Goal: Task Accomplishment & Management: Complete application form

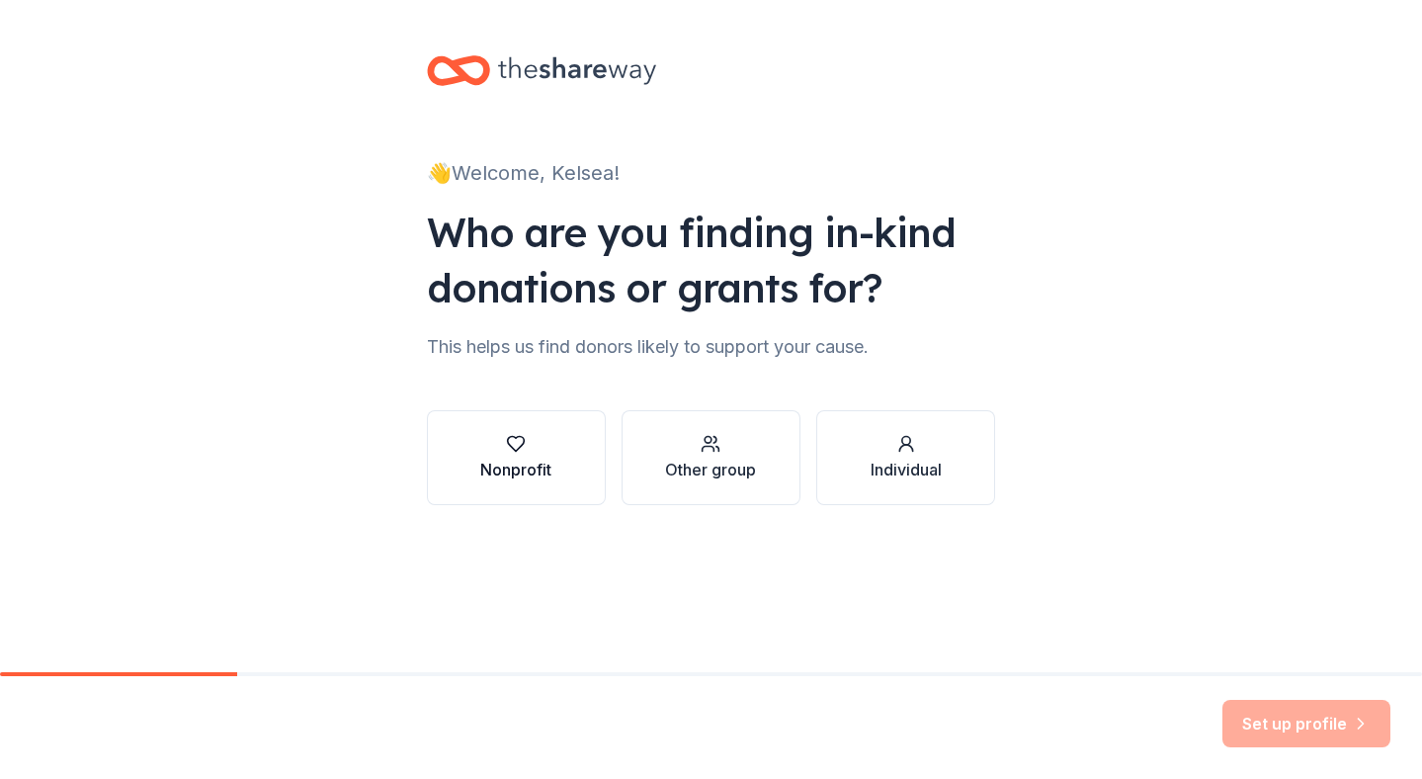
click at [480, 446] on div "button" at bounding box center [515, 444] width 71 height 20
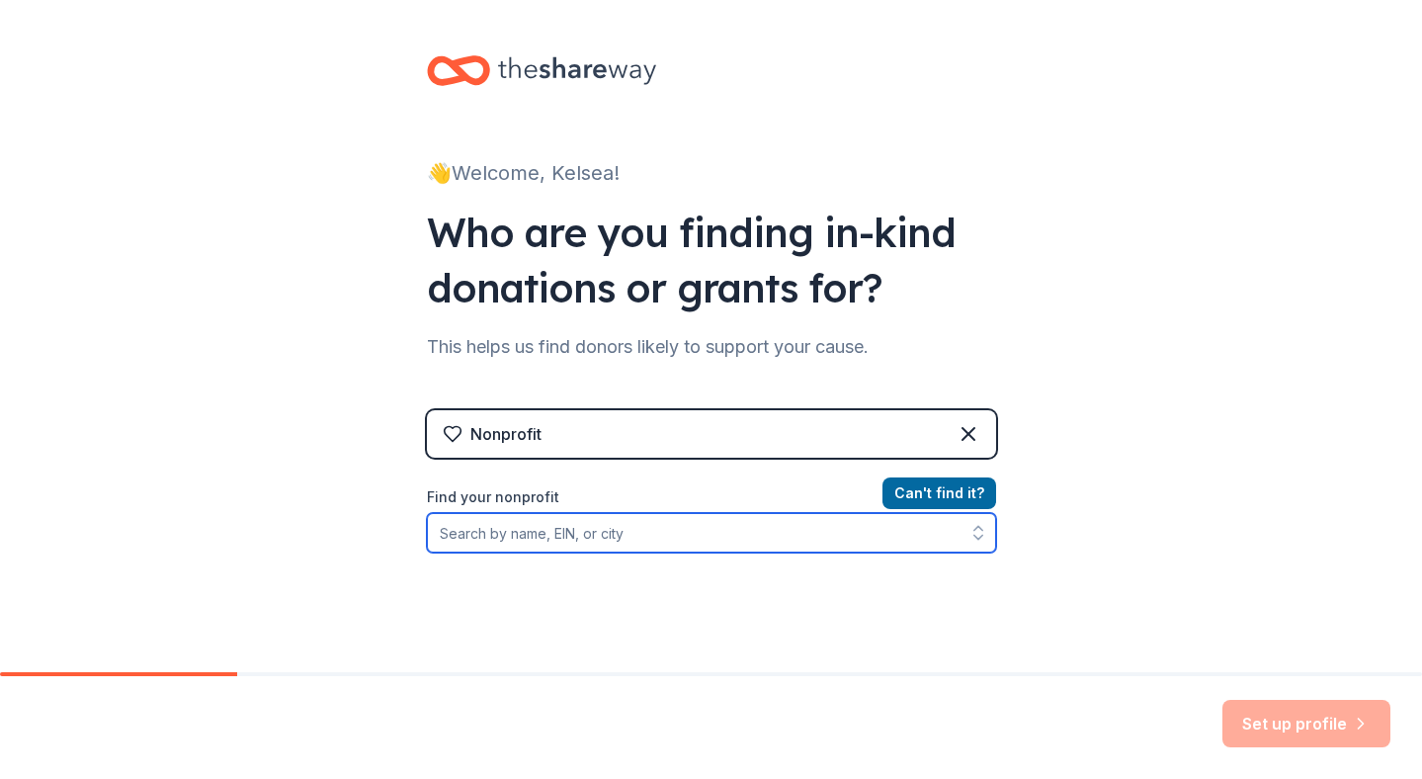
click at [676, 545] on input "Find your nonprofit" at bounding box center [711, 533] width 569 height 40
paste input "Our Lacey Soccer team Renegades is excited to be participating in a basket raff…"
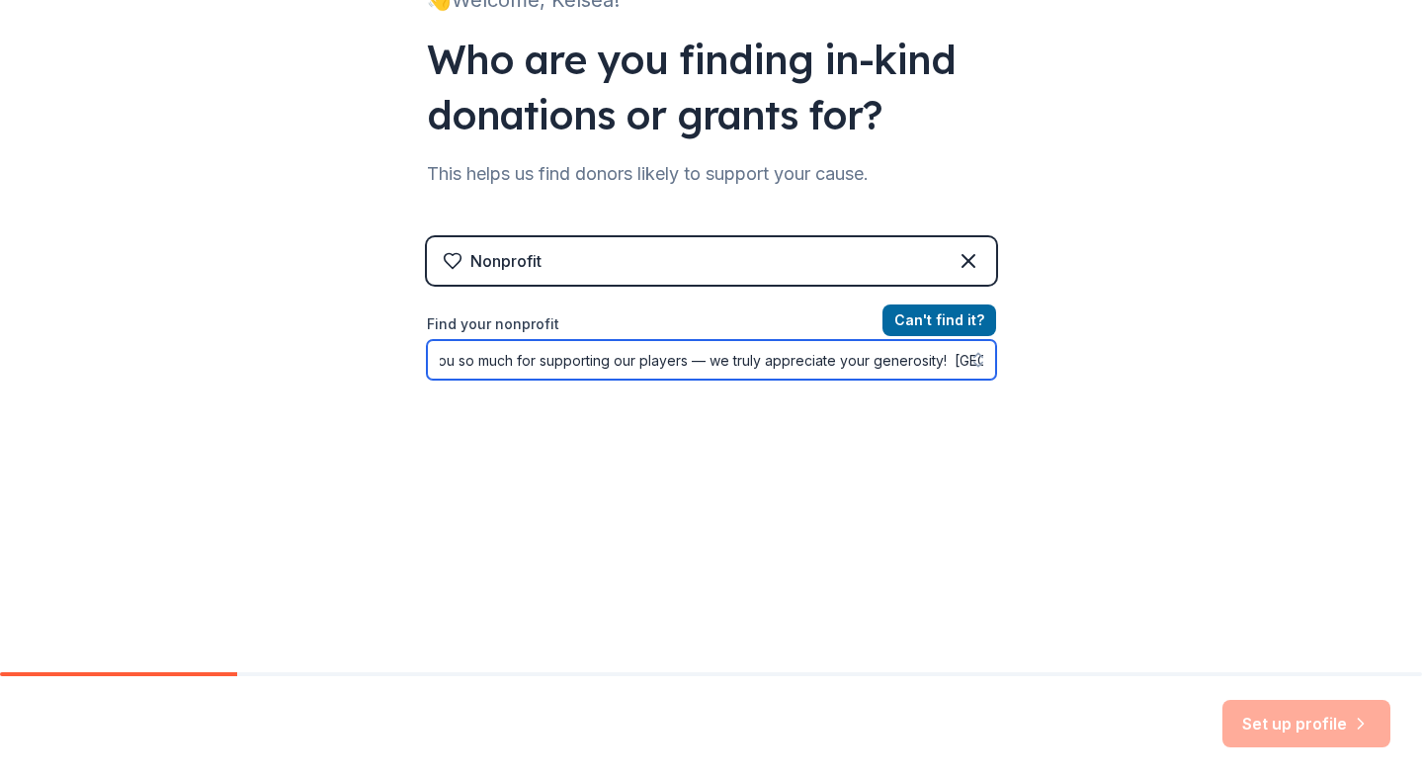
drag, startPoint x: 436, startPoint y: 532, endPoint x: 1100, endPoint y: 733, distance: 694.2
click at [1100, 732] on div "👋 Welcome, Kelsea! Who are you finding in-kind donations or grants for? This he…" at bounding box center [711, 389] width 1422 height 779
drag, startPoint x: 974, startPoint y: 363, endPoint x: 439, endPoint y: 336, distance: 535.4
click at [441, 341] on div "Our Lacey Soccer team Renegades is excited to be participating in a basket raff…" at bounding box center [711, 360] width 569 height 40
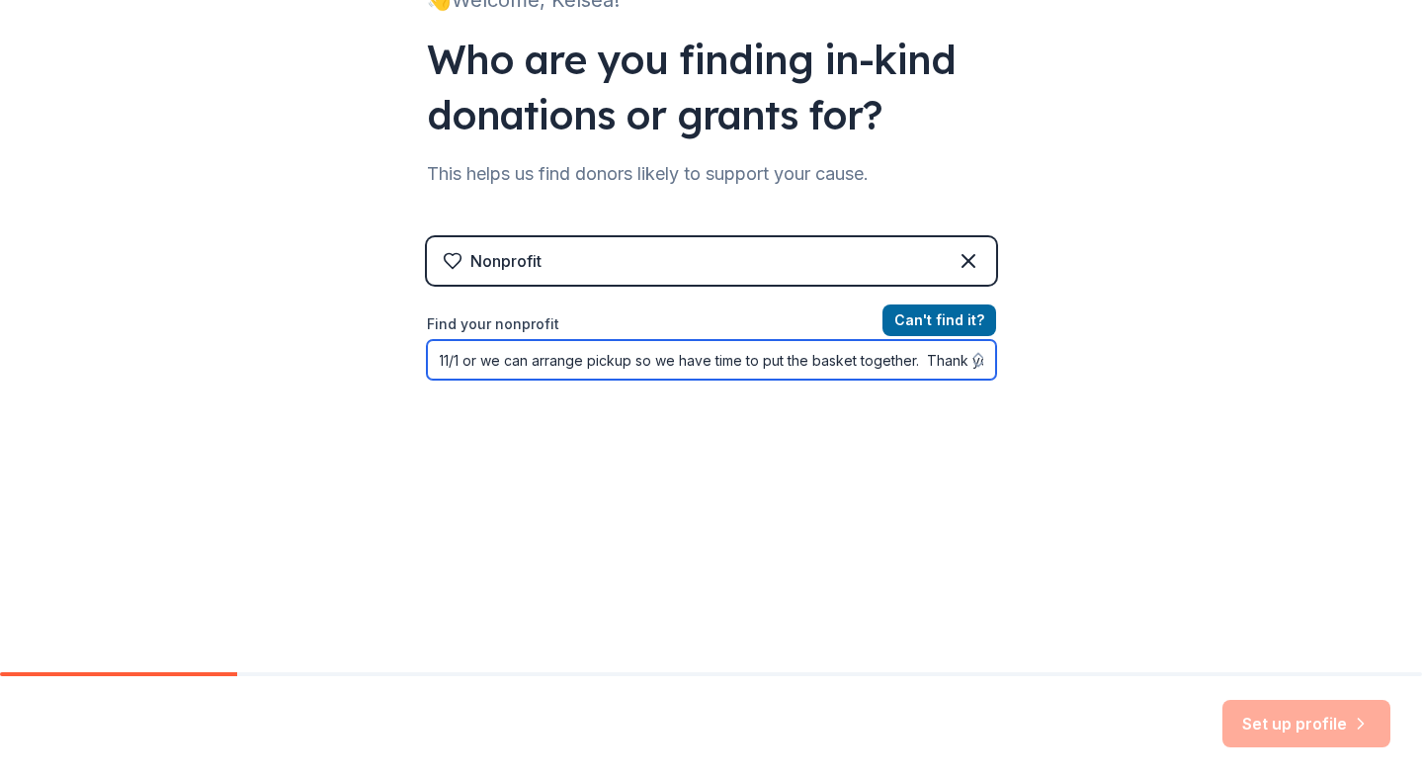
click at [445, 367] on input "Our Lacey Soccer team Renegades is excited to be participating in a basket raff…" at bounding box center [711, 360] width 569 height 40
click at [446, 368] on input "Our Lacey Soccer team Renegades is excited to be participating in a basket raff…" at bounding box center [711, 360] width 569 height 40
drag, startPoint x: 436, startPoint y: 361, endPoint x: 496, endPoint y: 315, distance: 75.5
click at [496, 315] on div "Find your nonprofit Our Lacey Soccer team Renegades is excited to be participat…" at bounding box center [711, 345] width 569 height 67
drag, startPoint x: 908, startPoint y: 362, endPoint x: 188, endPoint y: 288, distance: 724.4
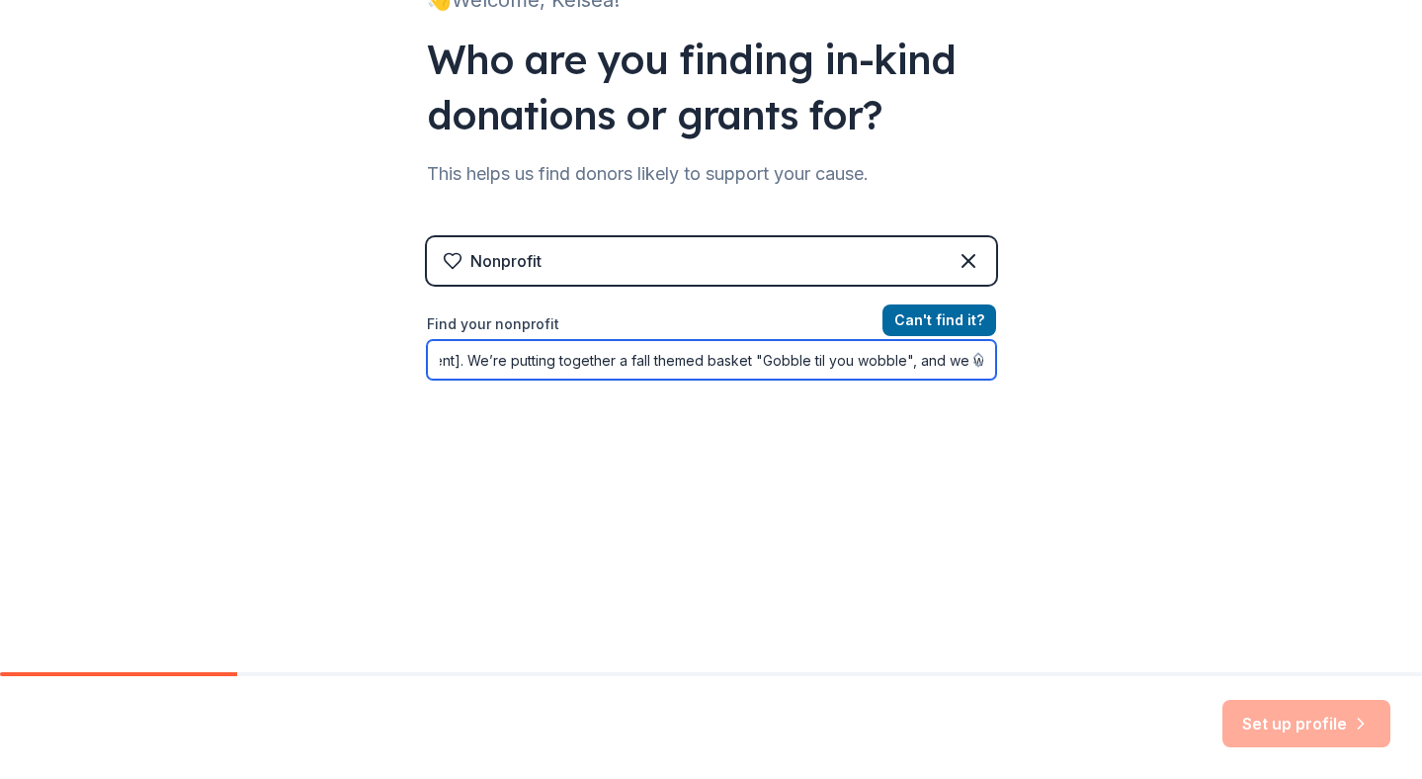
click at [191, 293] on div "👋 Welcome, Kelsea! Who are you finding in-kind donations or grants for? This he…" at bounding box center [711, 249] width 1422 height 845
type input "hank you"
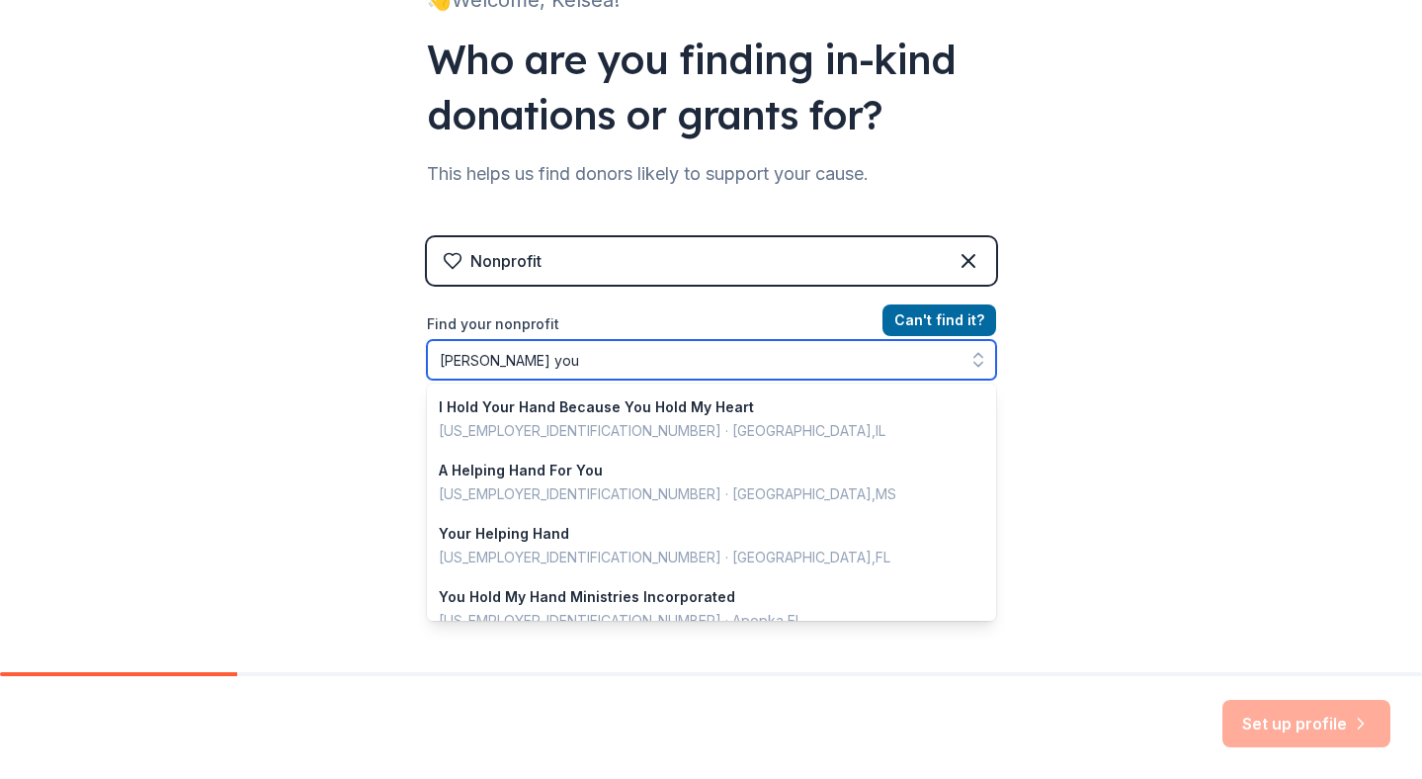
drag, startPoint x: 514, startPoint y: 351, endPoint x: 363, endPoint y: 355, distance: 151.3
click at [363, 355] on div "👋 Welcome, Kelsea! Who are you finding in-kind donations or grants for? This he…" at bounding box center [711, 249] width 1422 height 845
drag, startPoint x: 533, startPoint y: 367, endPoint x: 273, endPoint y: 305, distance: 267.1
click at [274, 305] on div "👋 Welcome, Kelsea! Who are you finding in-kind donations or grants for? This he…" at bounding box center [711, 249] width 1422 height 845
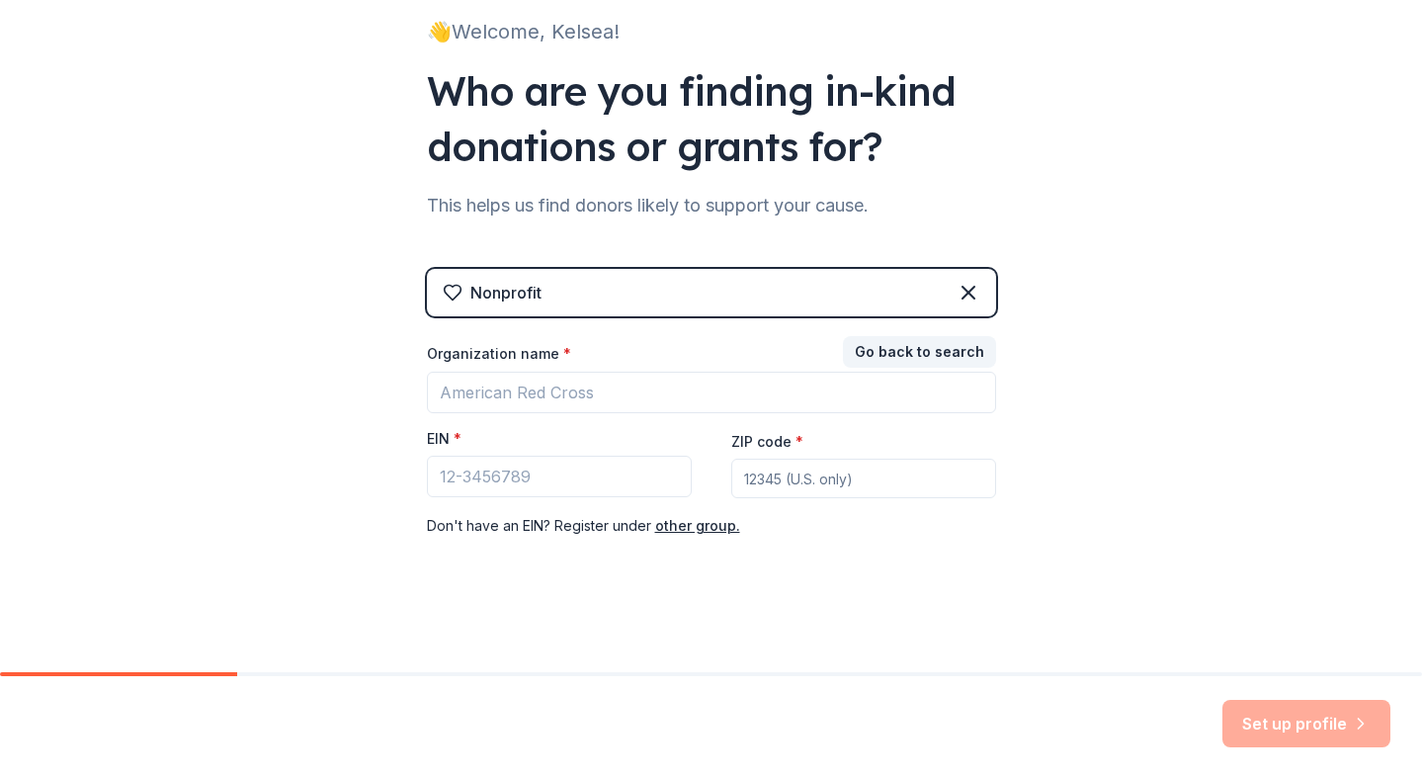
scroll to position [141, 0]
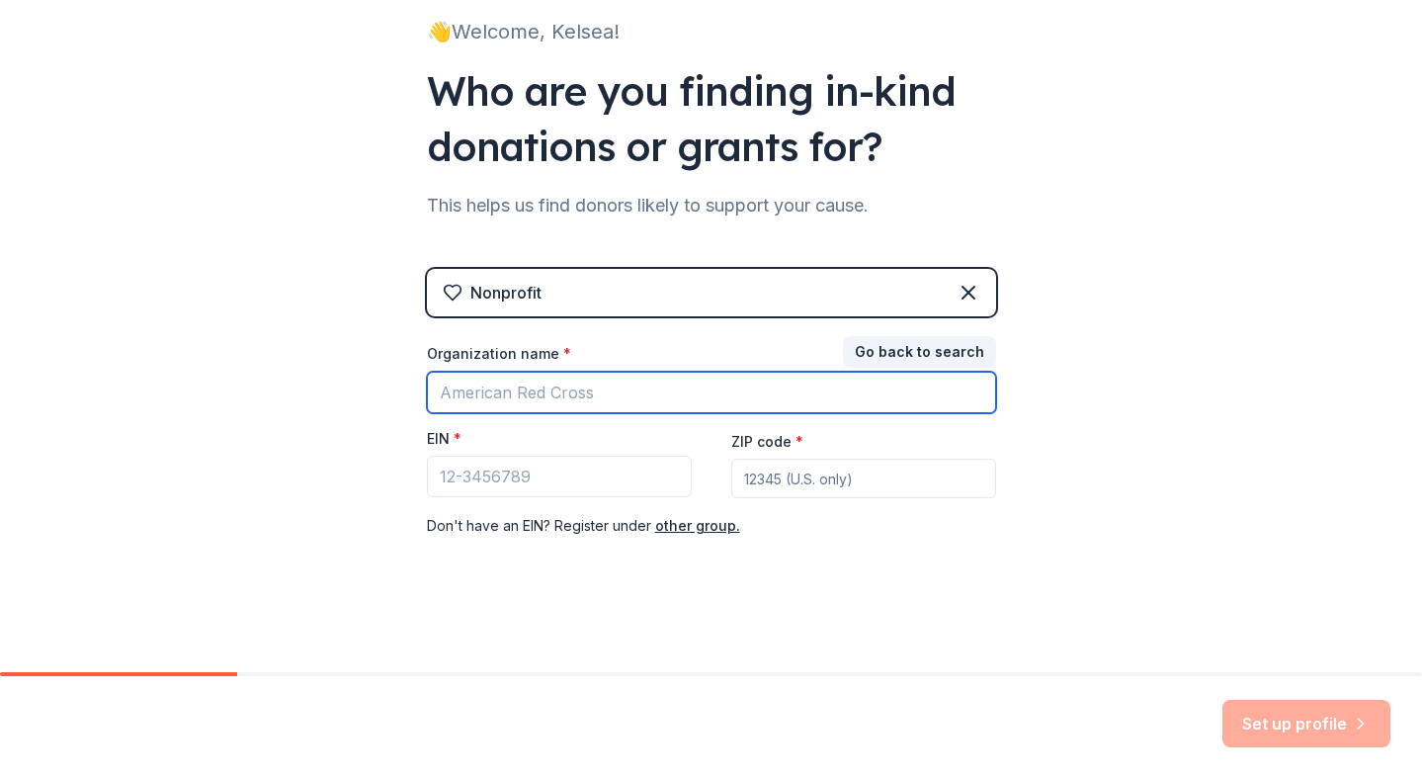
click at [488, 386] on input "Organization name *" at bounding box center [711, 393] width 569 height 42
type input "lacey soccer"
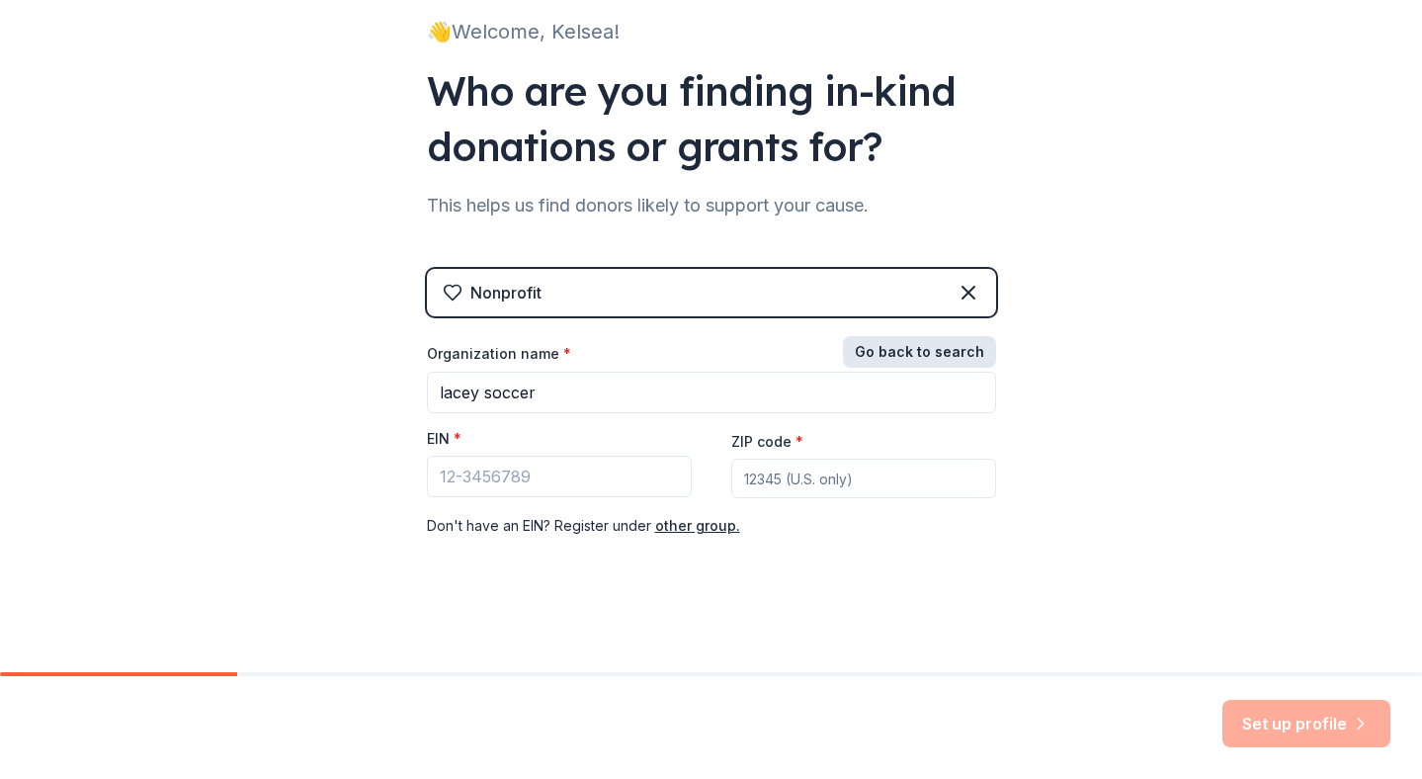
click at [931, 356] on button "Go back to search" at bounding box center [919, 352] width 153 height 32
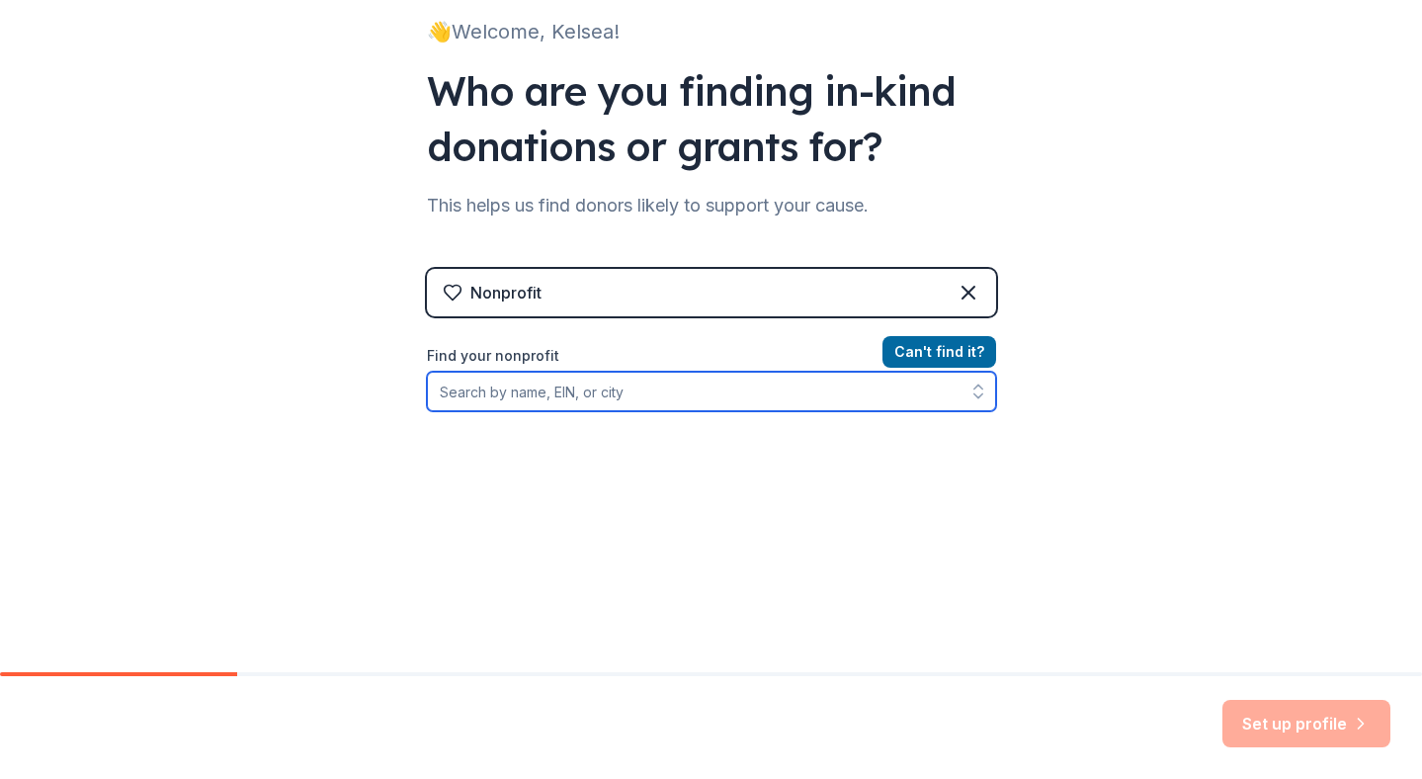
click at [599, 395] on input "Find your nonprofit" at bounding box center [711, 392] width 569 height 40
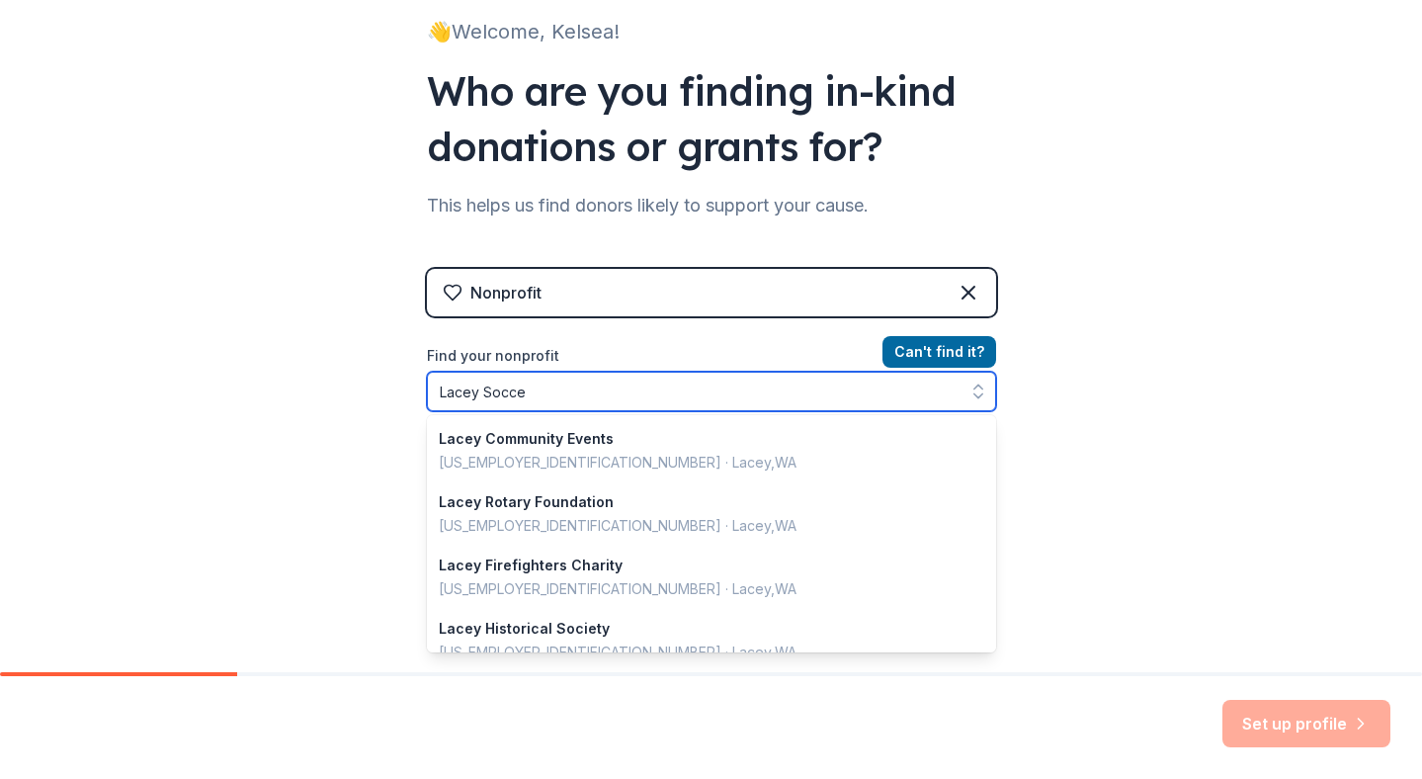
type input "Lacey Soccer"
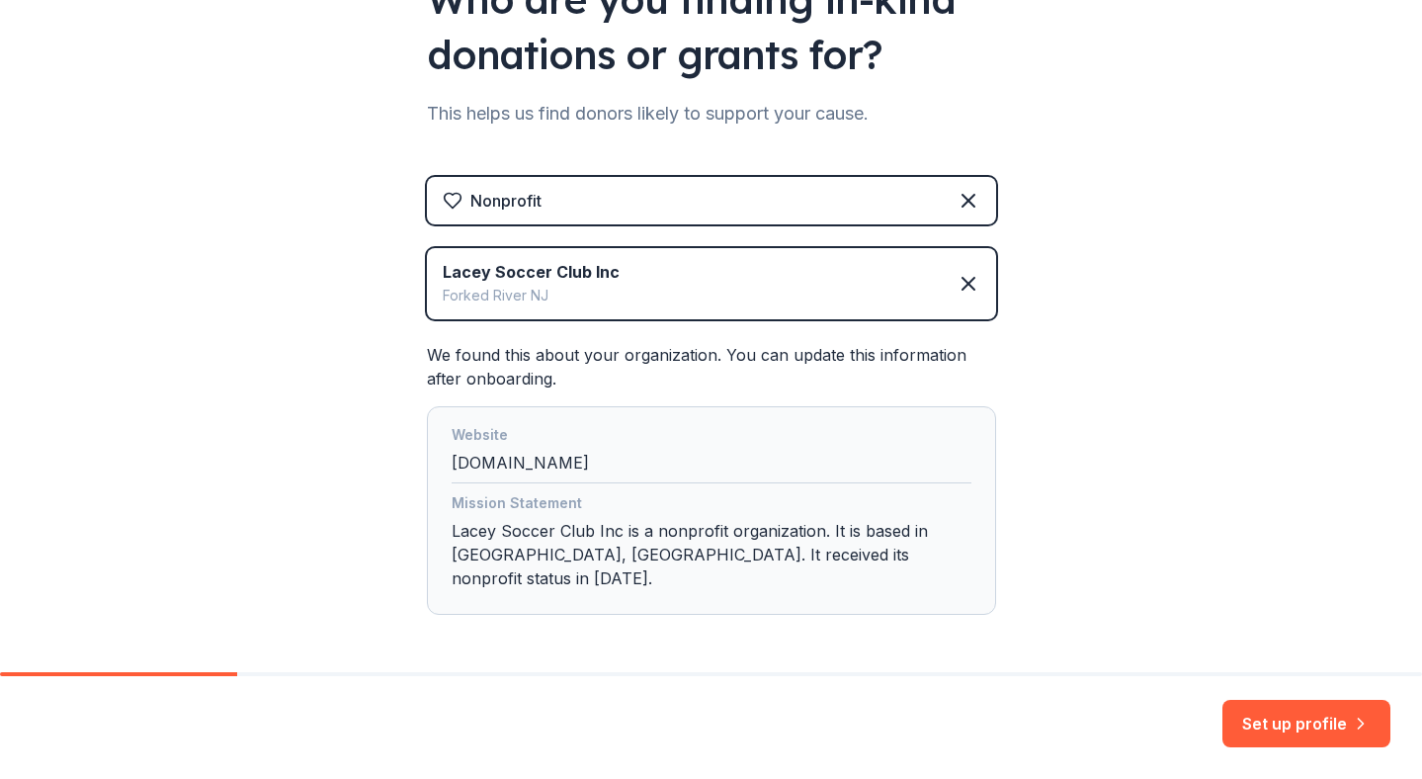
scroll to position [287, 0]
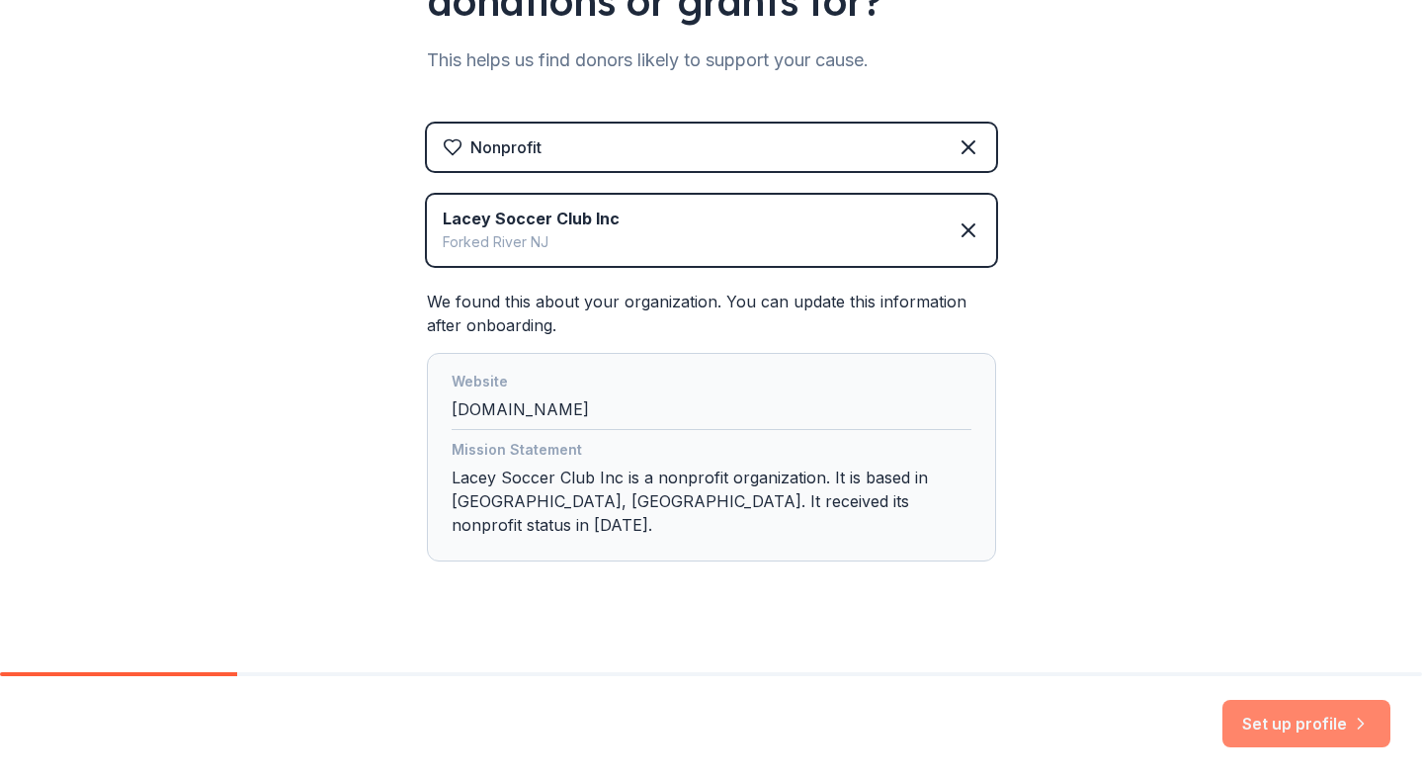
click at [1300, 718] on button "Set up profile" at bounding box center [1307, 723] width 168 height 47
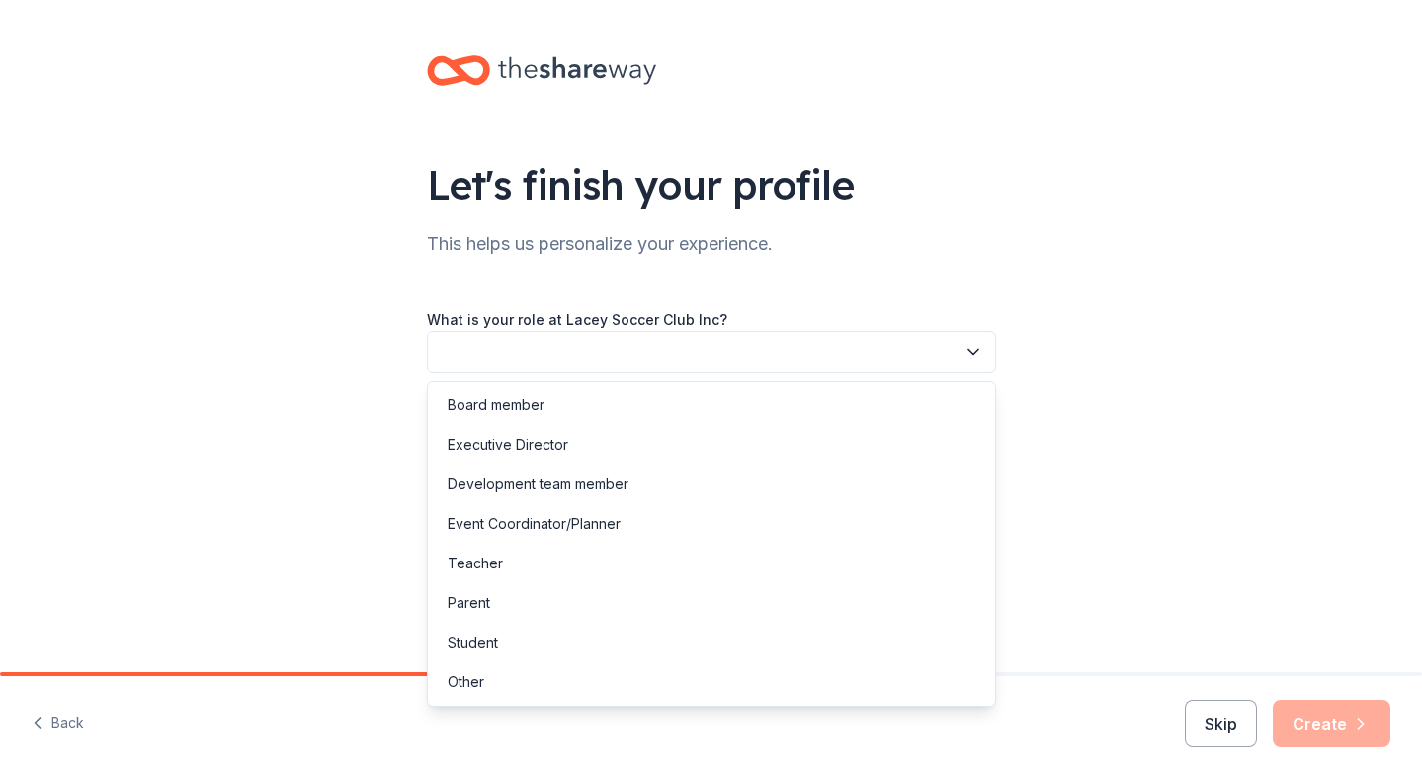
click at [683, 357] on button "button" at bounding box center [711, 352] width 569 height 42
click at [576, 408] on div "Board member" at bounding box center [711, 406] width 559 height 40
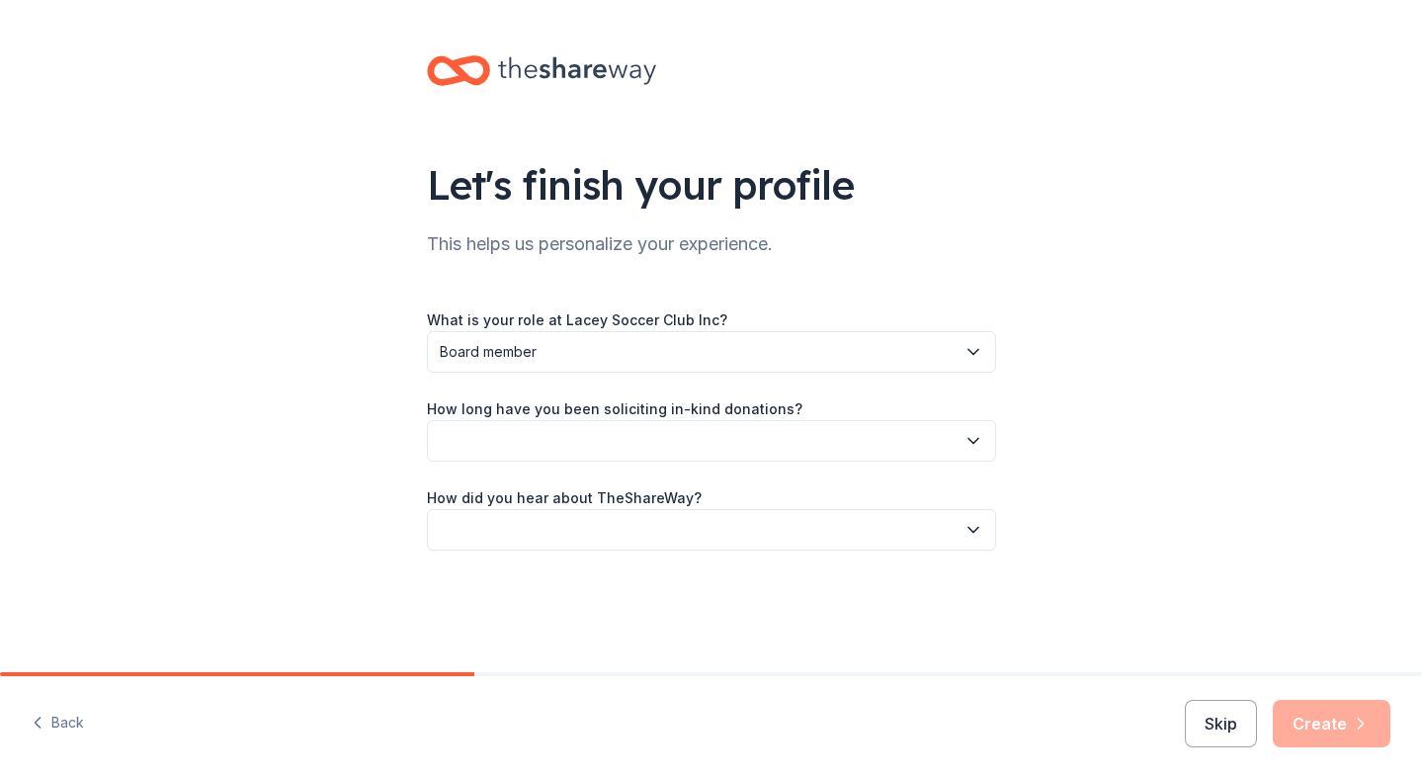
click at [542, 455] on button "button" at bounding box center [711, 441] width 569 height 42
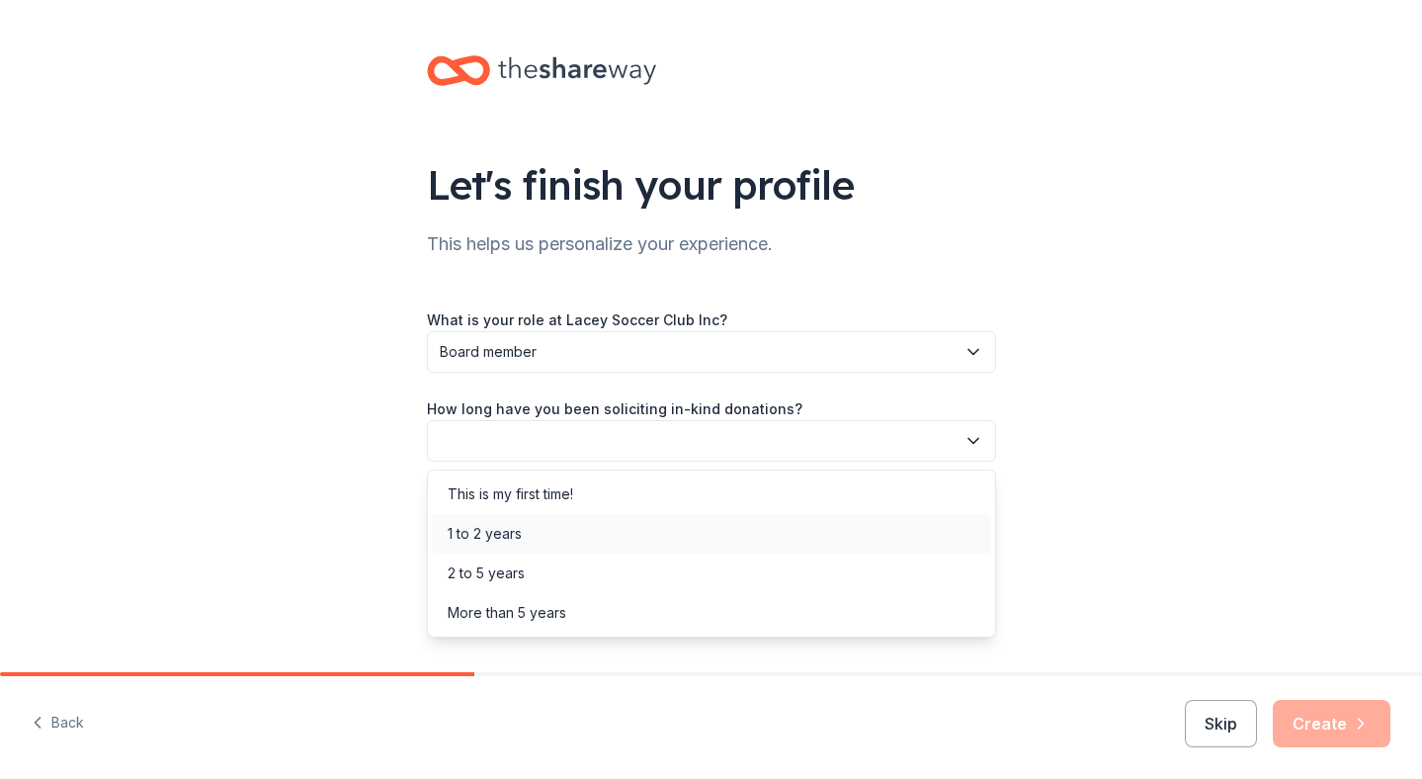
click at [514, 532] on div "1 to 2 years" at bounding box center [485, 534] width 74 height 24
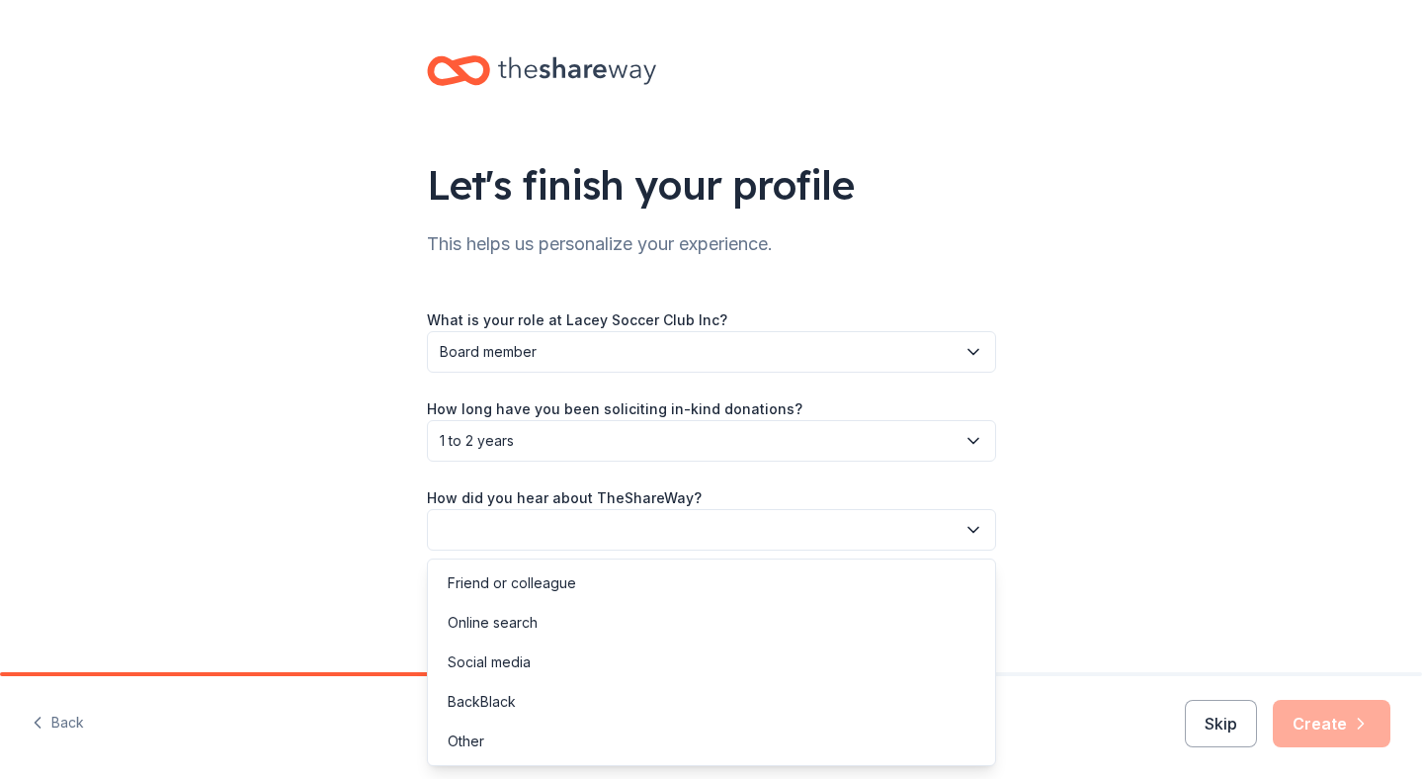
click at [508, 535] on button "button" at bounding box center [711, 530] width 569 height 42
click at [498, 585] on div "Friend or colleague" at bounding box center [512, 583] width 129 height 24
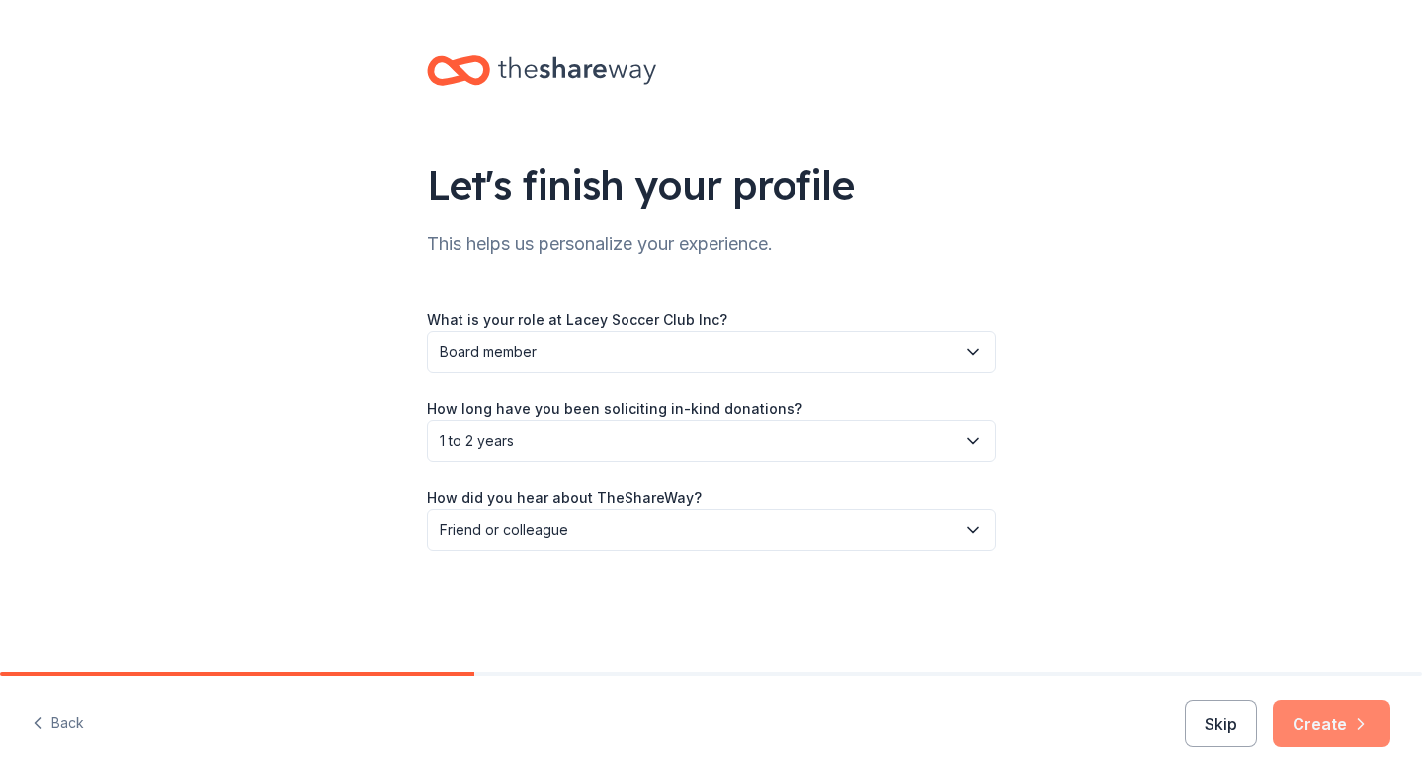
click at [1337, 704] on button "Create" at bounding box center [1332, 723] width 118 height 47
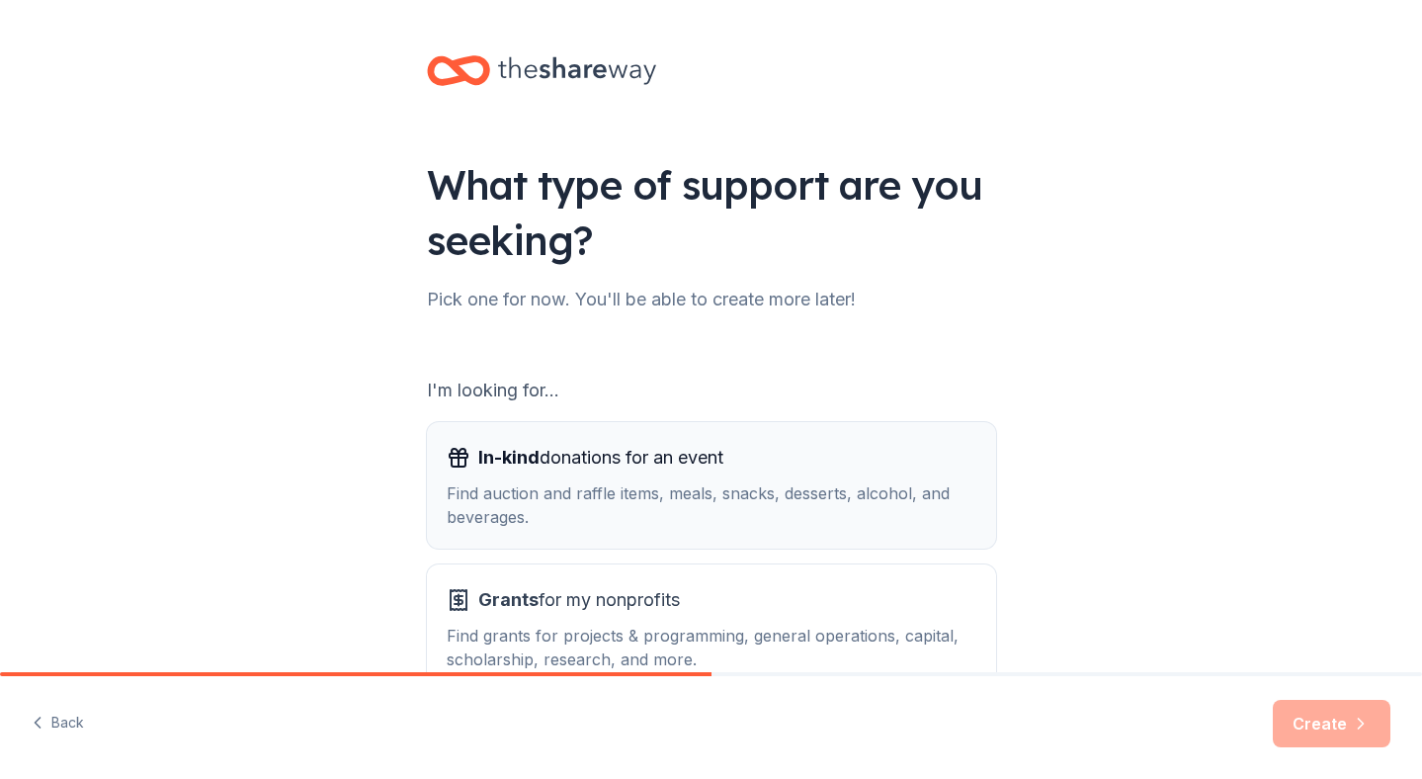
click at [762, 491] on div "Find auction and raffle items, meals, snacks, desserts, alcohol, and beverages." at bounding box center [712, 504] width 530 height 47
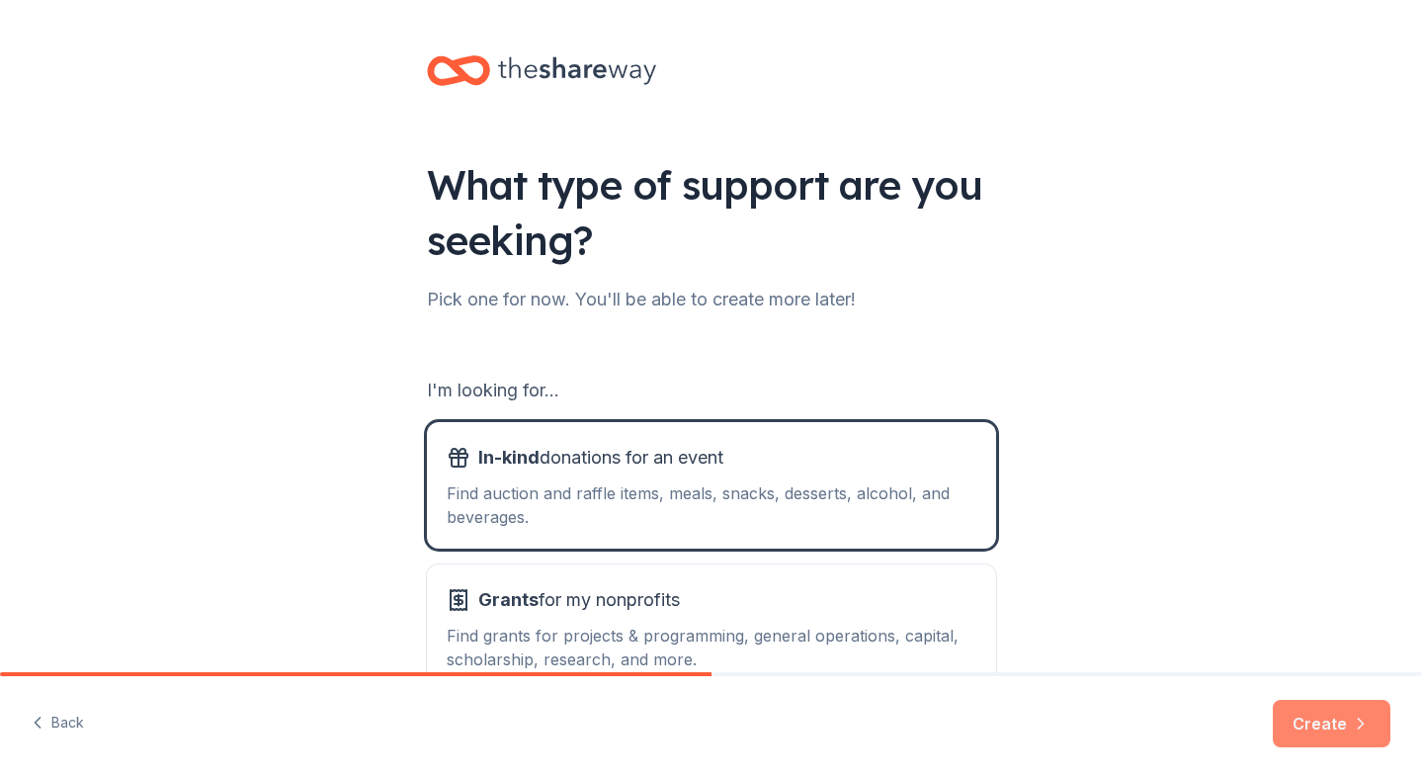
click at [1344, 732] on button "Create" at bounding box center [1332, 723] width 118 height 47
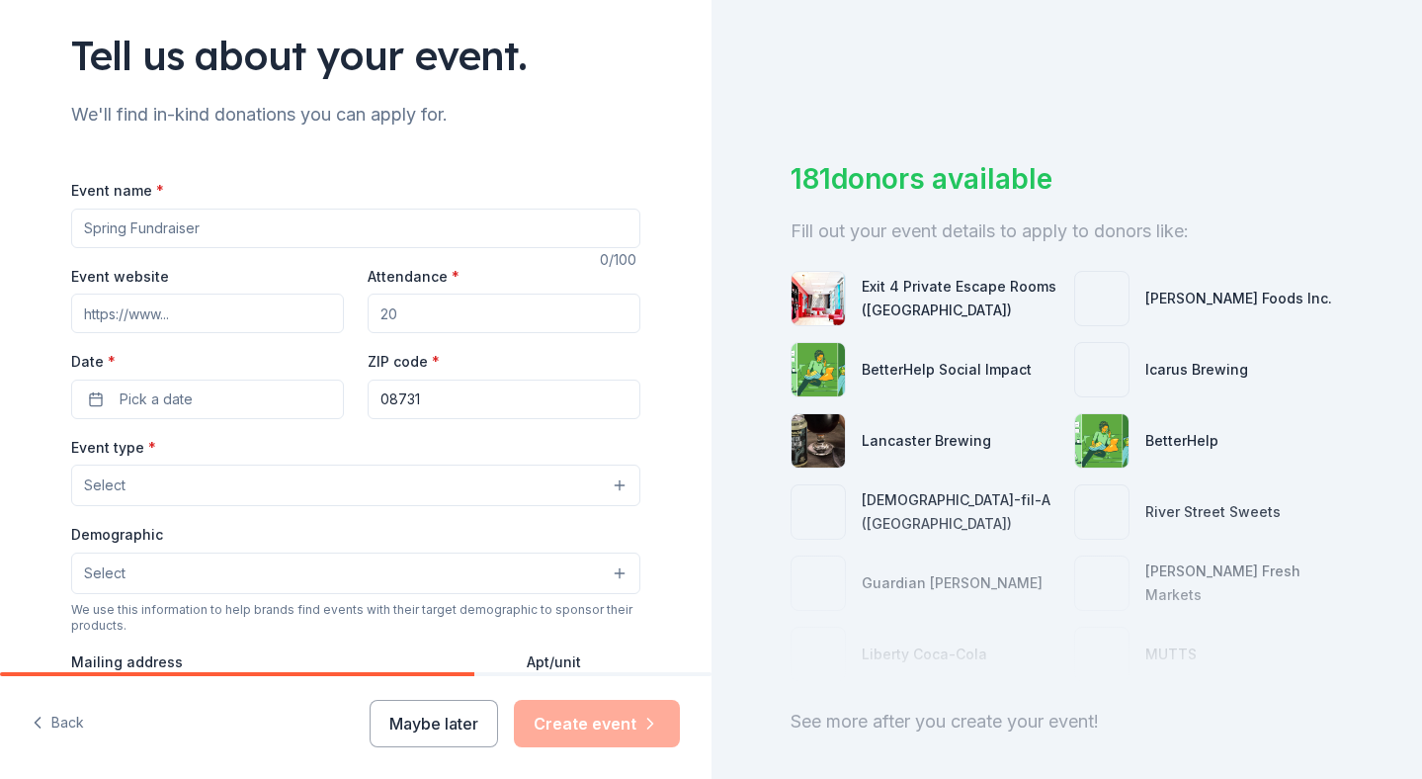
scroll to position [130, 0]
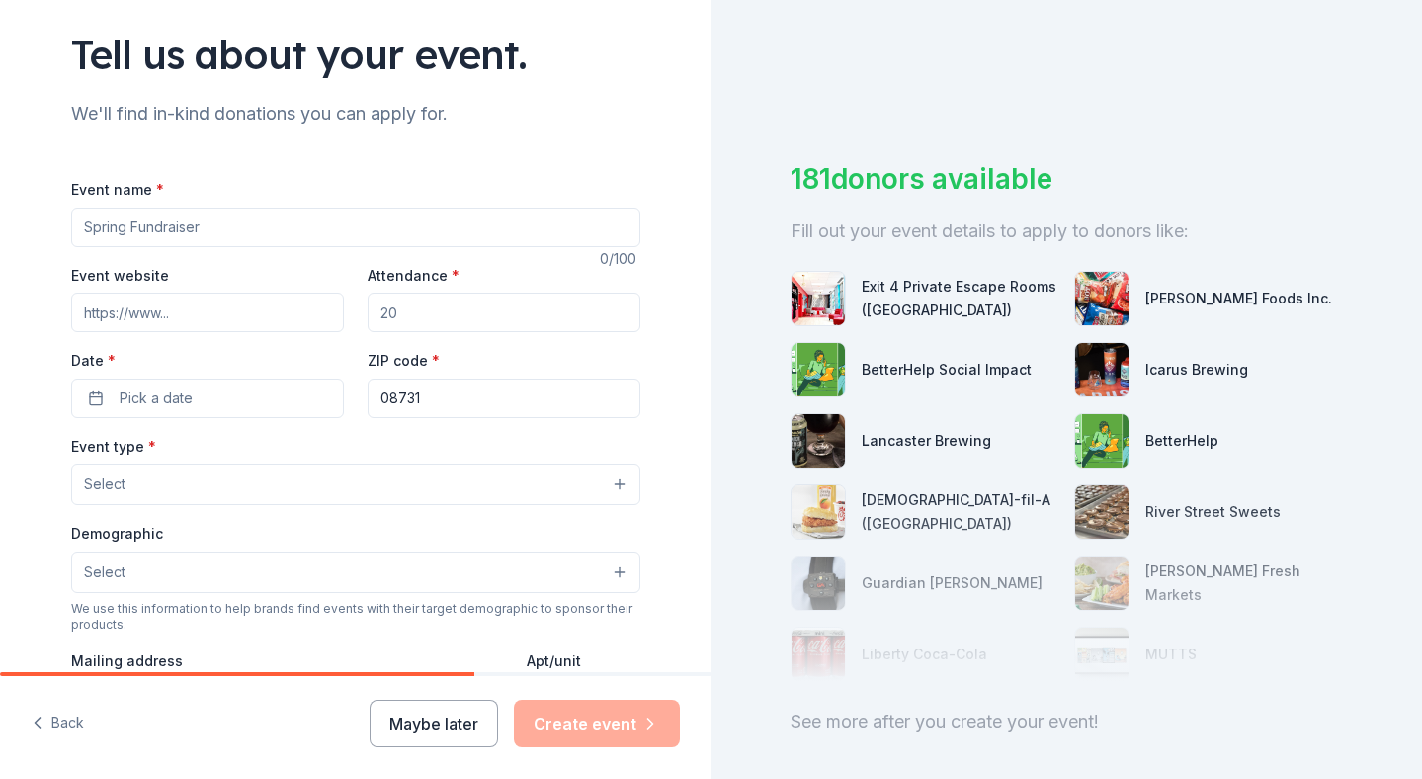
click at [198, 221] on input "Event name *" at bounding box center [355, 228] width 569 height 40
type input "Fall Fundraiser"
click at [211, 397] on button "Pick a date" at bounding box center [207, 399] width 273 height 40
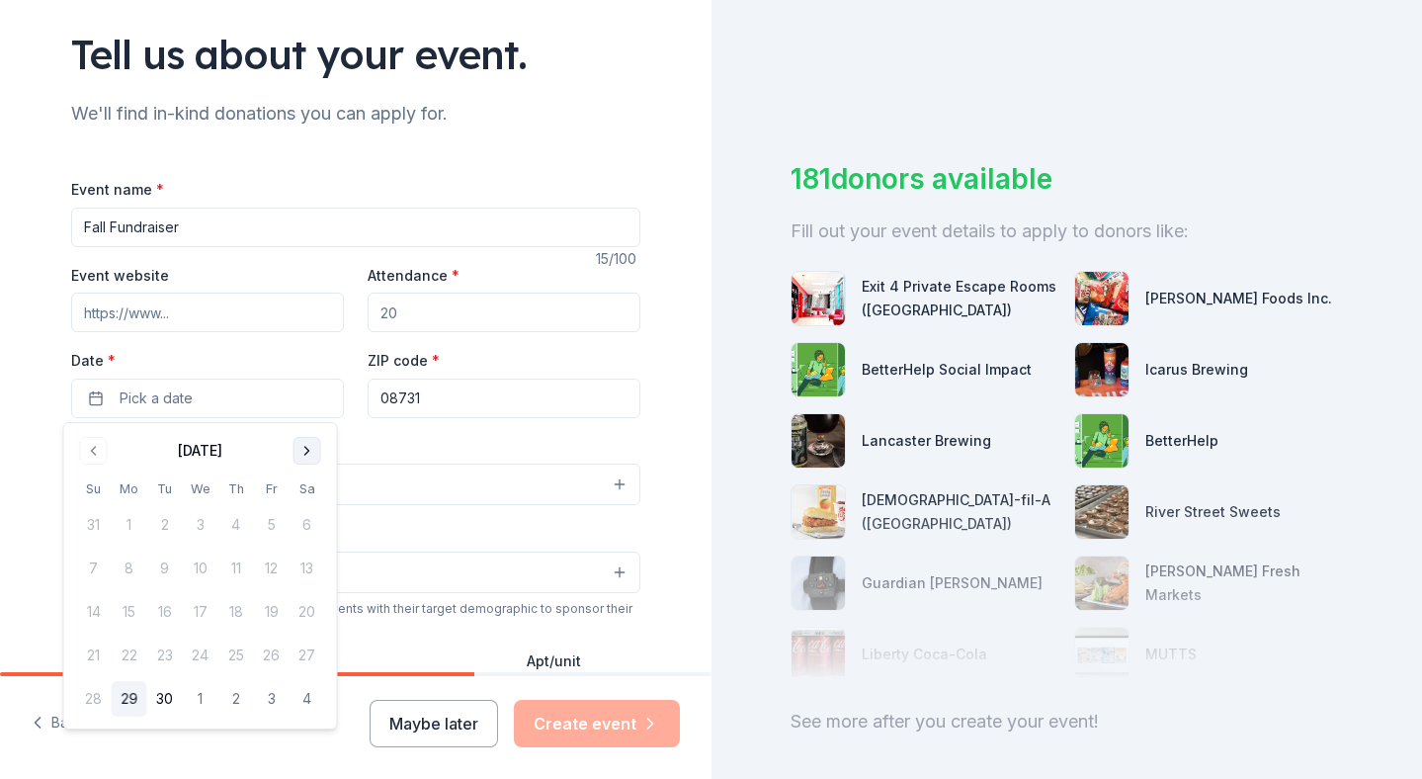
click at [301, 450] on button "Go to next month" at bounding box center [308, 451] width 28 height 28
click at [302, 450] on button "Go to next month" at bounding box center [308, 451] width 28 height 28
click at [95, 655] on button "16" at bounding box center [94, 656] width 36 height 36
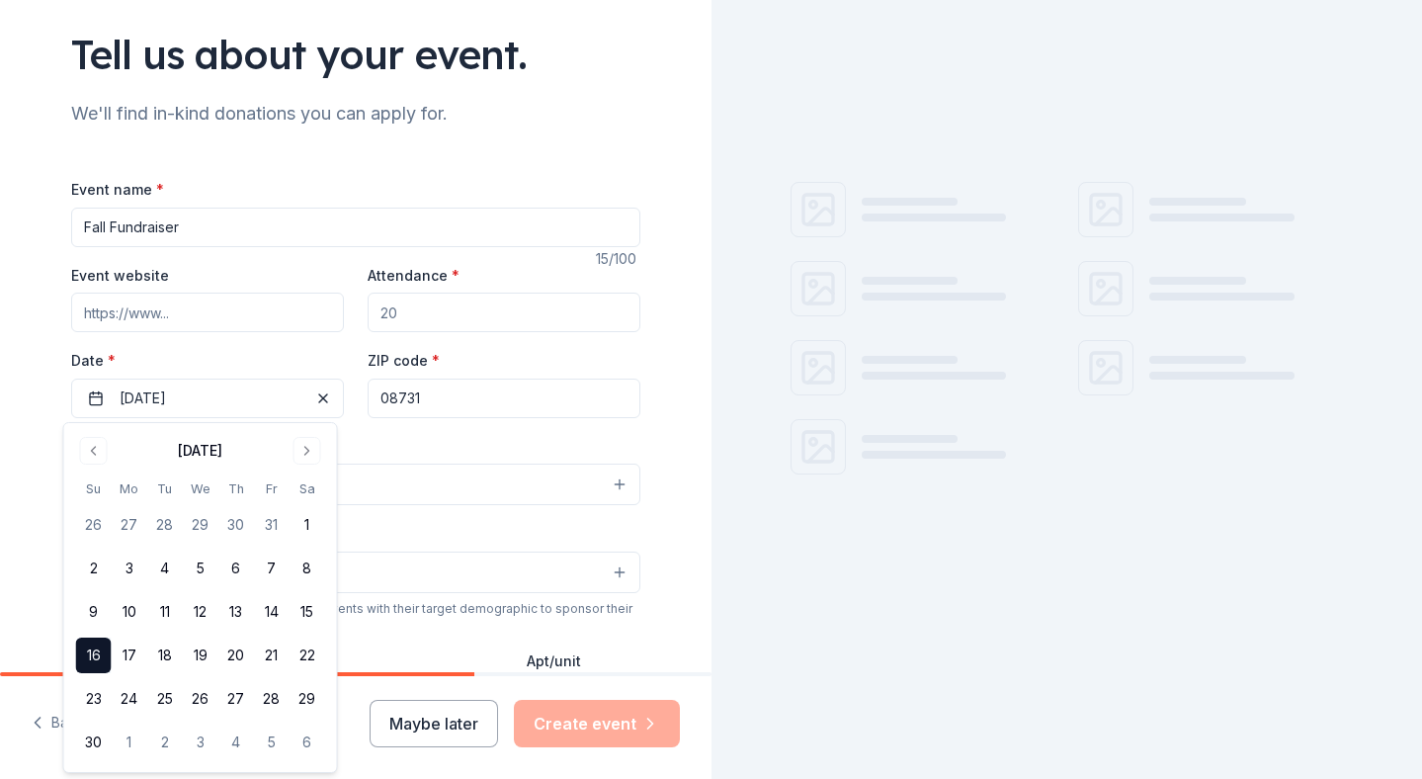
click at [219, 318] on input "Event website" at bounding box center [207, 313] width 273 height 40
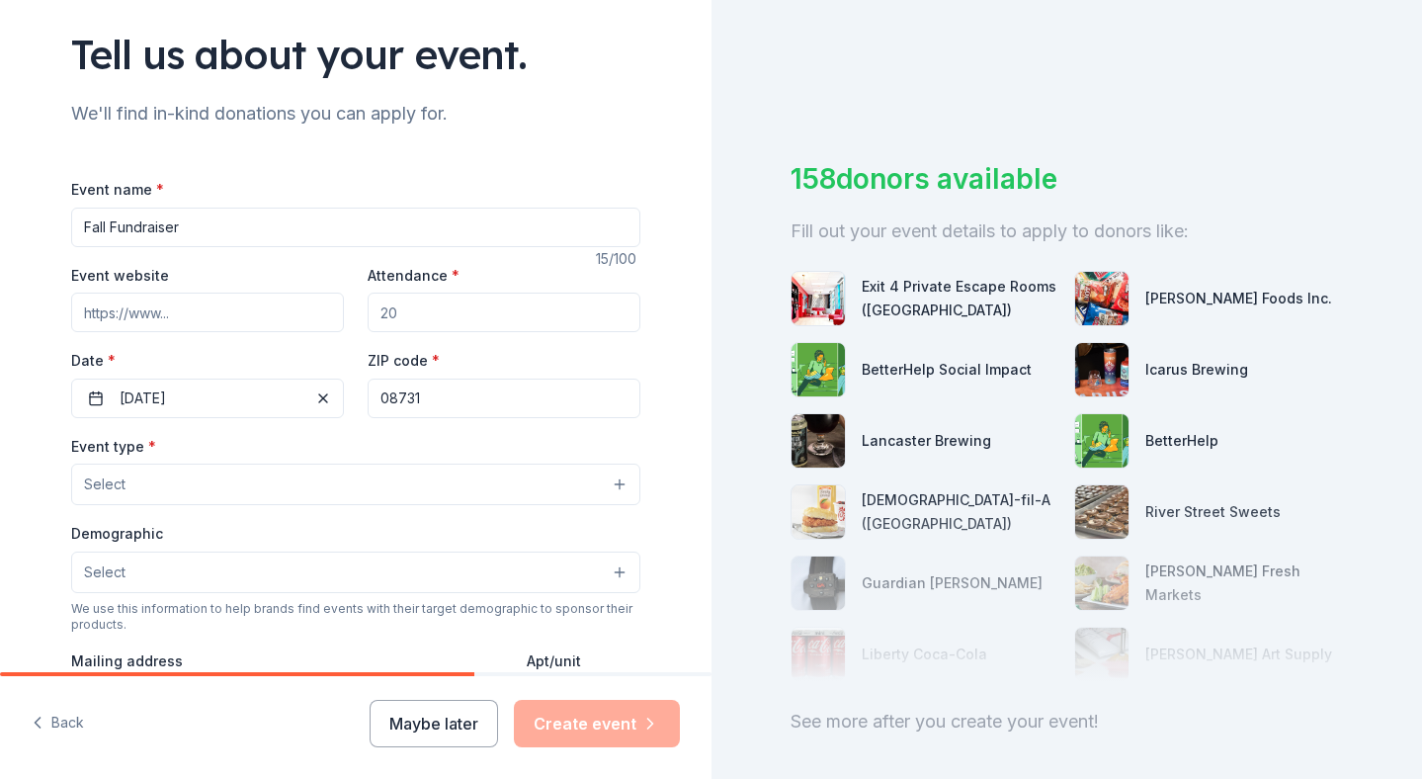
type input "laceysoccer.com"
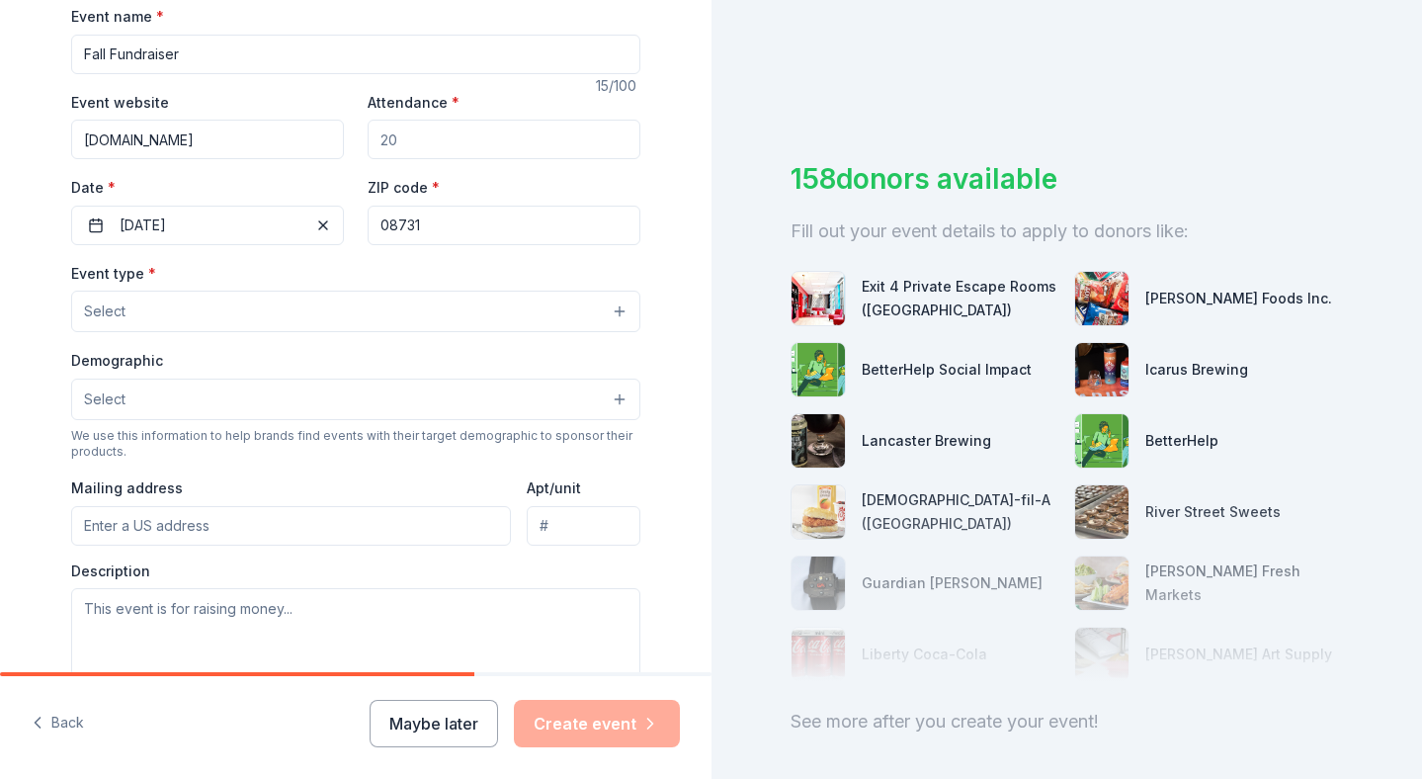
click at [210, 310] on button "Select" at bounding box center [355, 312] width 569 height 42
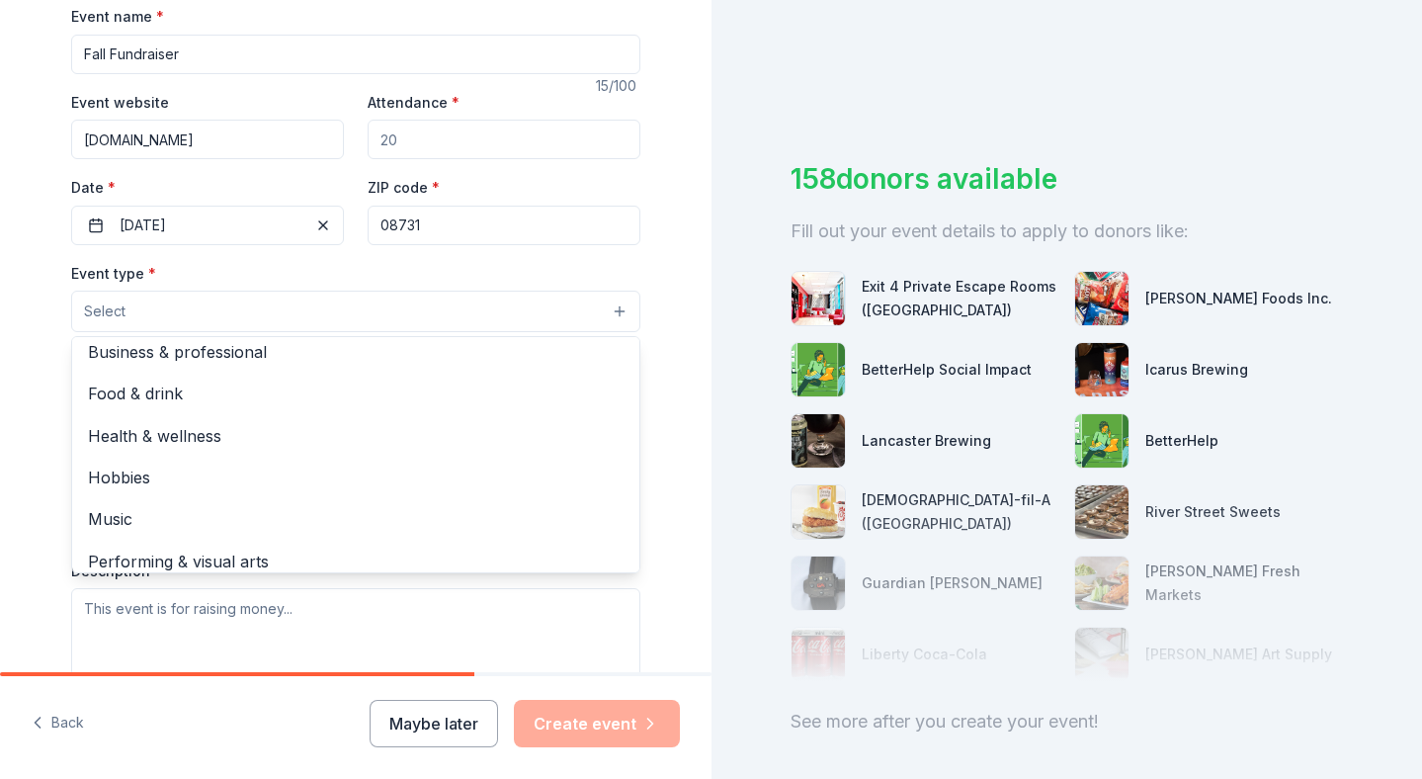
scroll to position [0, 0]
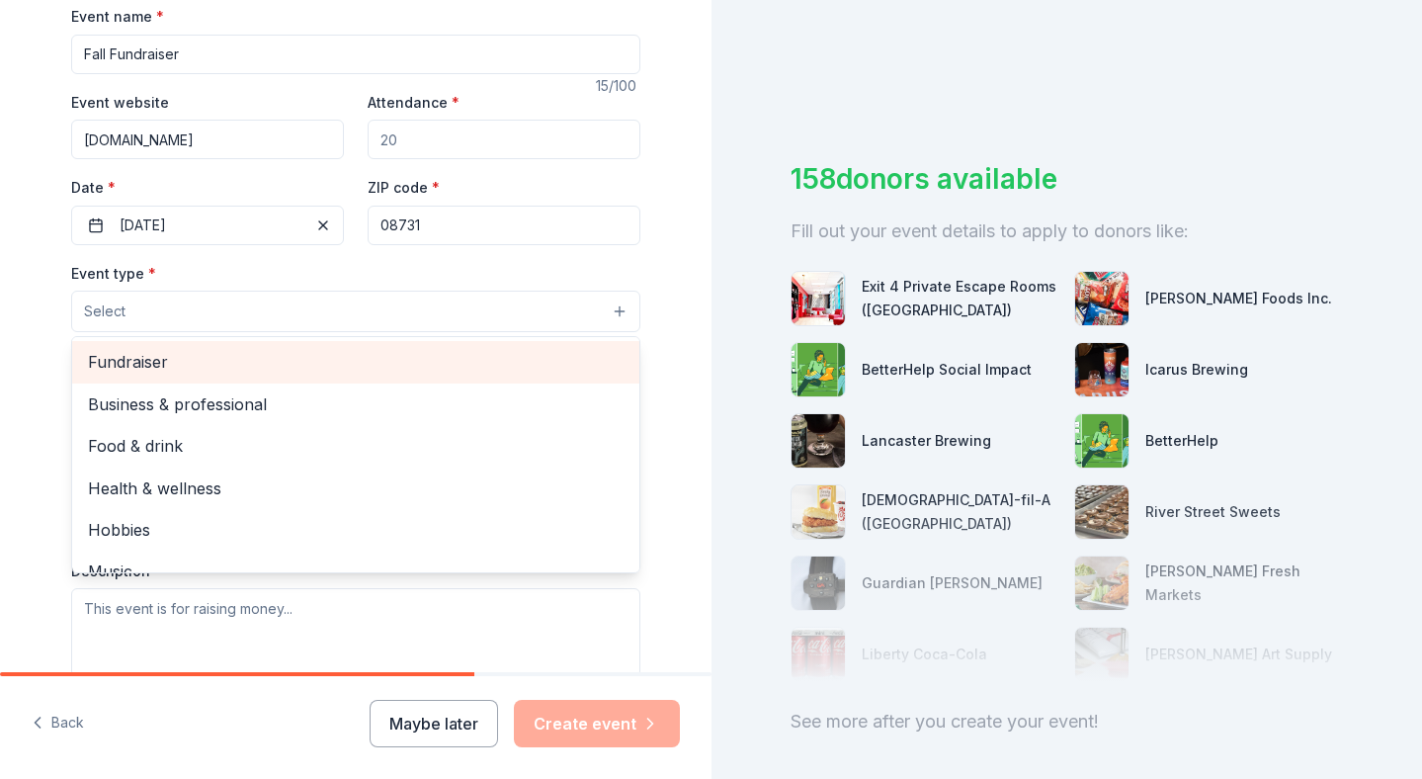
click at [152, 361] on span "Fundraiser" at bounding box center [356, 362] width 536 height 26
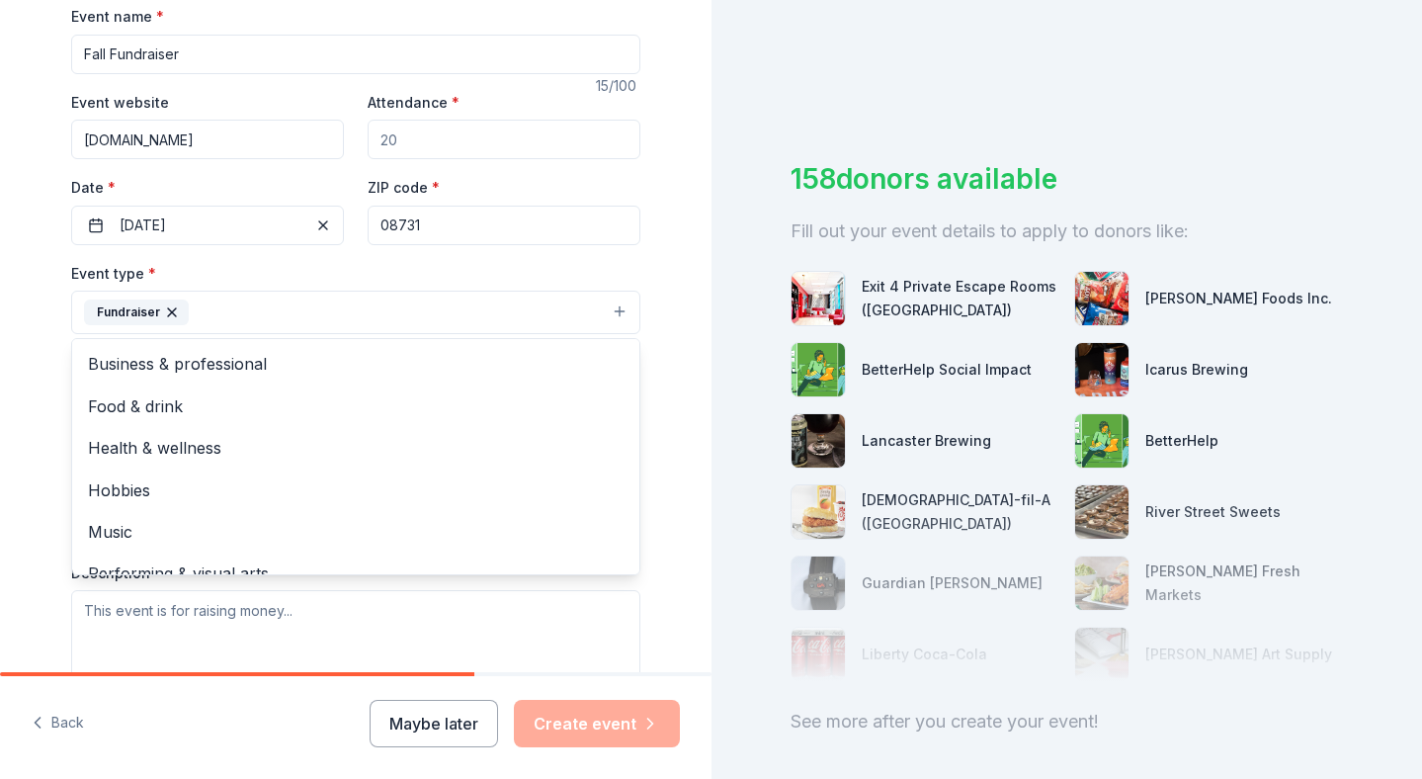
click at [17, 377] on div "Tell us about your event. We'll find in-kind donations you can apply for. Event…" at bounding box center [356, 356] width 712 height 1318
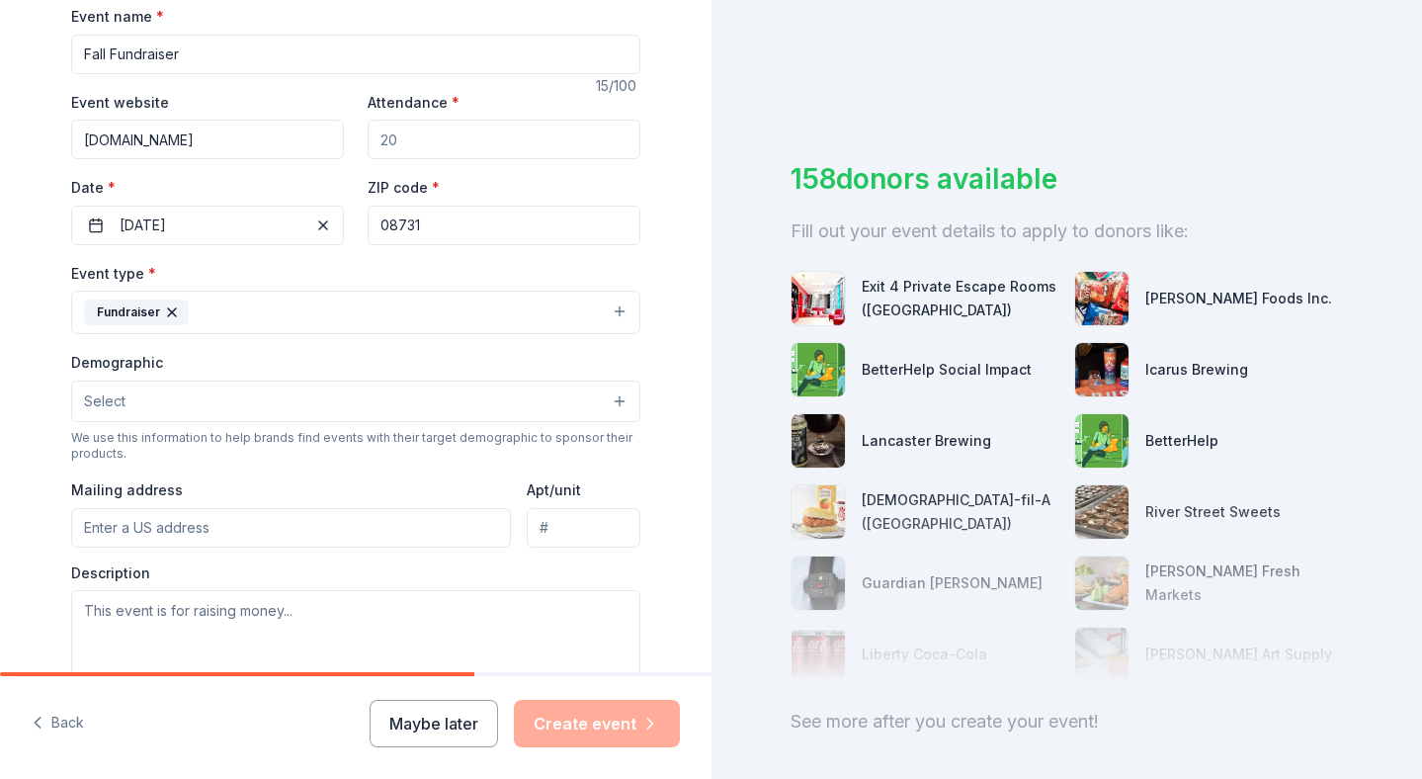
click at [119, 409] on button "Select" at bounding box center [355, 402] width 569 height 42
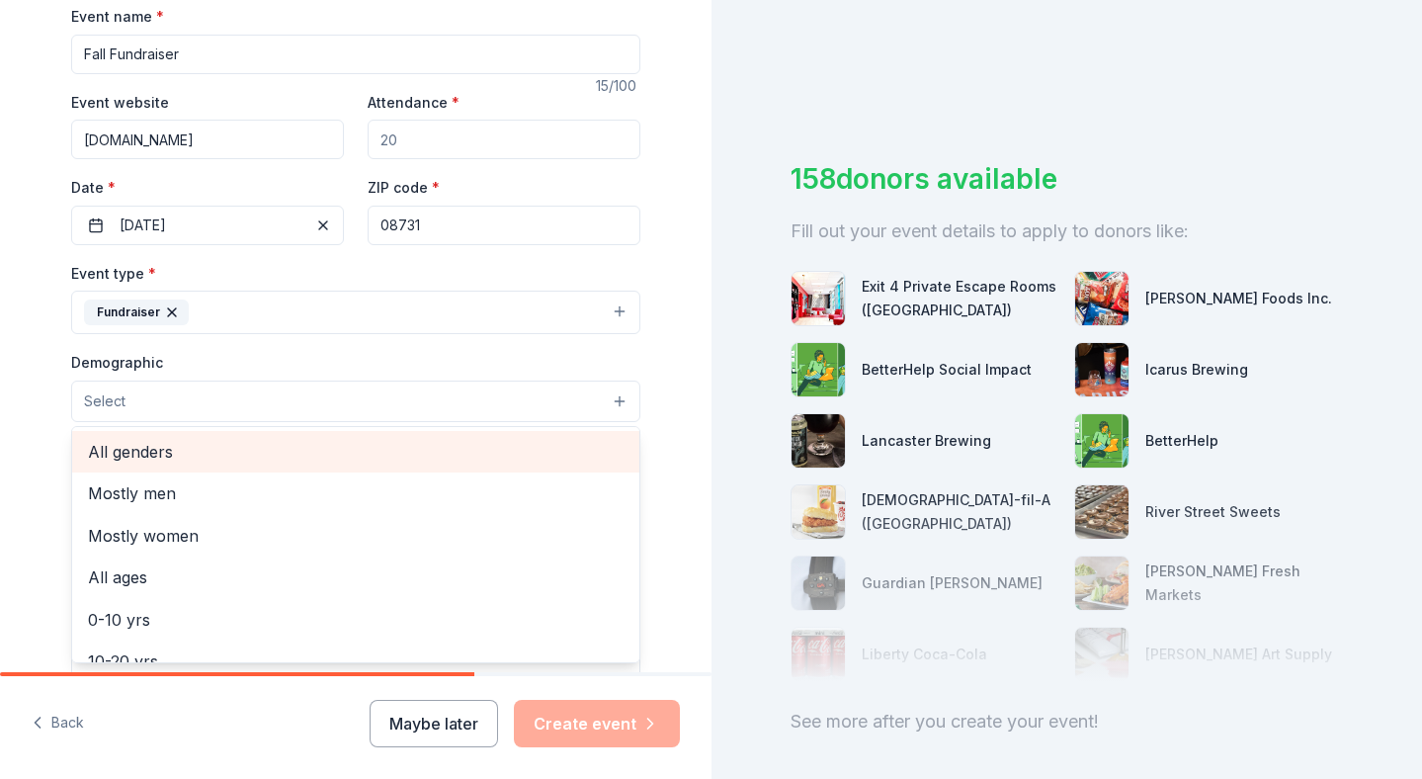
click at [123, 447] on span "All genders" at bounding box center [356, 452] width 536 height 26
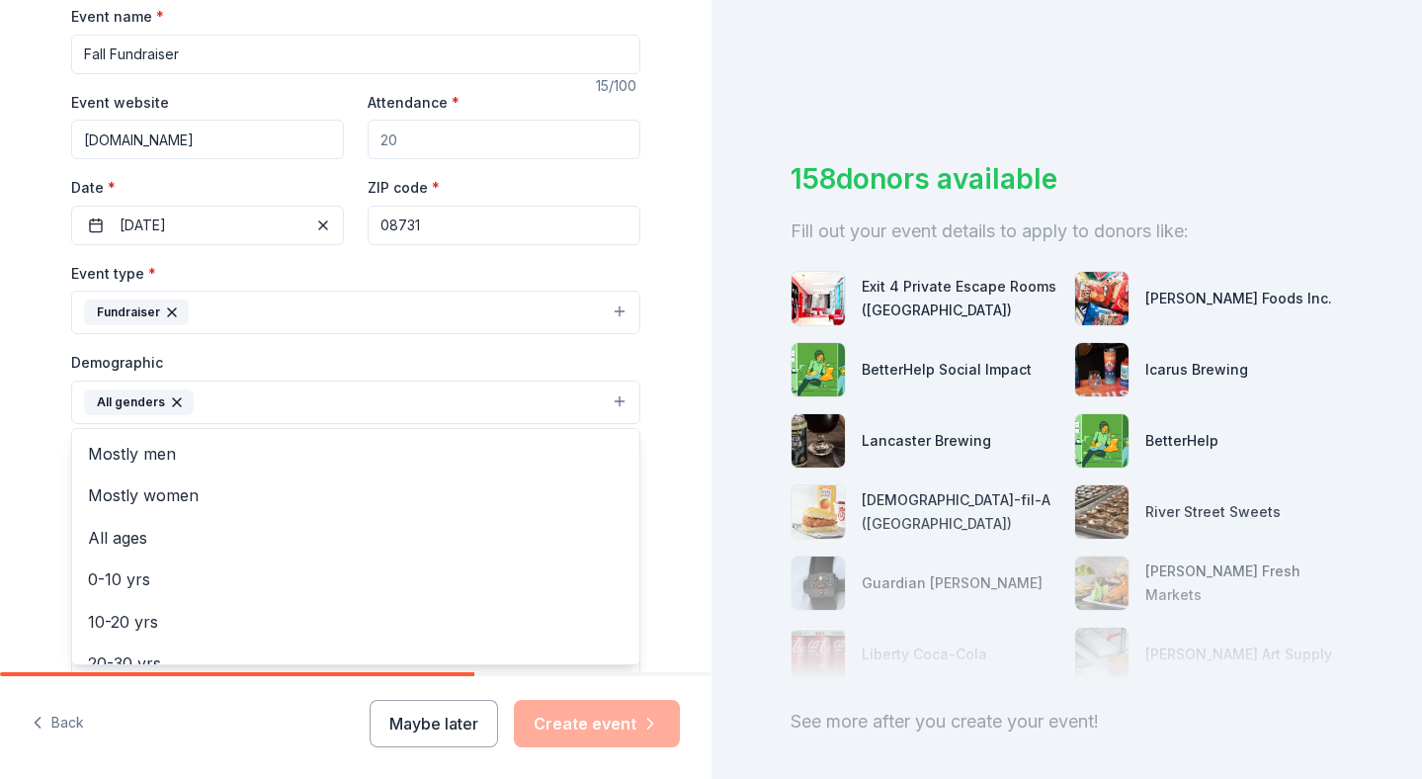
click at [40, 406] on div "Tell us about your event. We'll find in-kind donations you can apply for. Event…" at bounding box center [356, 357] width 633 height 1320
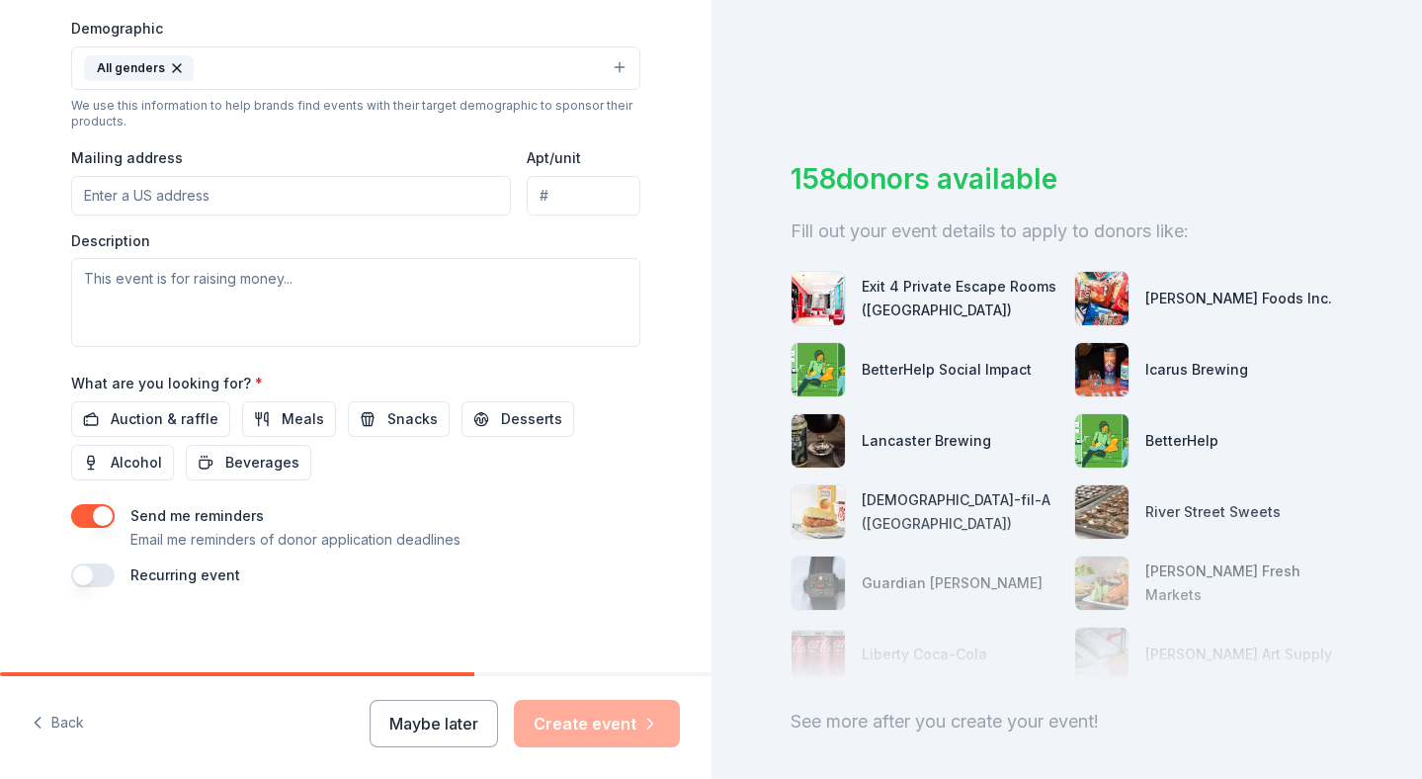
scroll to position [647, 0]
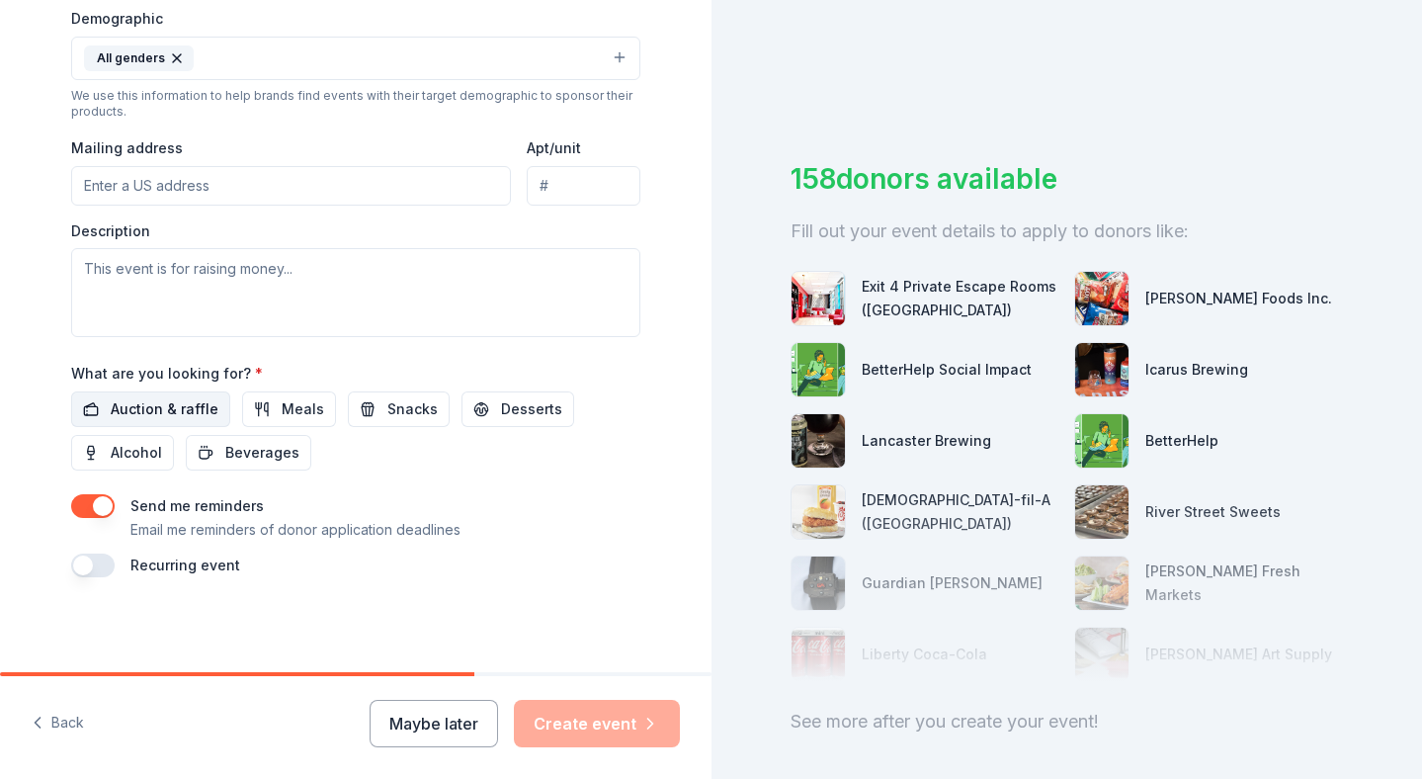
click at [111, 394] on button "Auction & raffle" at bounding box center [150, 409] width 159 height 36
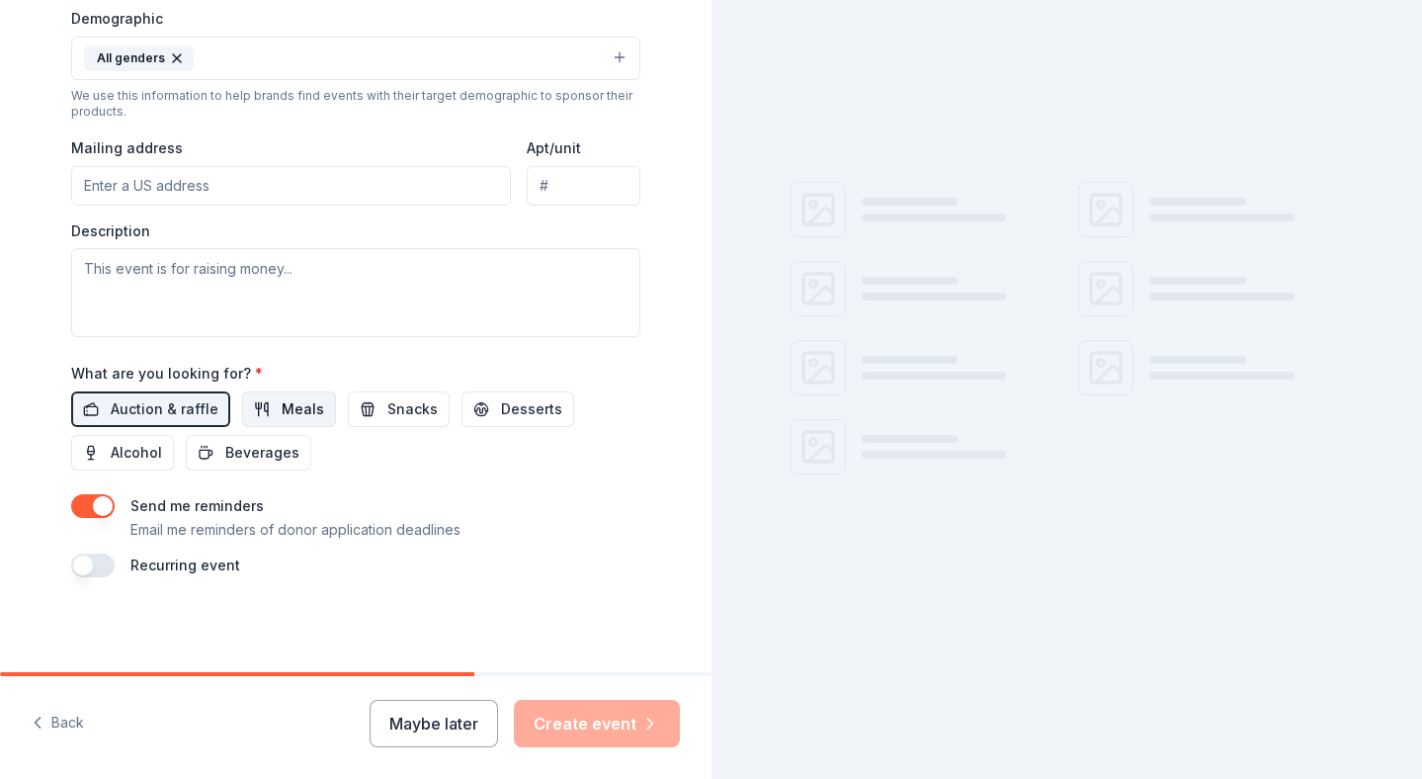
click at [306, 420] on span "Meals" at bounding box center [303, 409] width 43 height 24
click at [387, 417] on span "Snacks" at bounding box center [412, 409] width 50 height 24
click at [550, 417] on button "Desserts" at bounding box center [518, 409] width 113 height 36
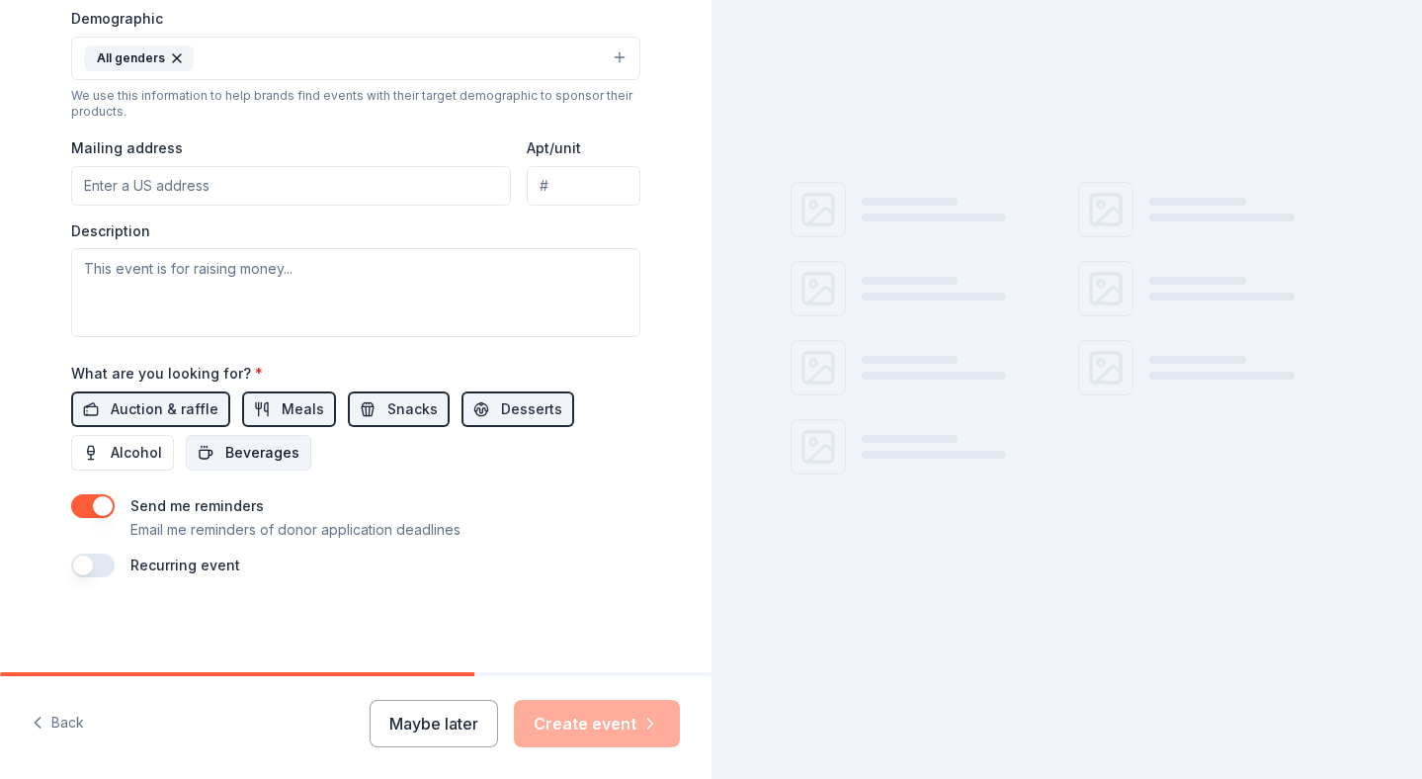
click at [273, 448] on span "Beverages" at bounding box center [262, 453] width 74 height 24
click at [144, 456] on span "Alcohol" at bounding box center [136, 453] width 51 height 24
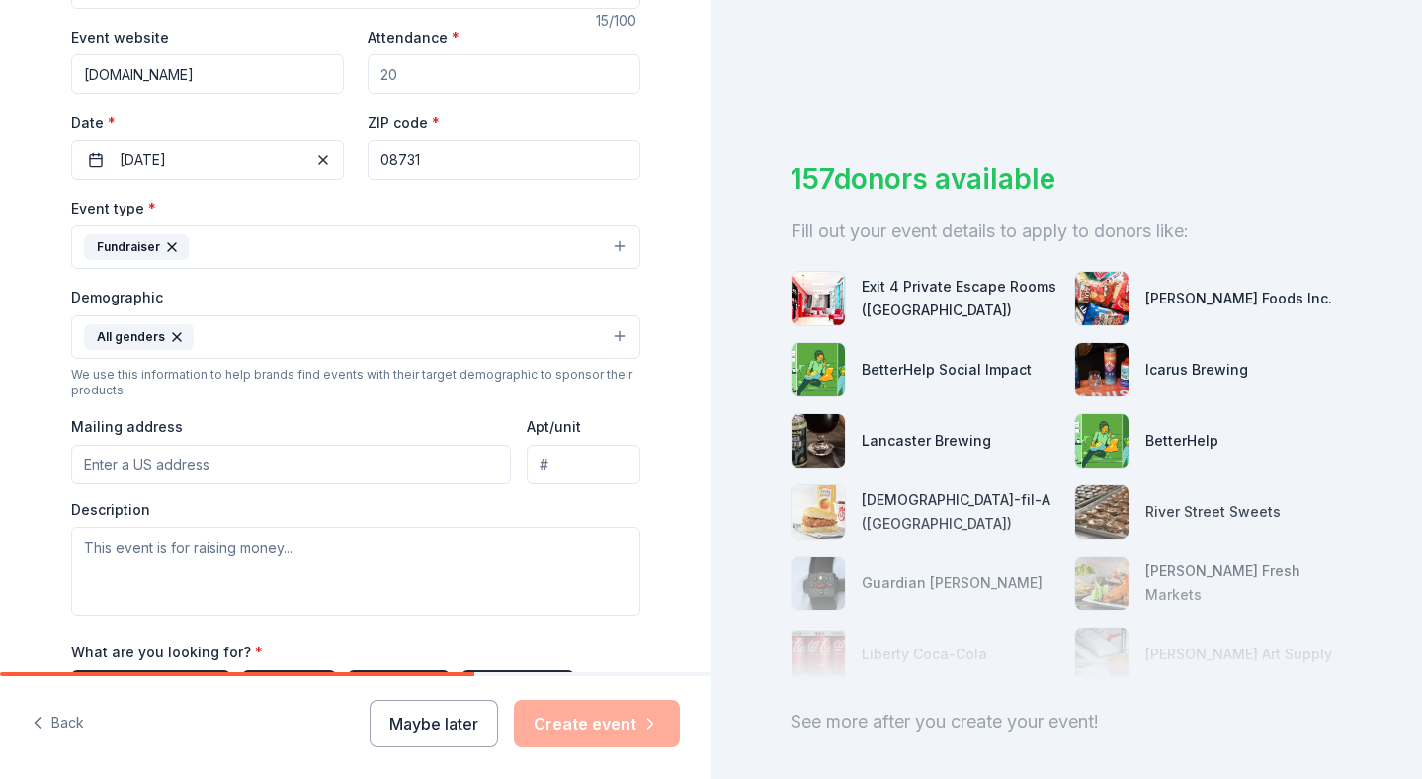
scroll to position [370, 0]
click at [332, 467] on input "Mailing address" at bounding box center [291, 464] width 440 height 40
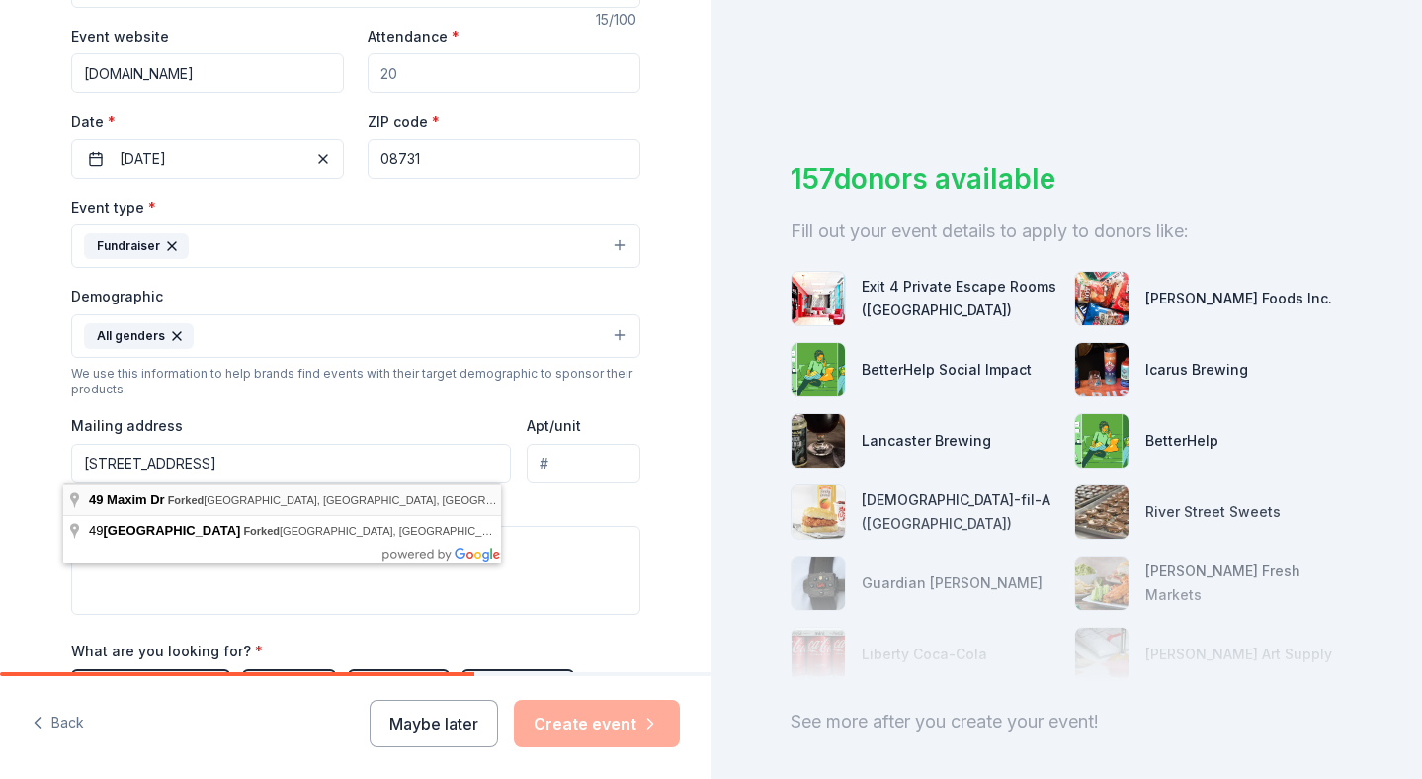
type input "49 Maxim Drive, Lacey Township, NJ, 08731"
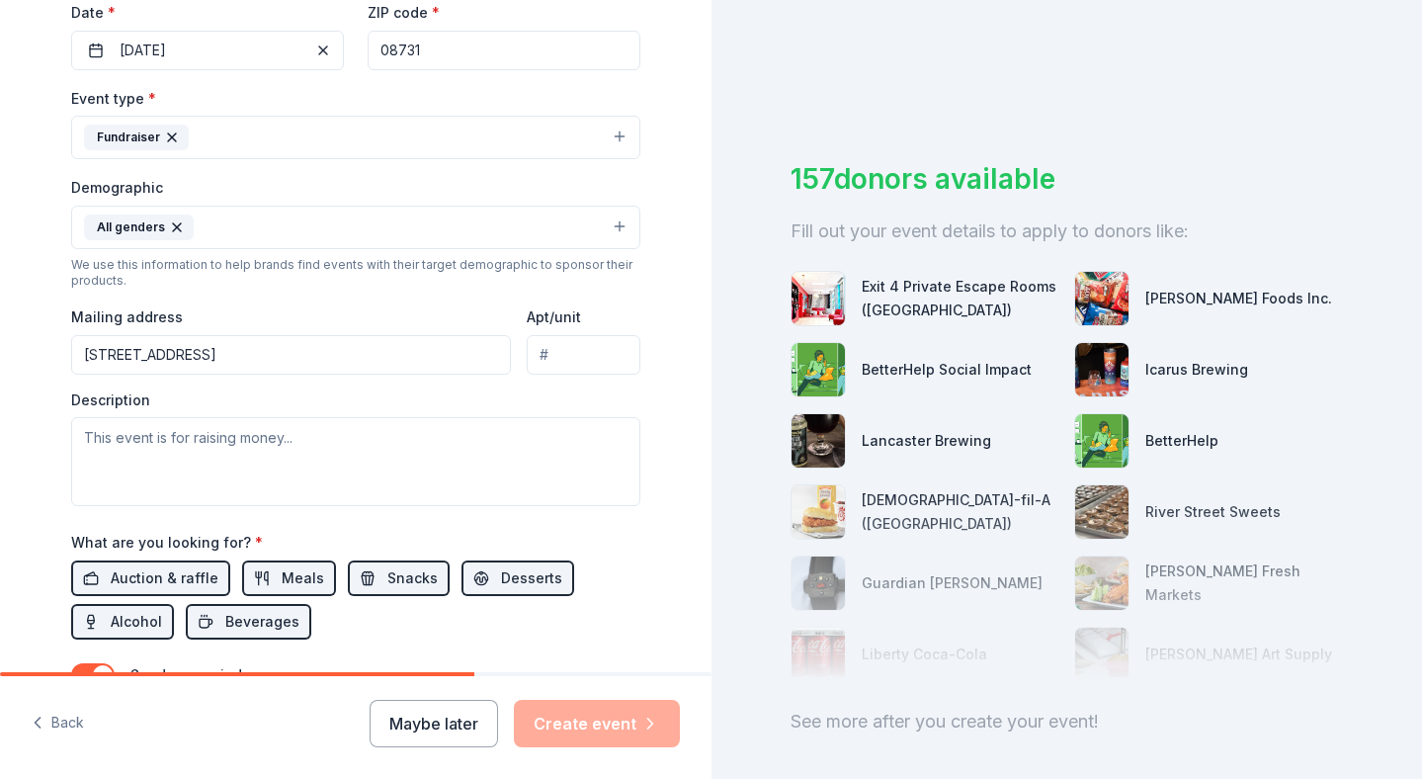
scroll to position [647, 0]
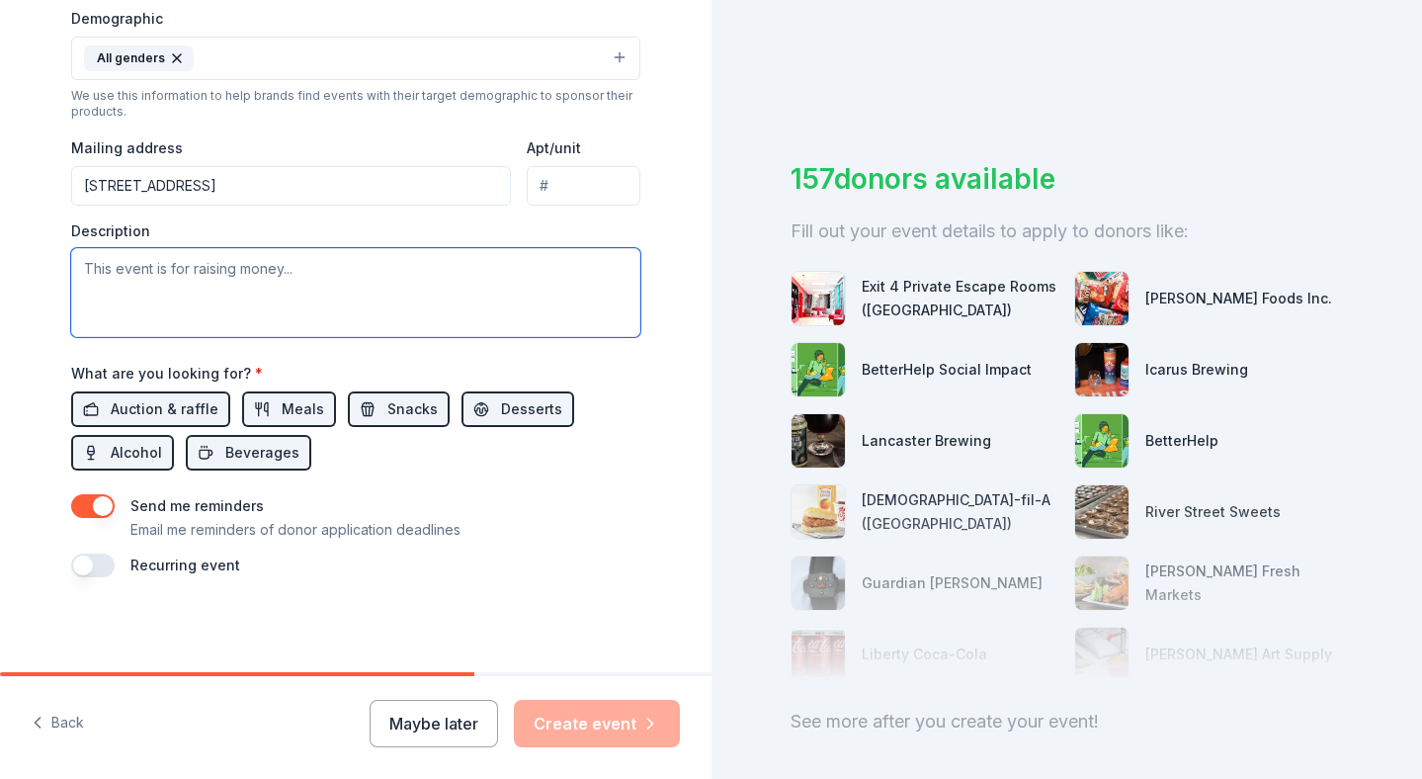
click at [188, 264] on textarea at bounding box center [355, 292] width 569 height 89
type textarea "r"
paste textarea "Our Lacey Soccer team Renegades is excited to be participating in a basket raff…"
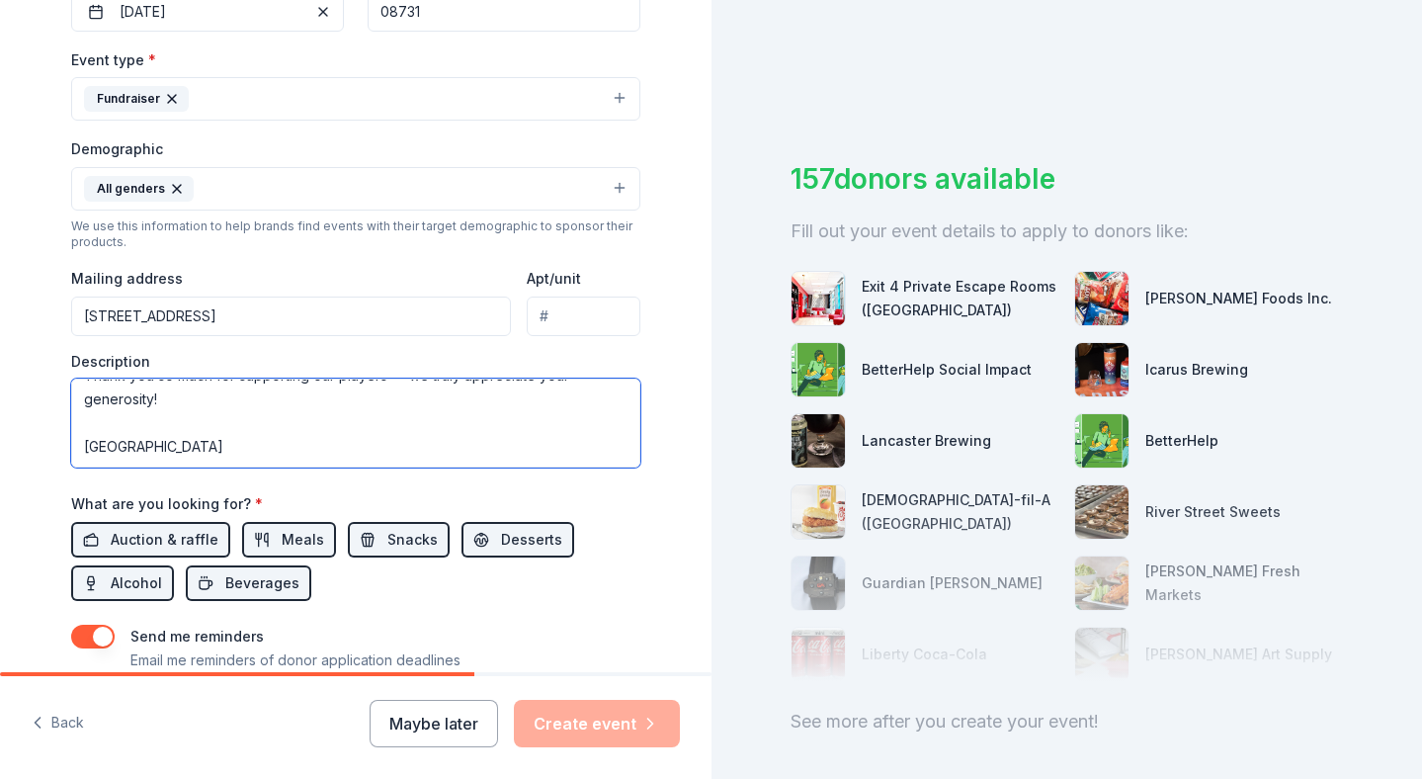
scroll to position [493, 0]
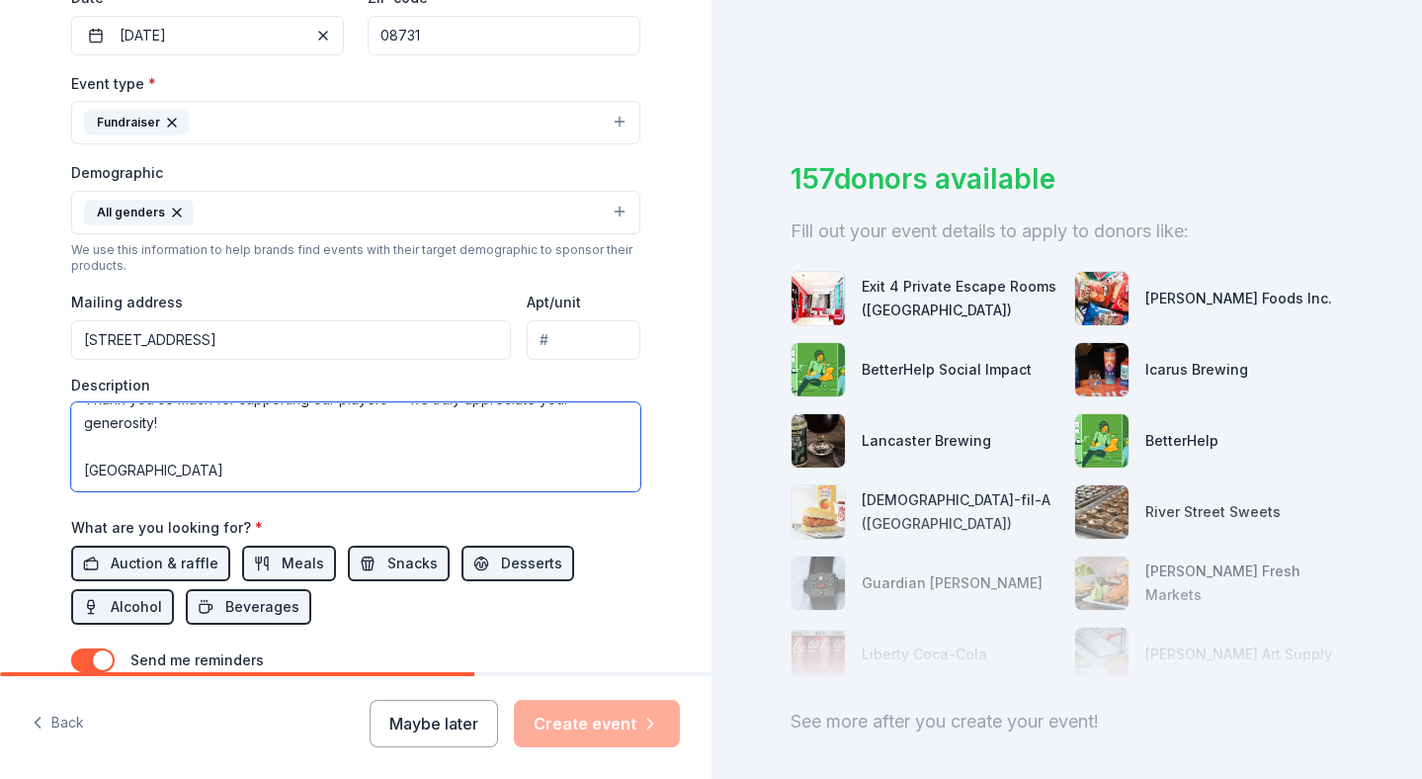
type textarea "Our Lacey Soccer team Renegades is excited to be participating in a basket raff…"
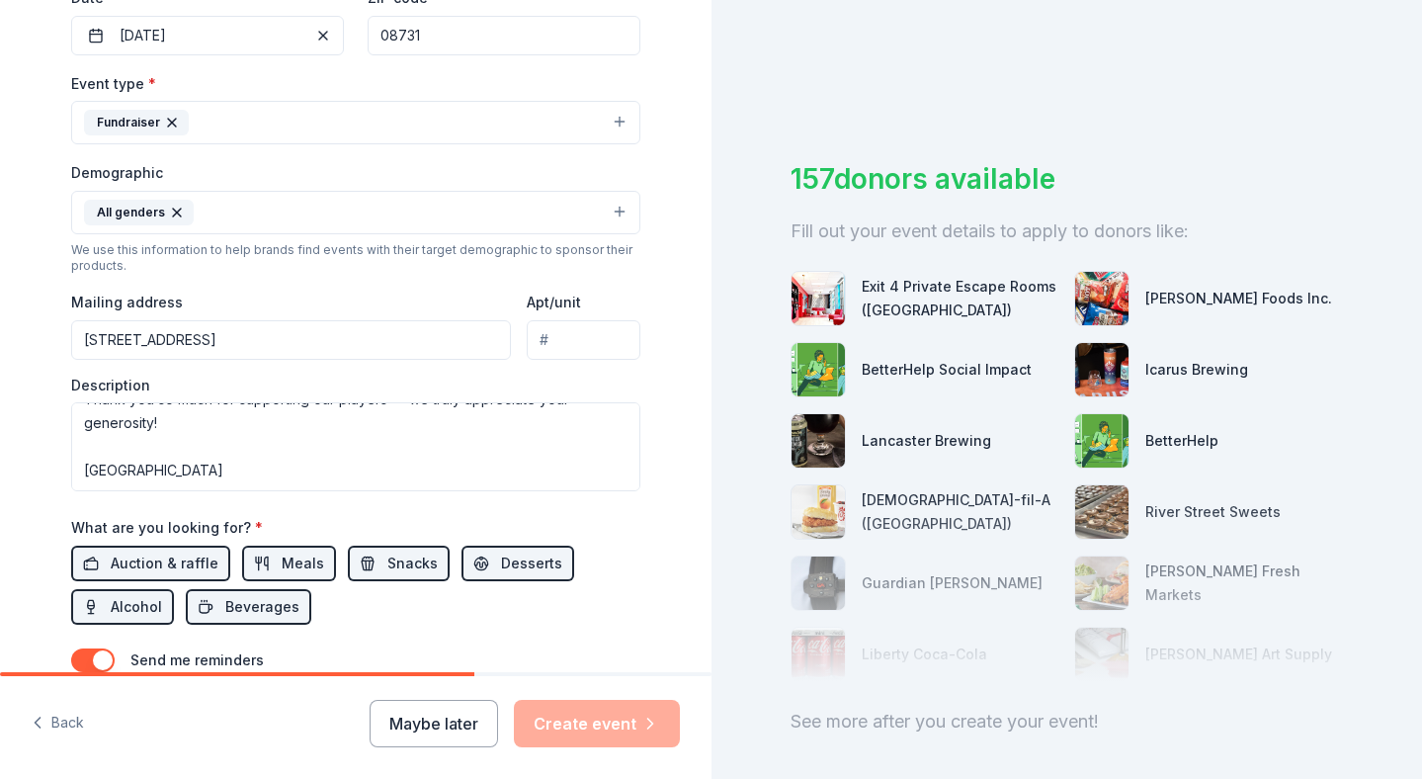
click at [588, 345] on input "Apt/unit" at bounding box center [584, 340] width 114 height 40
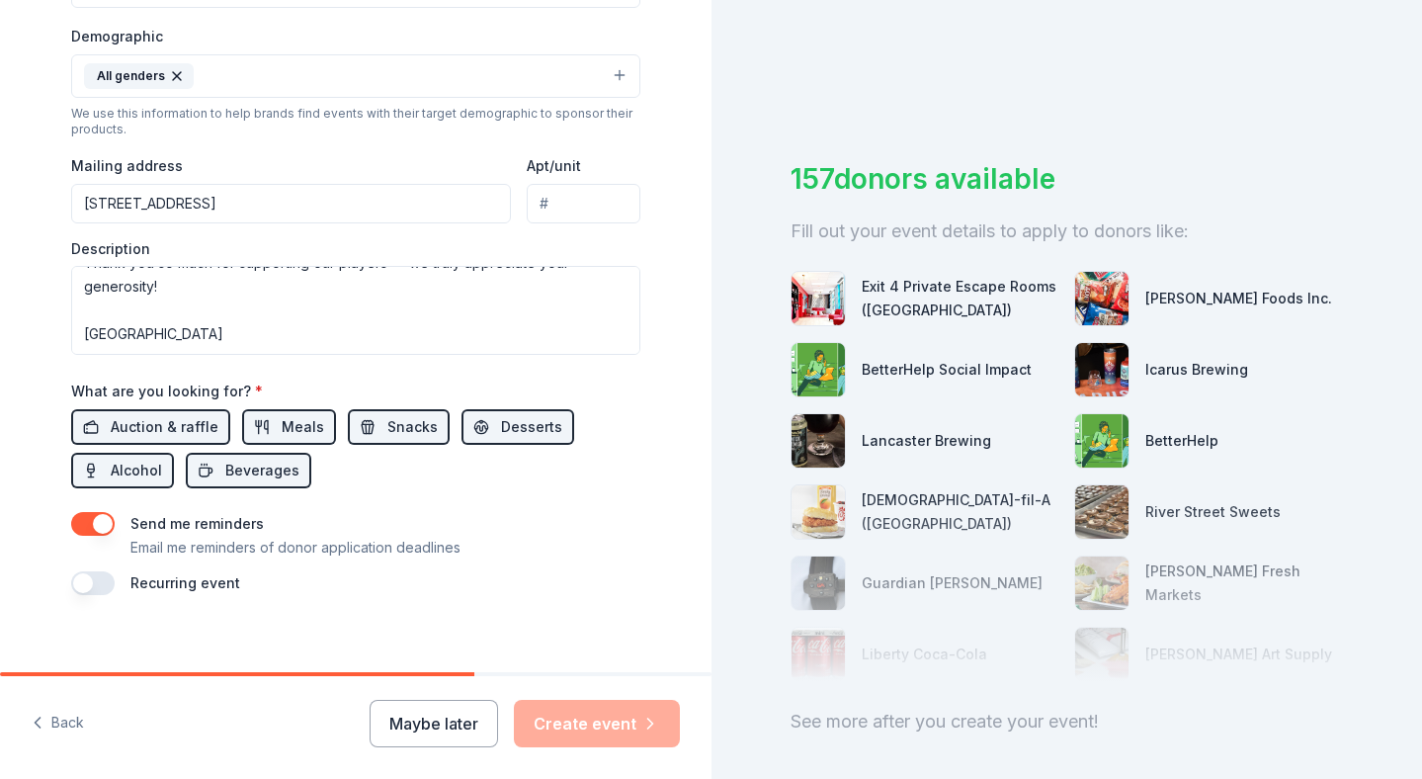
scroll to position [647, 0]
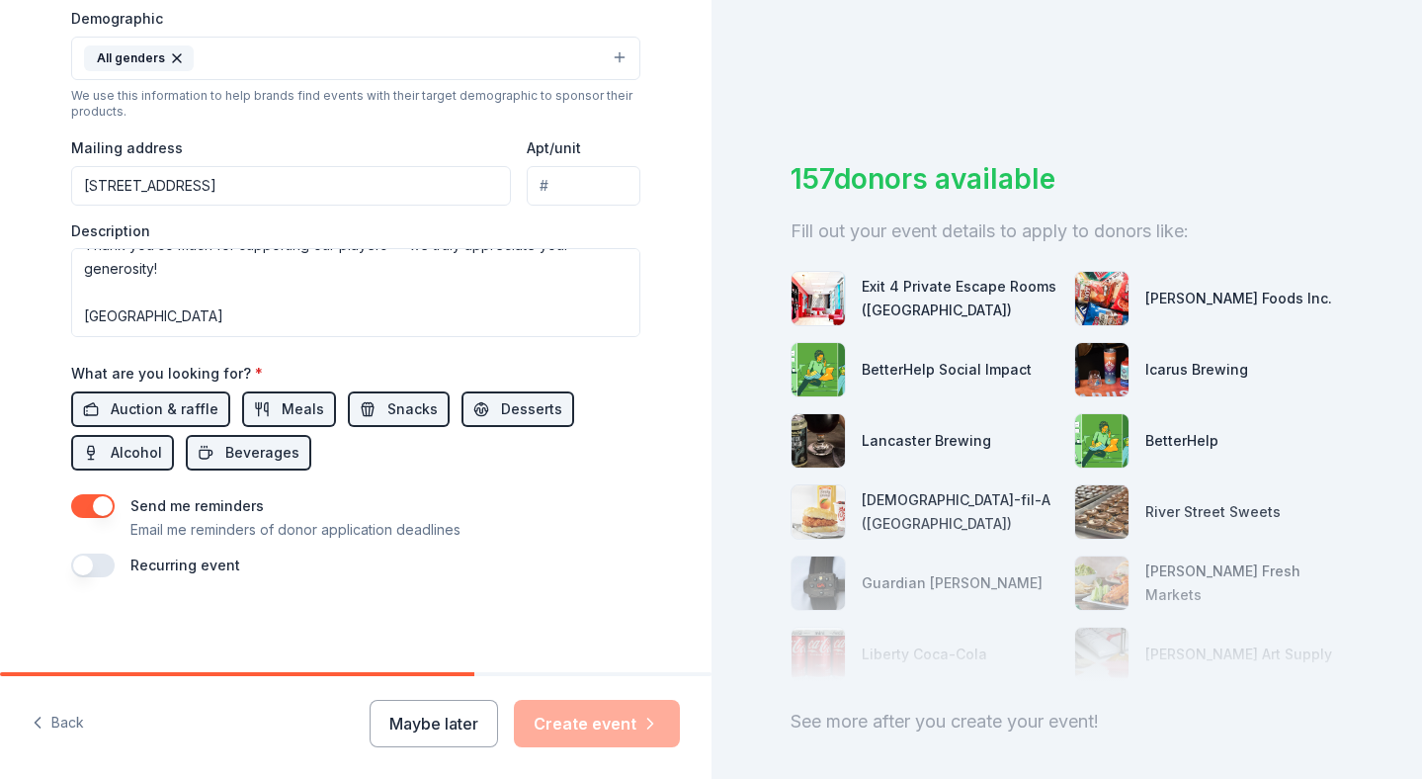
click at [560, 506] on div "Send me reminders Email me reminders of donor application deadlines" at bounding box center [355, 517] width 569 height 47
click at [601, 718] on div "Maybe later Create event" at bounding box center [525, 723] width 310 height 47
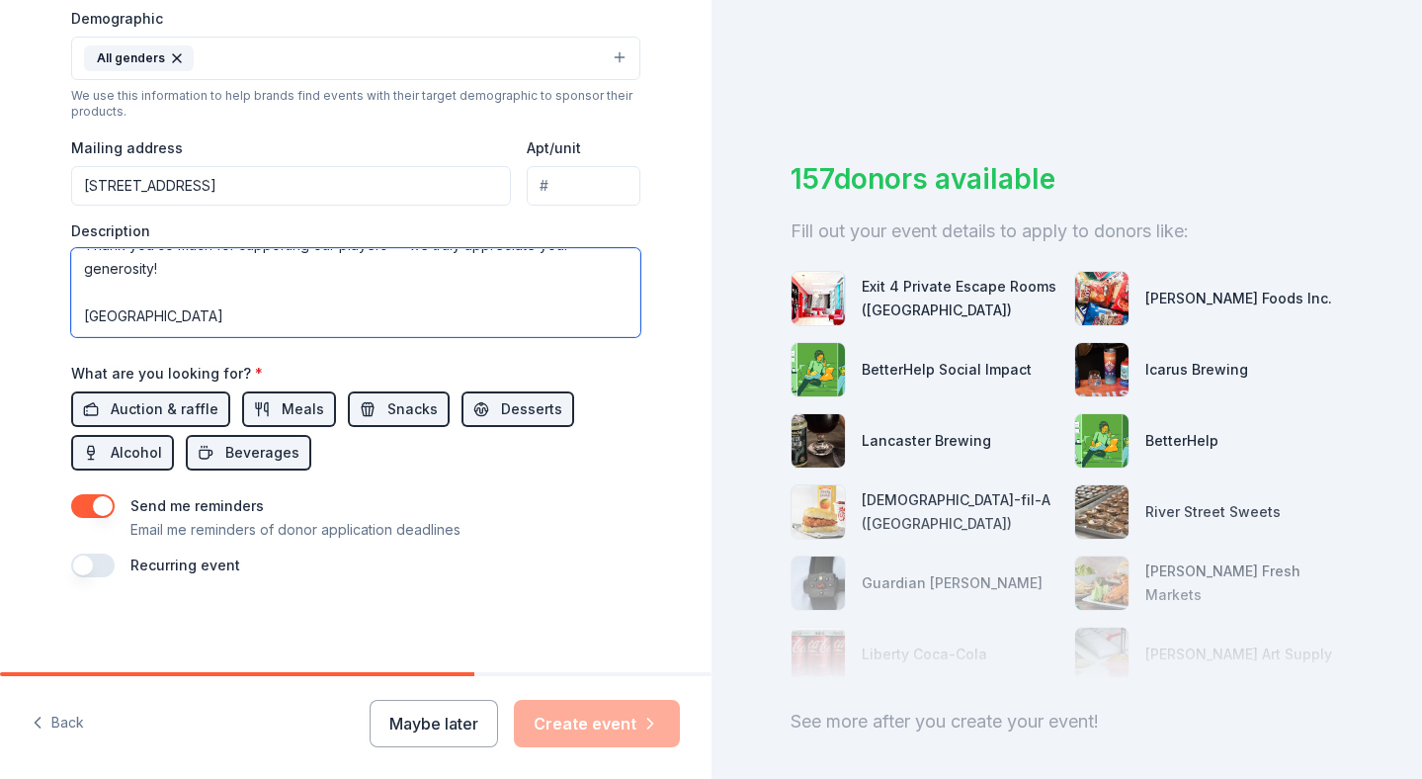
click at [312, 285] on textarea "Our Lacey Soccer team Renegades is excited to be participating in a basket raff…" at bounding box center [355, 292] width 569 height 89
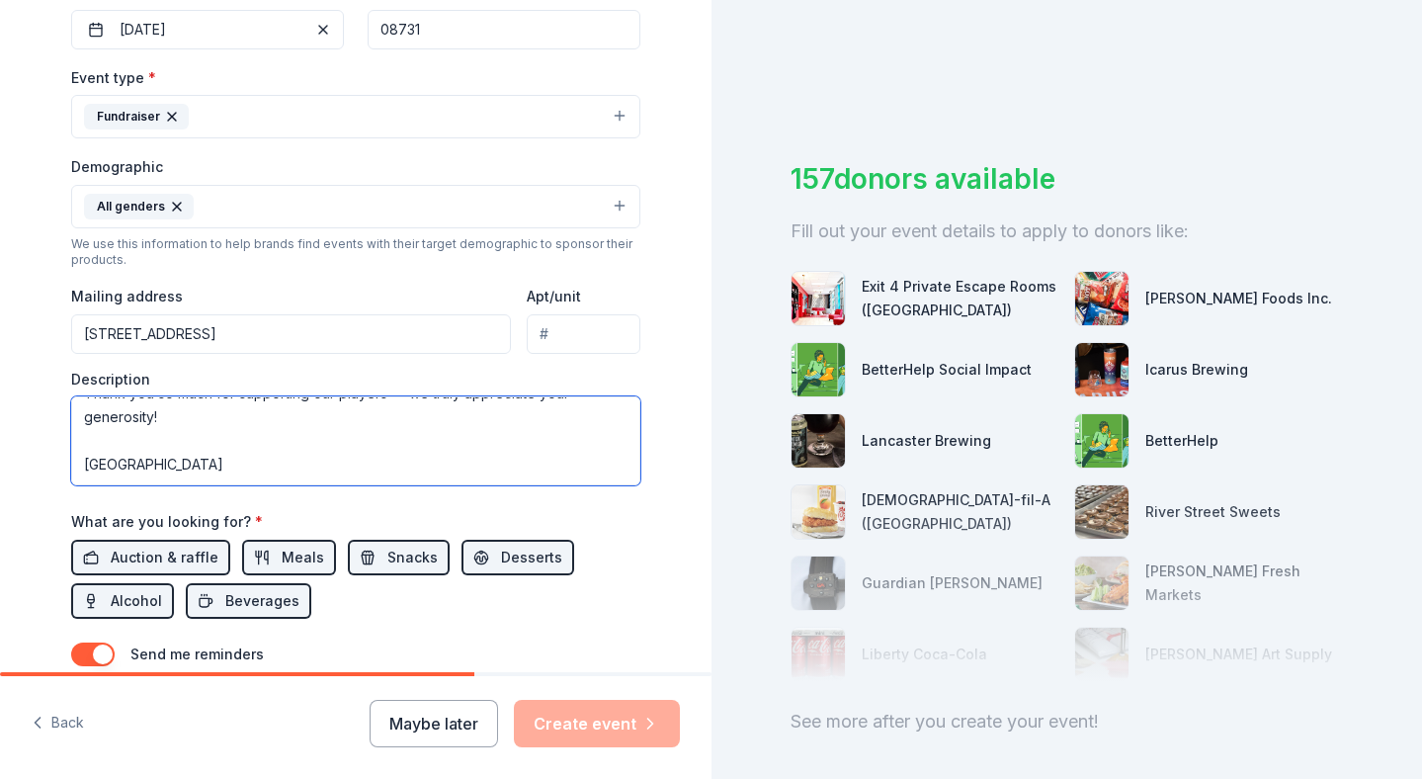
scroll to position [505, 0]
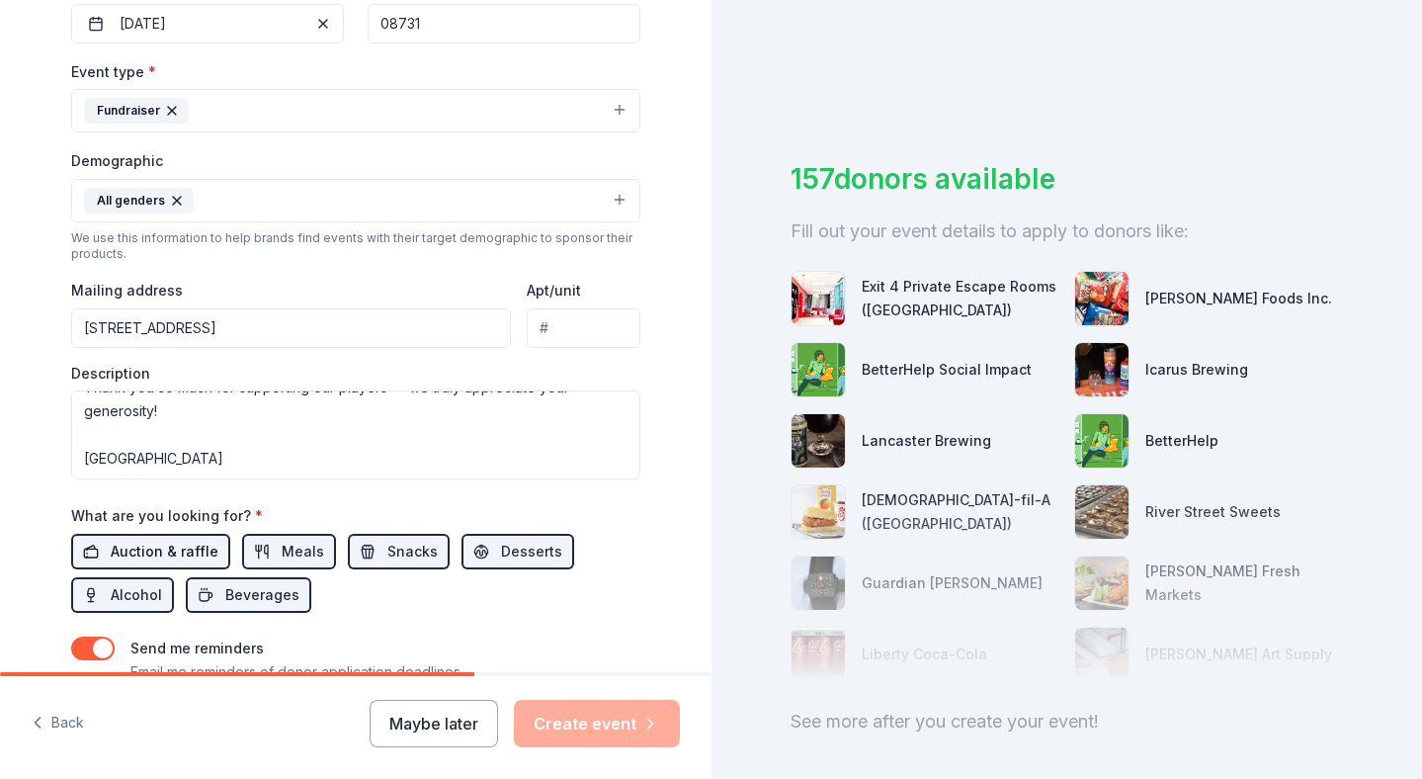
click at [178, 554] on span "Auction & raffle" at bounding box center [165, 552] width 108 height 24
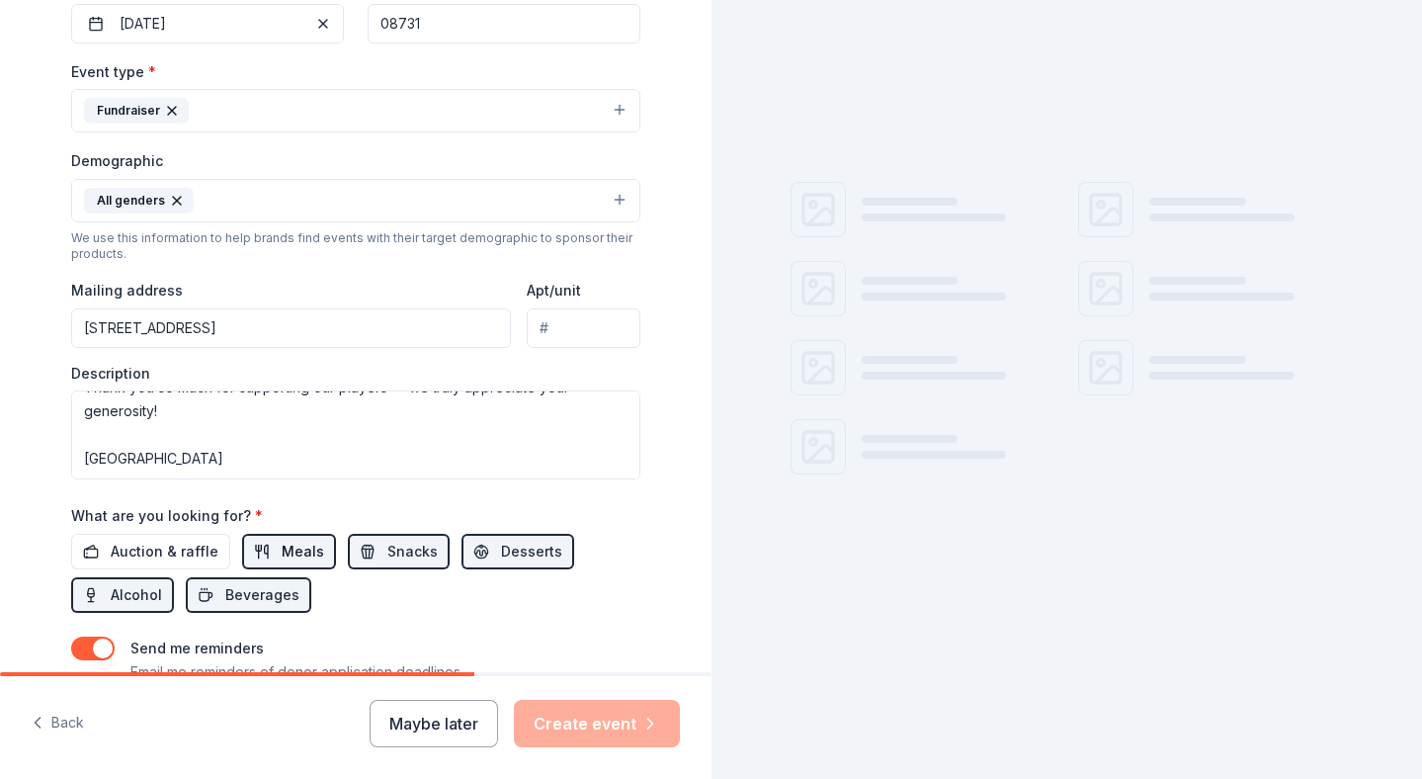
click at [256, 555] on button "Meals" at bounding box center [289, 552] width 94 height 36
click at [348, 559] on button "Snacks" at bounding box center [399, 552] width 102 height 36
click at [462, 561] on button "Desserts" at bounding box center [518, 552] width 113 height 36
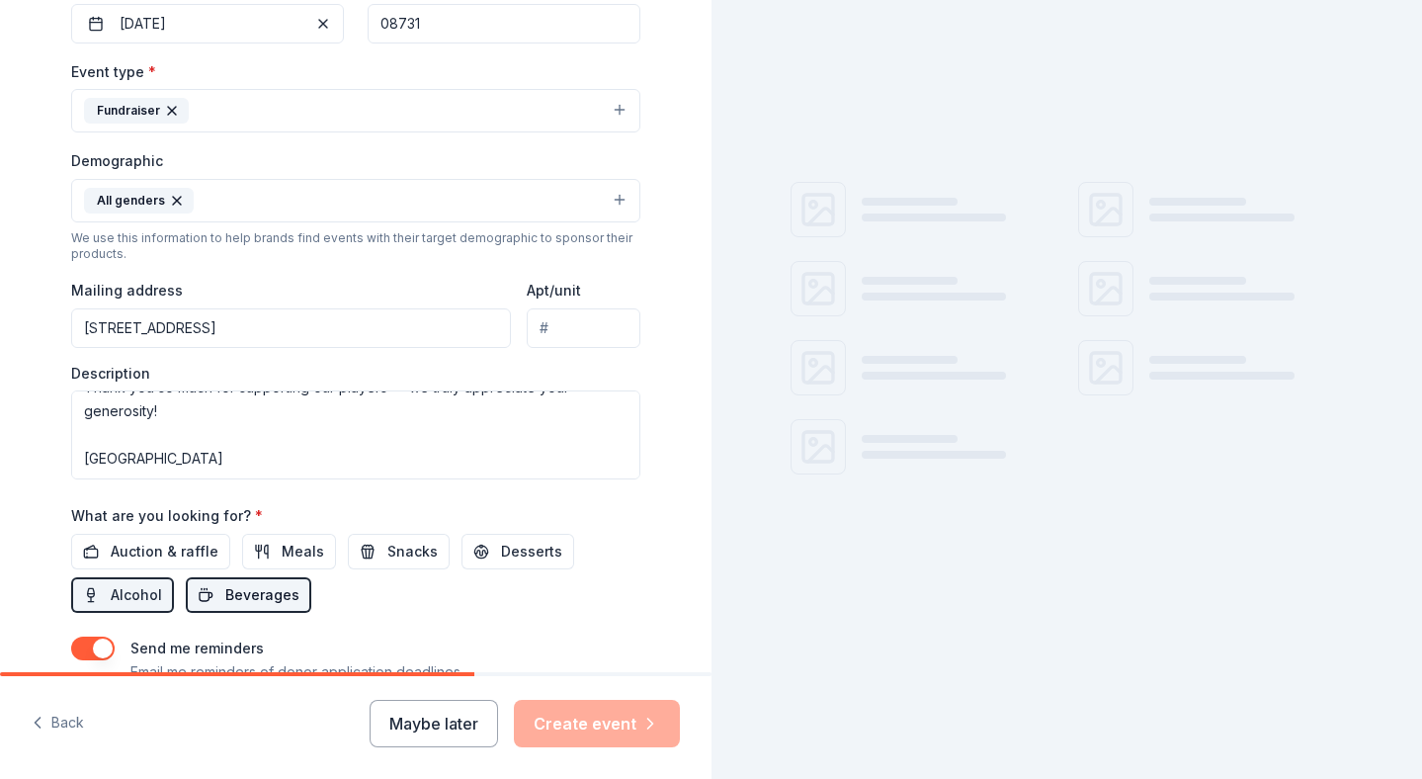
click at [262, 588] on span "Beverages" at bounding box center [262, 595] width 74 height 24
click at [165, 589] on div "Auction & raffle Meals Snacks Desserts Alcohol Beverages" at bounding box center [355, 573] width 569 height 79
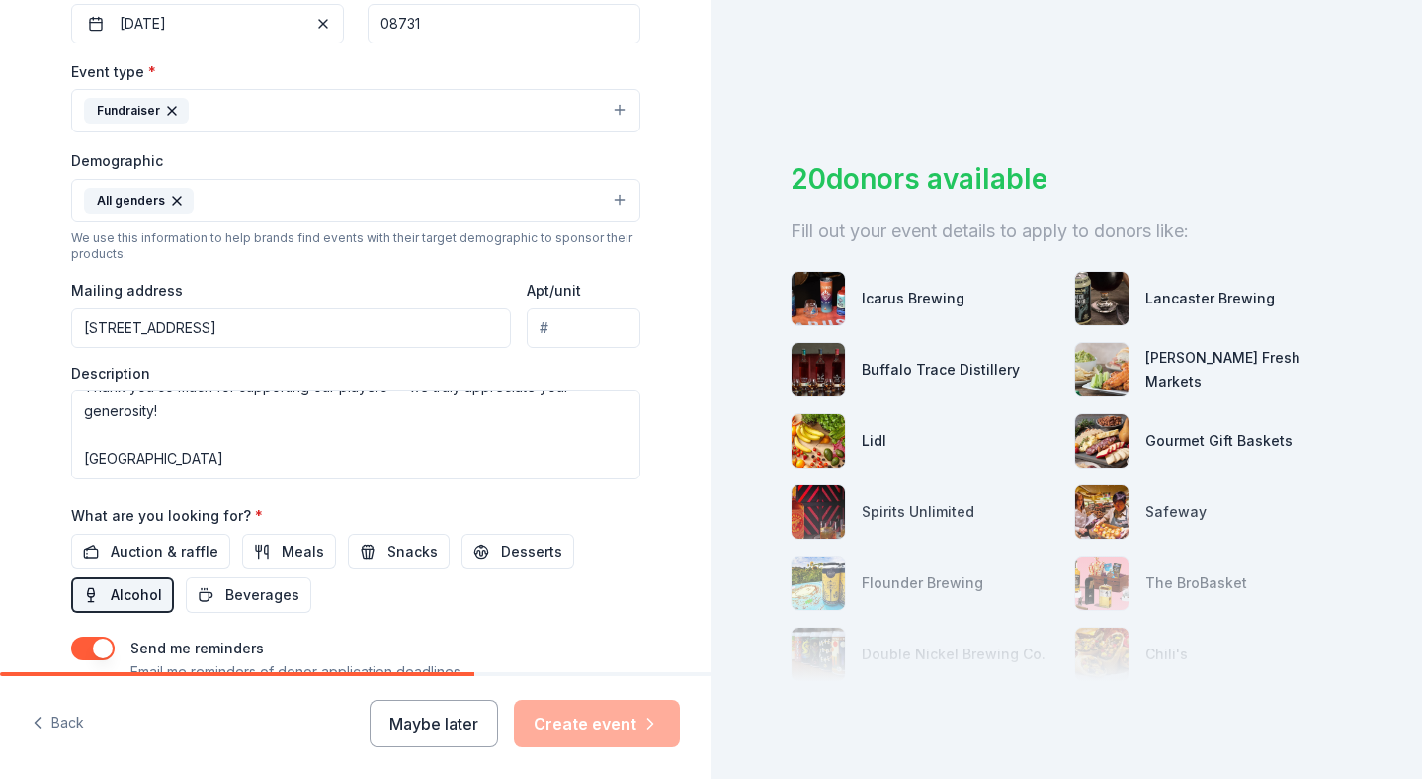
click at [121, 592] on span "Alcohol" at bounding box center [136, 595] width 51 height 24
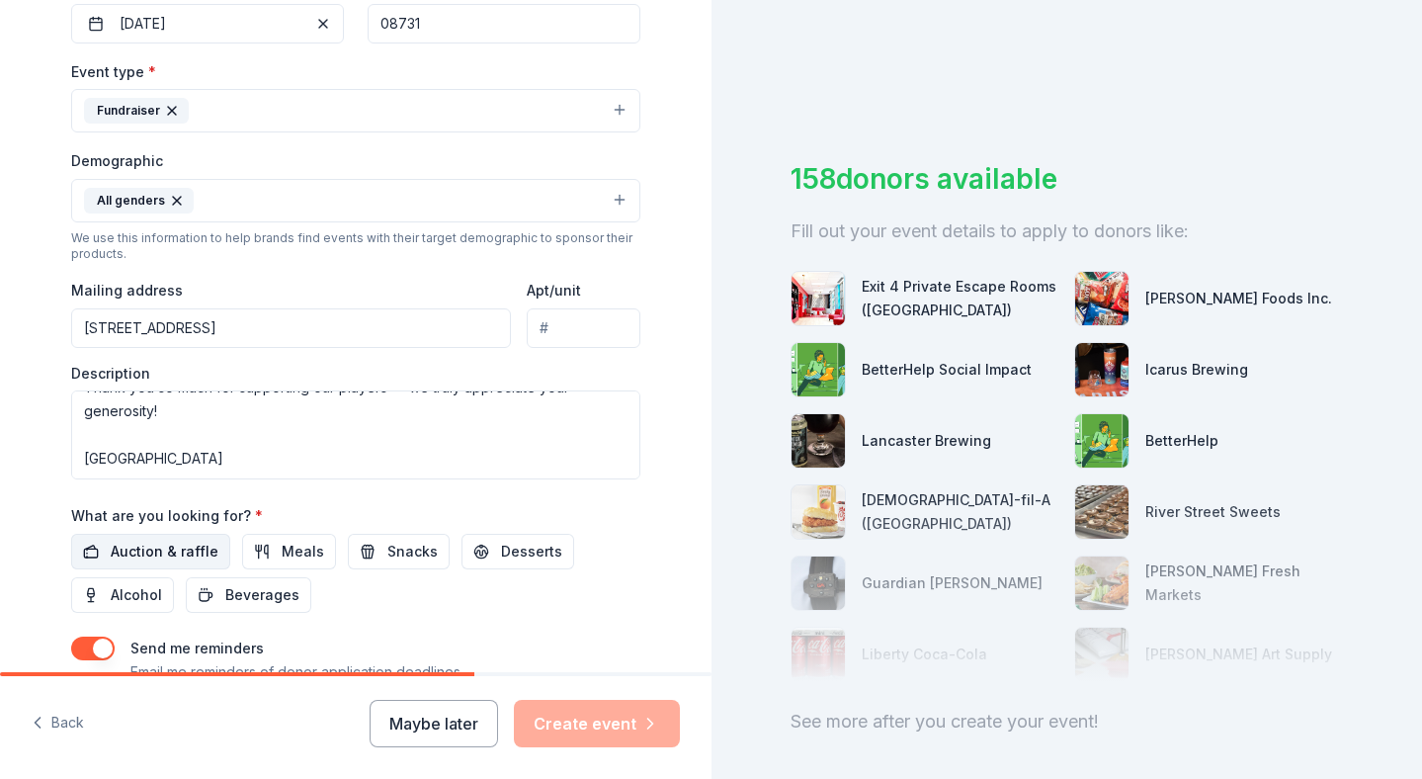
click at [127, 564] on button "Auction & raffle" at bounding box center [150, 552] width 159 height 36
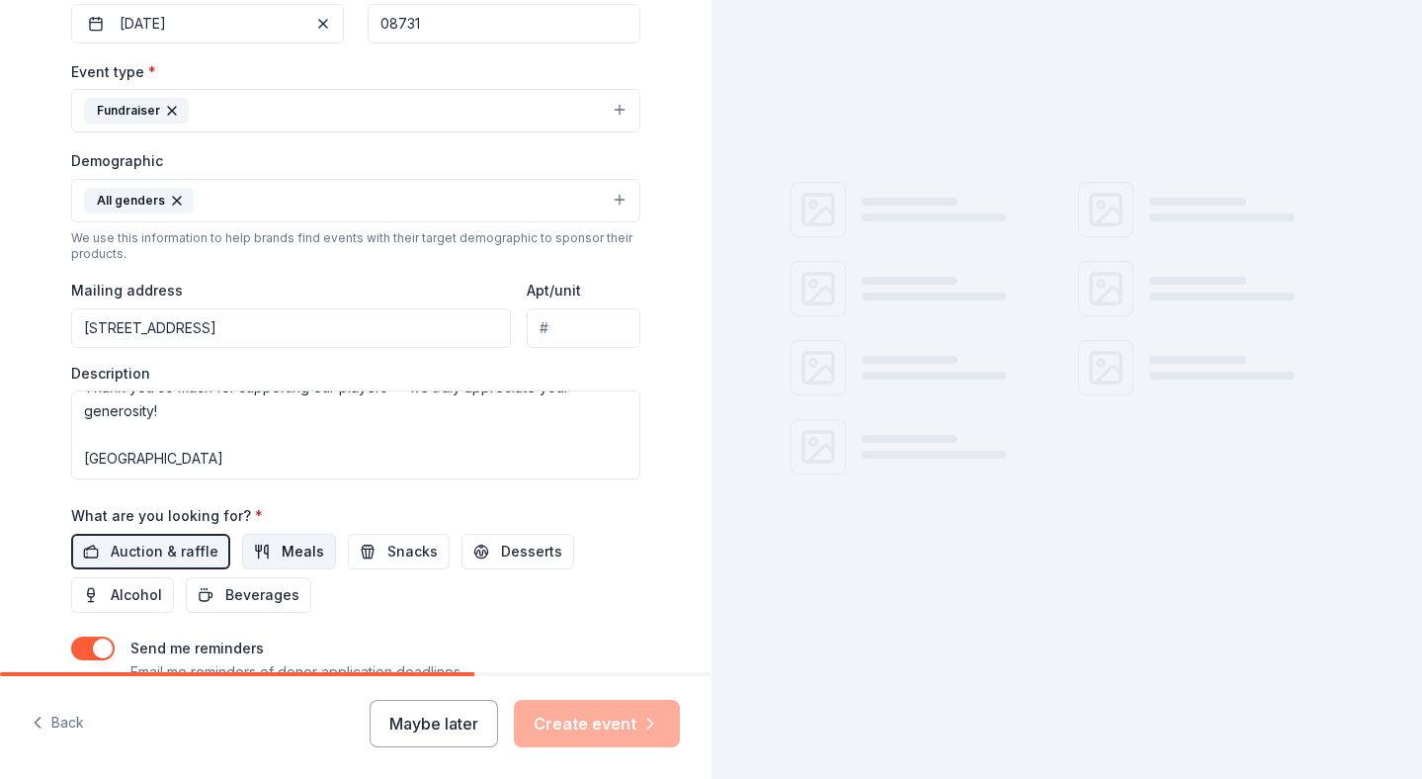
click at [298, 562] on button "Meals" at bounding box center [289, 552] width 94 height 36
click at [396, 550] on span "Snacks" at bounding box center [412, 552] width 50 height 24
click at [501, 557] on span "Desserts" at bounding box center [531, 552] width 61 height 24
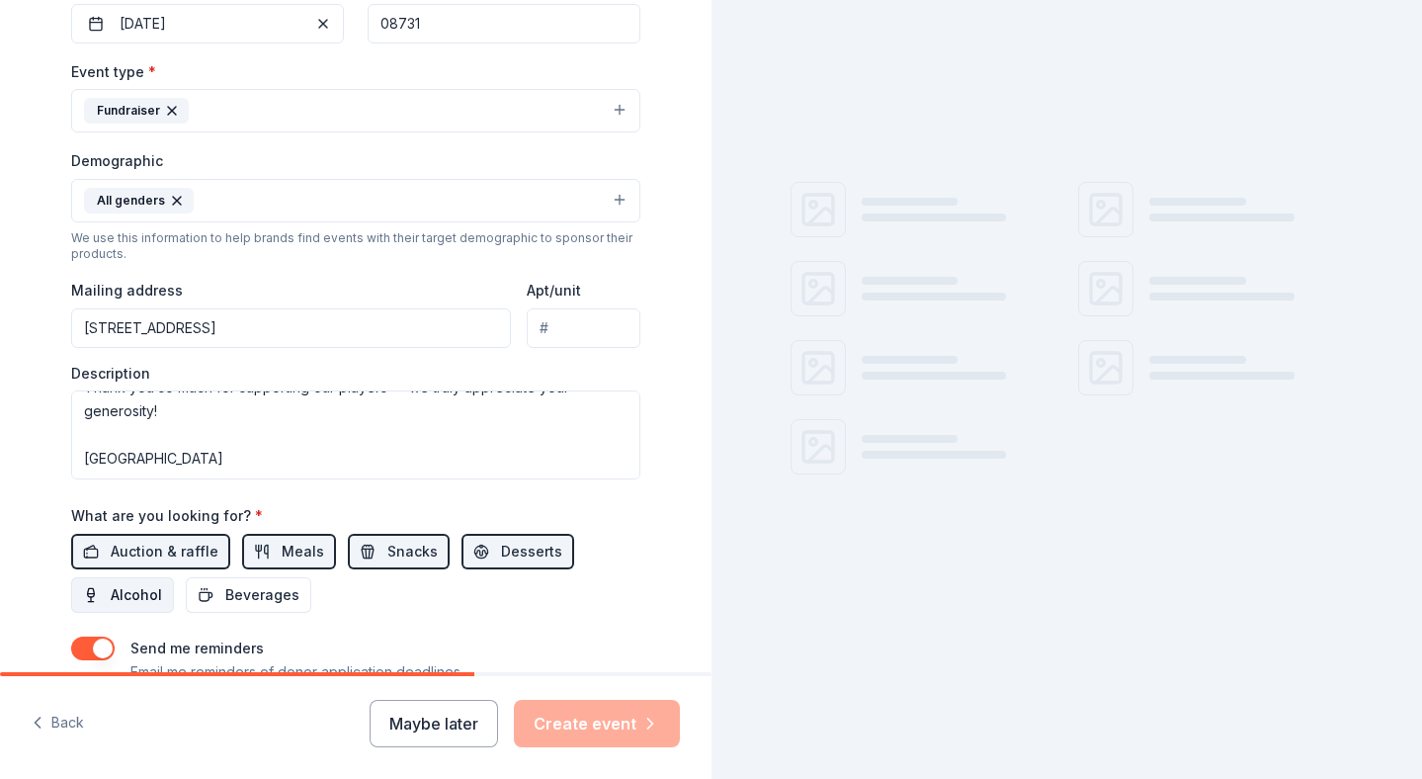
click at [144, 580] on button "Alcohol" at bounding box center [122, 595] width 103 height 36
click at [232, 583] on span "Beverages" at bounding box center [262, 595] width 74 height 24
click at [397, 334] on input "49 Maxim Drive, Lacey Township, NJ, 08731" at bounding box center [291, 328] width 440 height 40
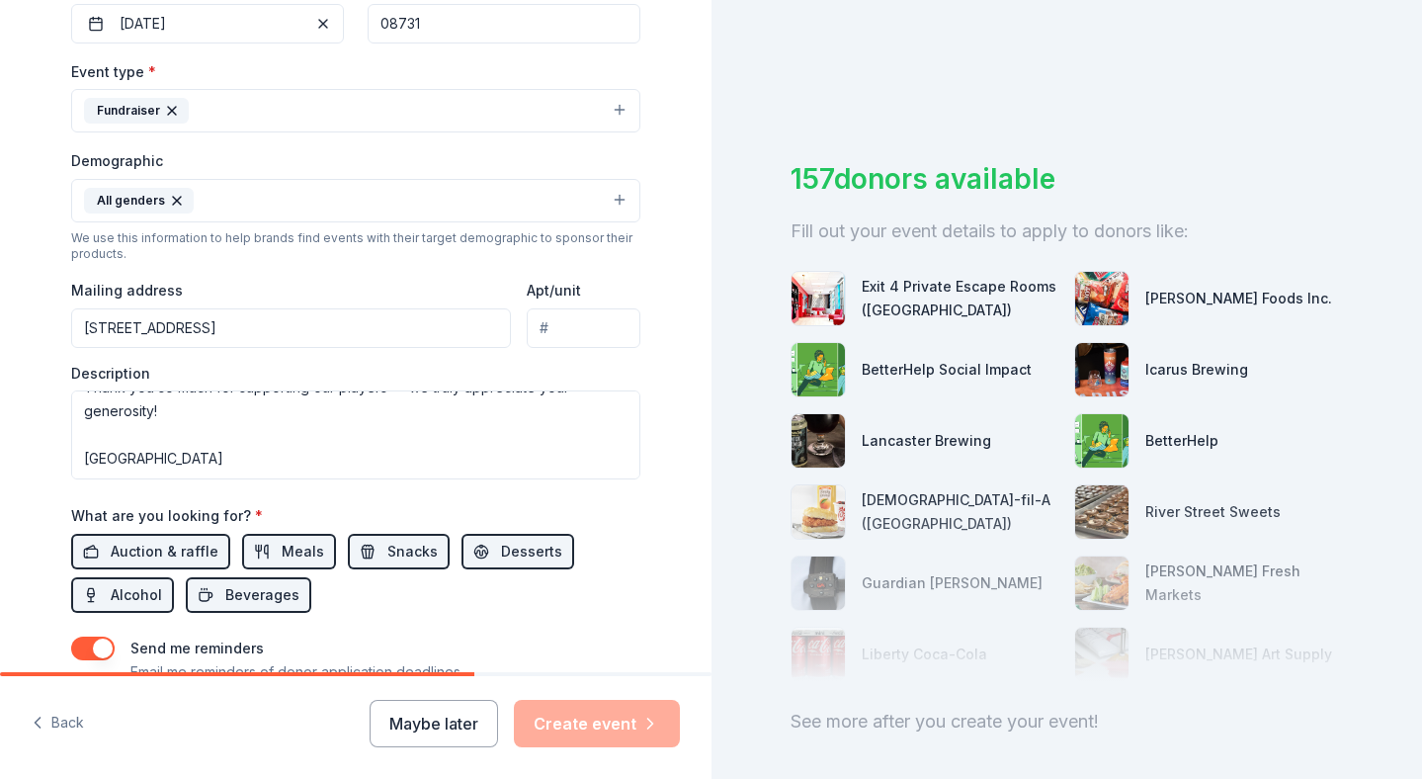
type input "49 Maxim Drive, Lacey Township, NJ, 08731"
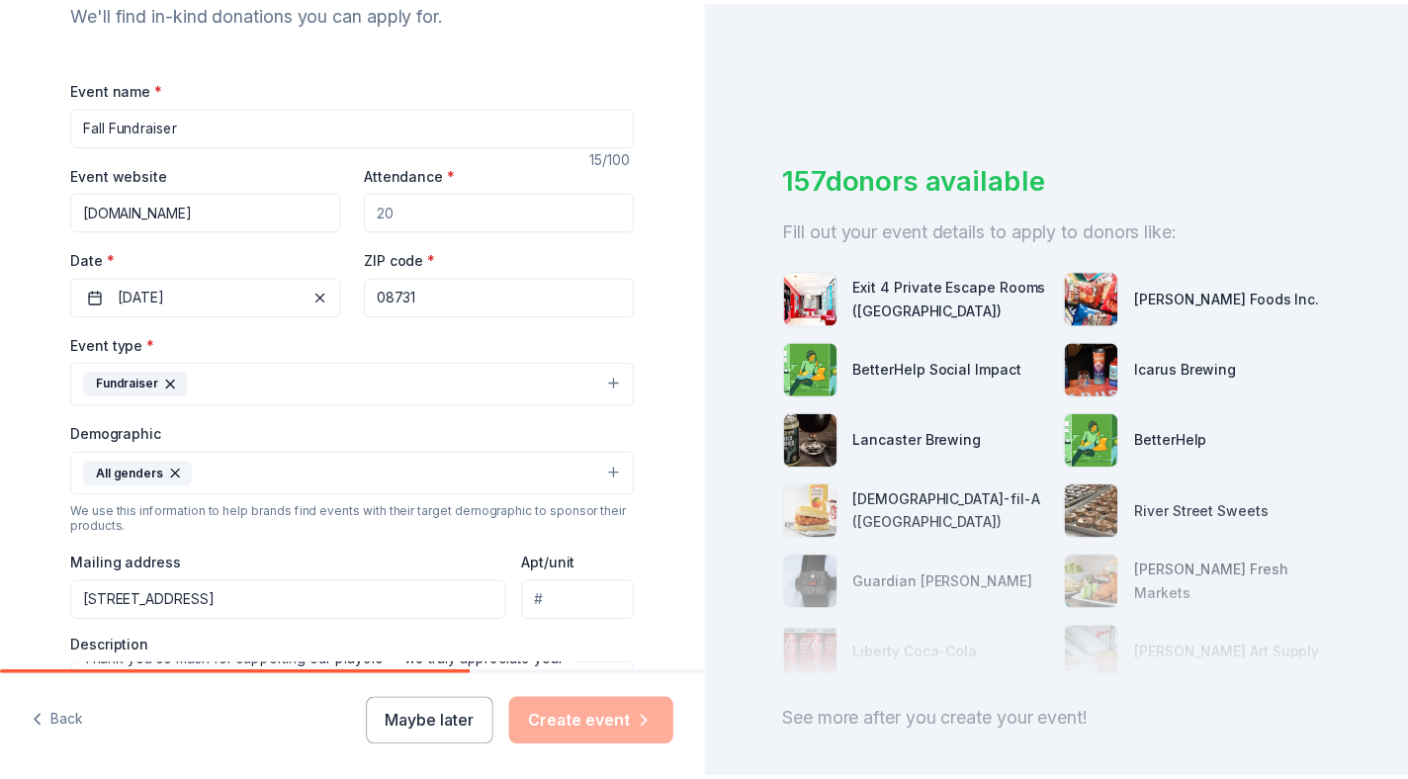
scroll to position [226, 0]
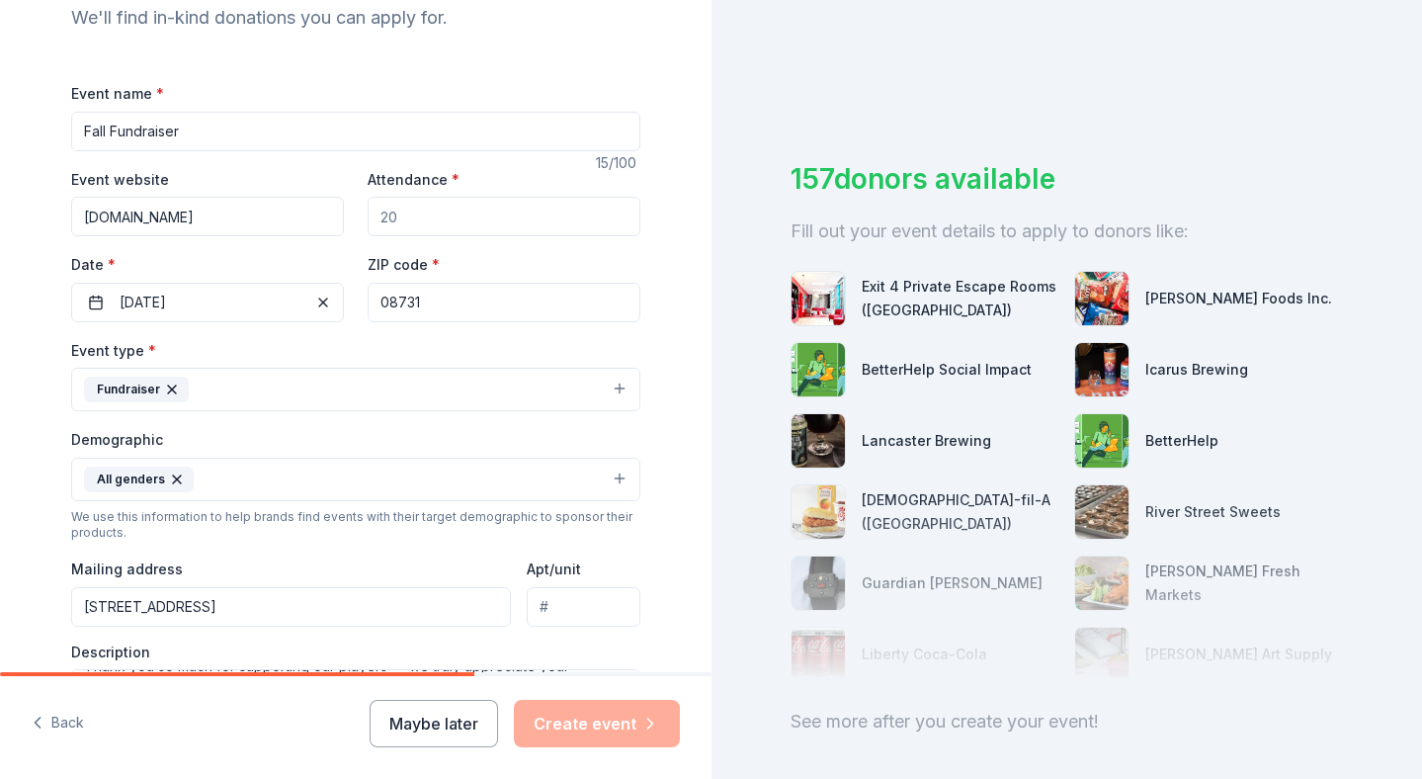
click at [294, 213] on input "laceysoccer.com" at bounding box center [207, 217] width 273 height 40
click at [690, 624] on div "Tell us about your event. We'll find in-kind donations you can apply for. Event…" at bounding box center [356, 434] width 712 height 1320
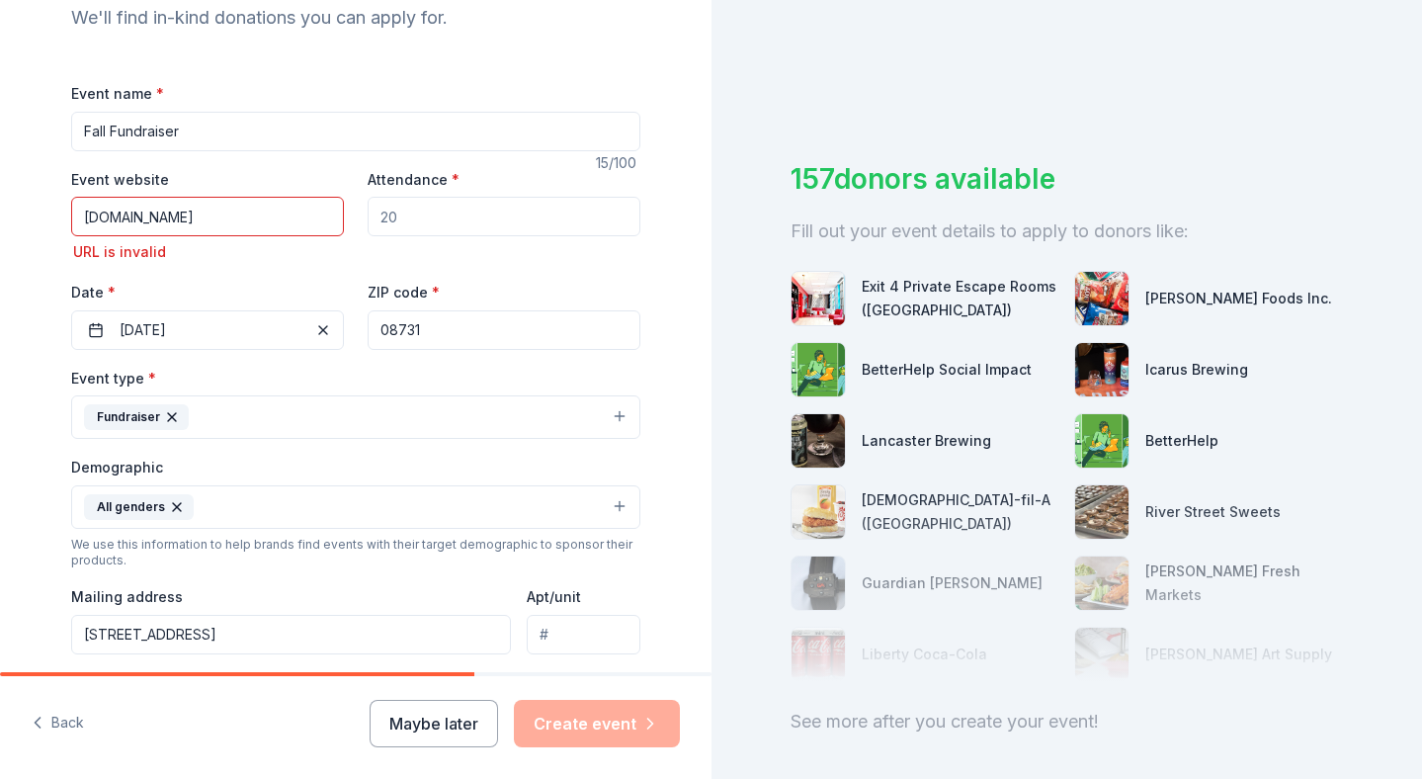
drag, startPoint x: 220, startPoint y: 227, endPoint x: 74, endPoint y: 167, distance: 158.2
click at [74, 167] on div "Event website laceysoccer.com URL is invalid" at bounding box center [207, 216] width 273 height 98
type input "www.laceysoccer.com"
click at [212, 270] on div "Event website www.laceysoccer.com URL is invalid Attendance * Date * 11/16/2025…" at bounding box center [355, 258] width 569 height 183
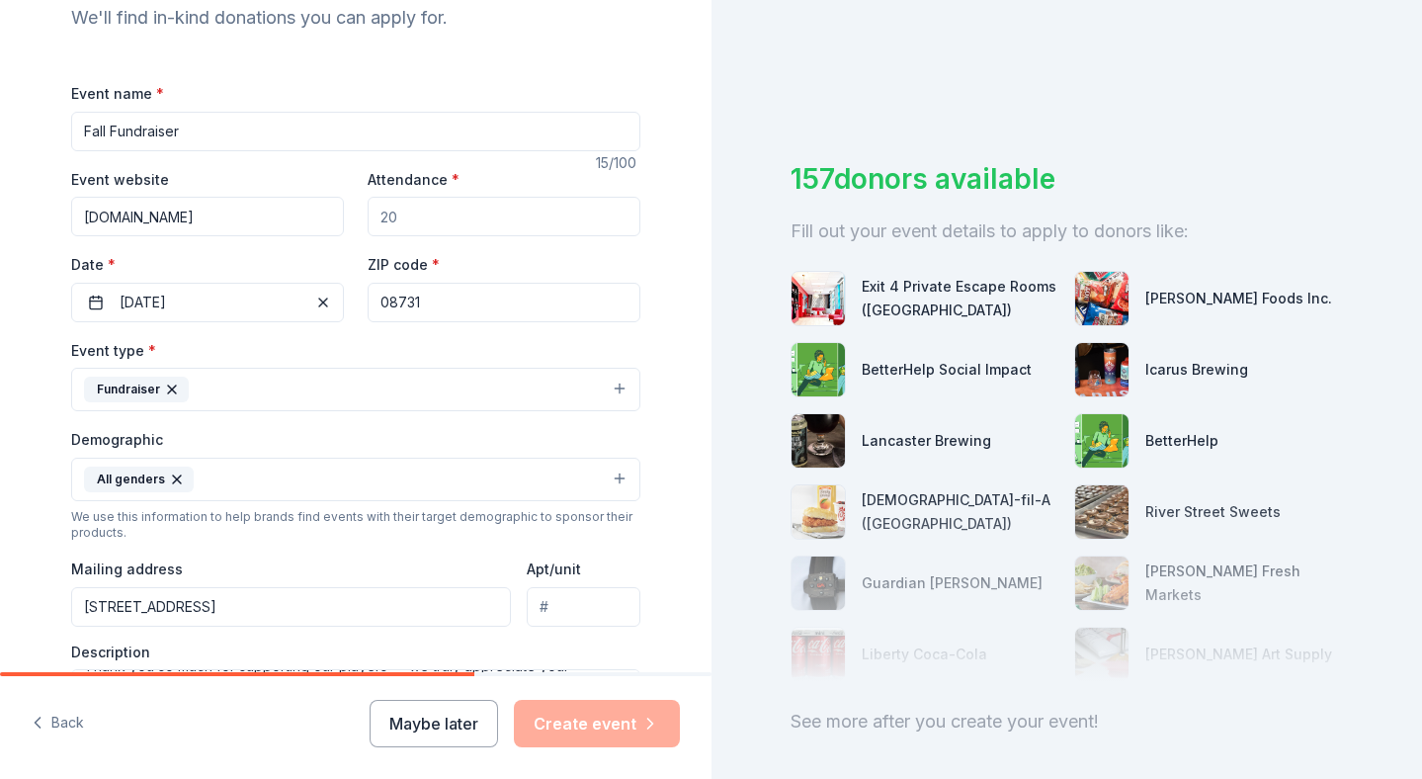
click at [521, 225] on input "Attendance *" at bounding box center [504, 217] width 273 height 40
type input "50"
click at [611, 757] on div "Back Maybe later Create event" at bounding box center [356, 727] width 712 height 103
click at [611, 734] on button "Create event" at bounding box center [597, 723] width 166 height 47
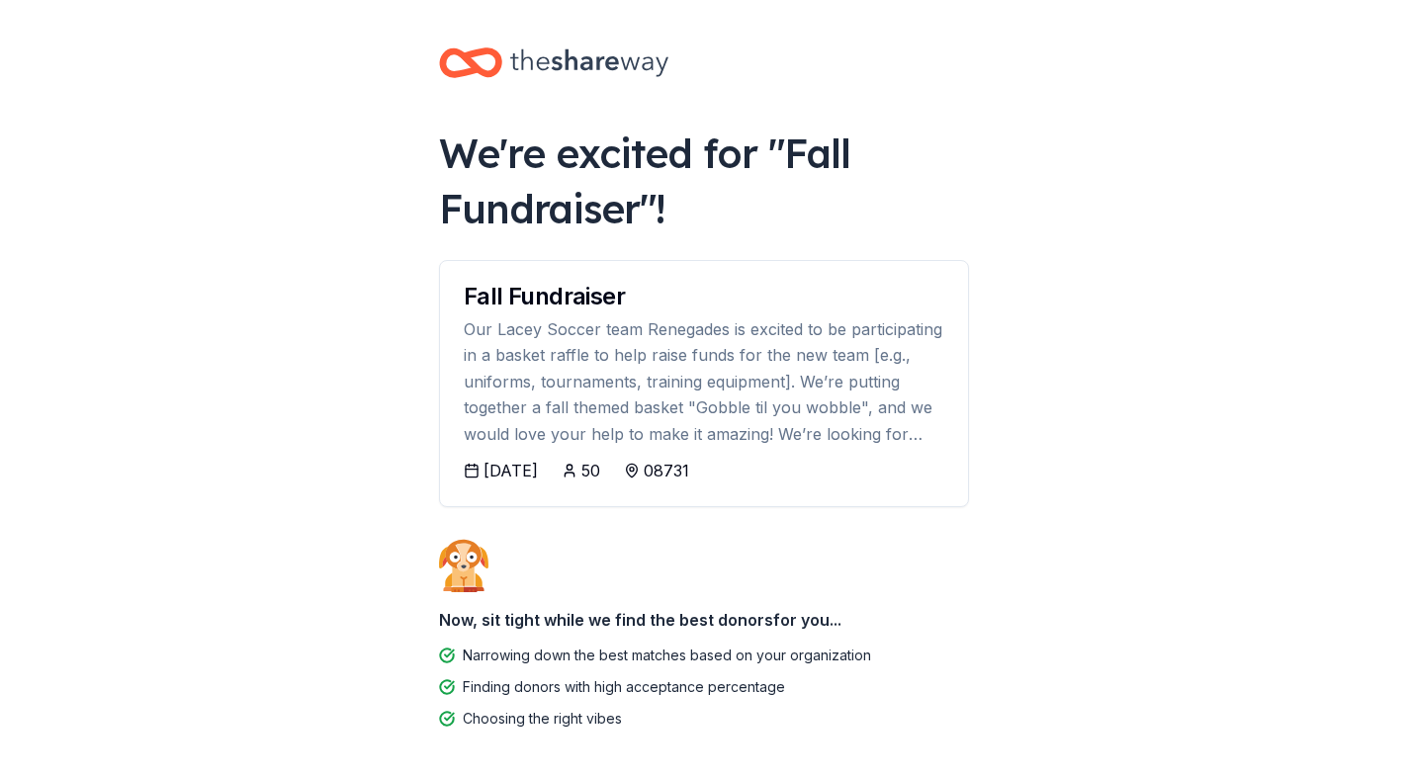
scroll to position [82, 0]
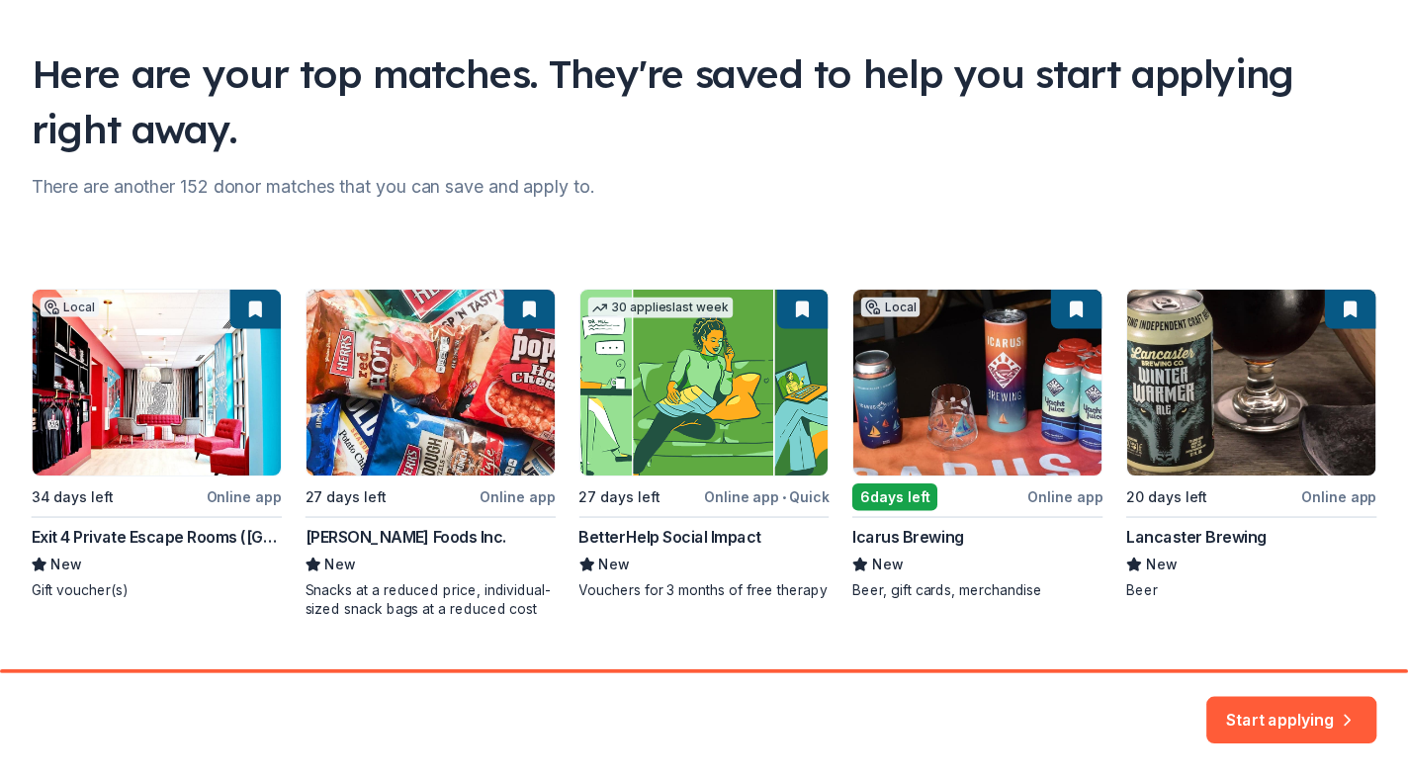
scroll to position [159, 0]
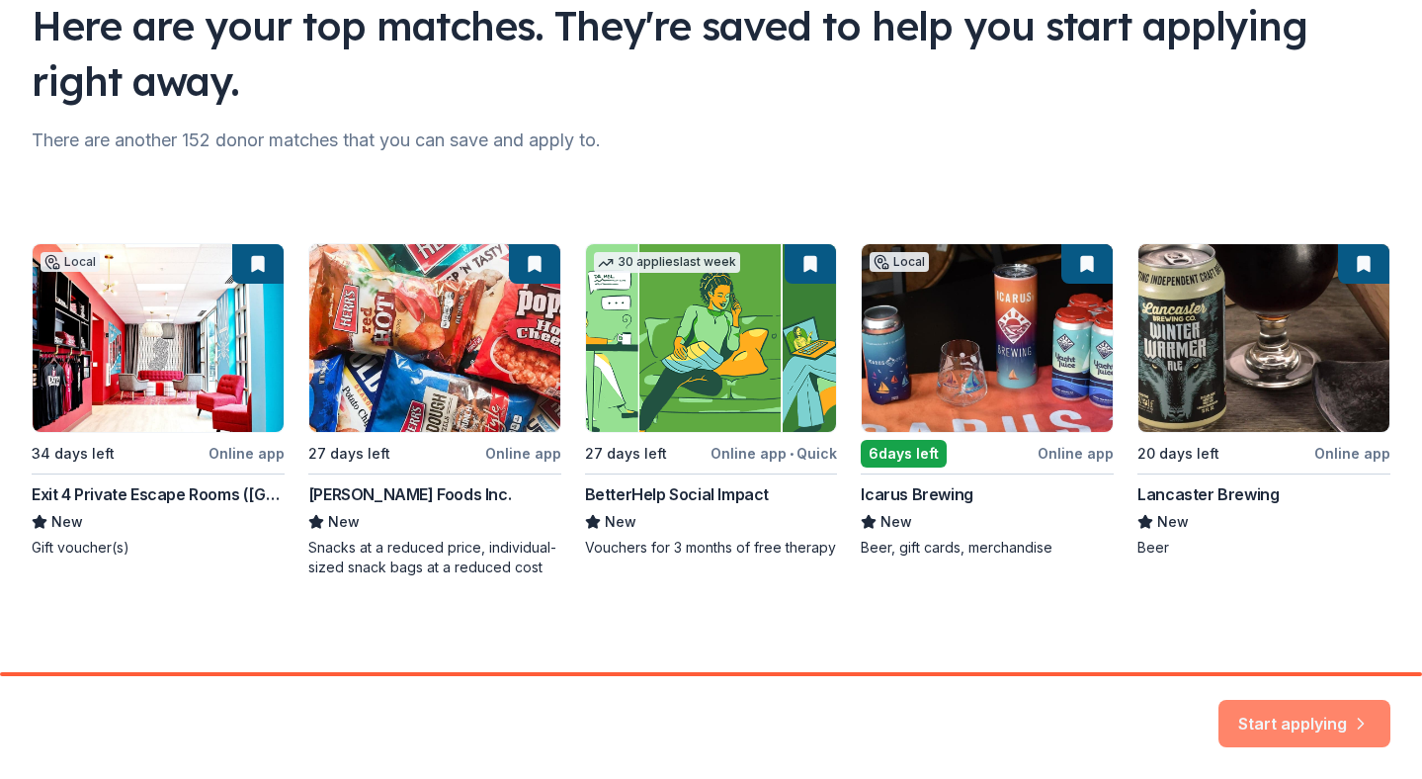
click at [1324, 713] on button "Start applying" at bounding box center [1305, 711] width 172 height 47
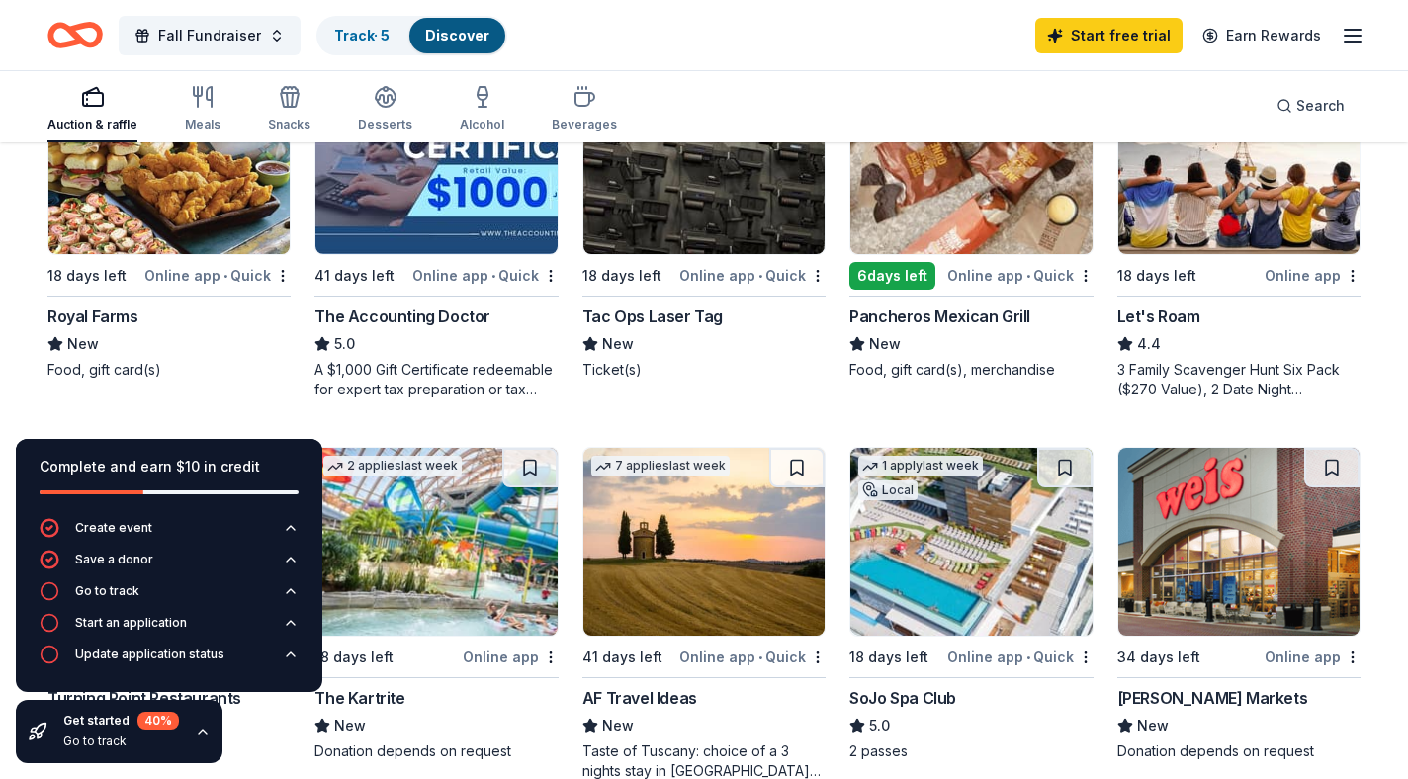
scroll to position [1045, 0]
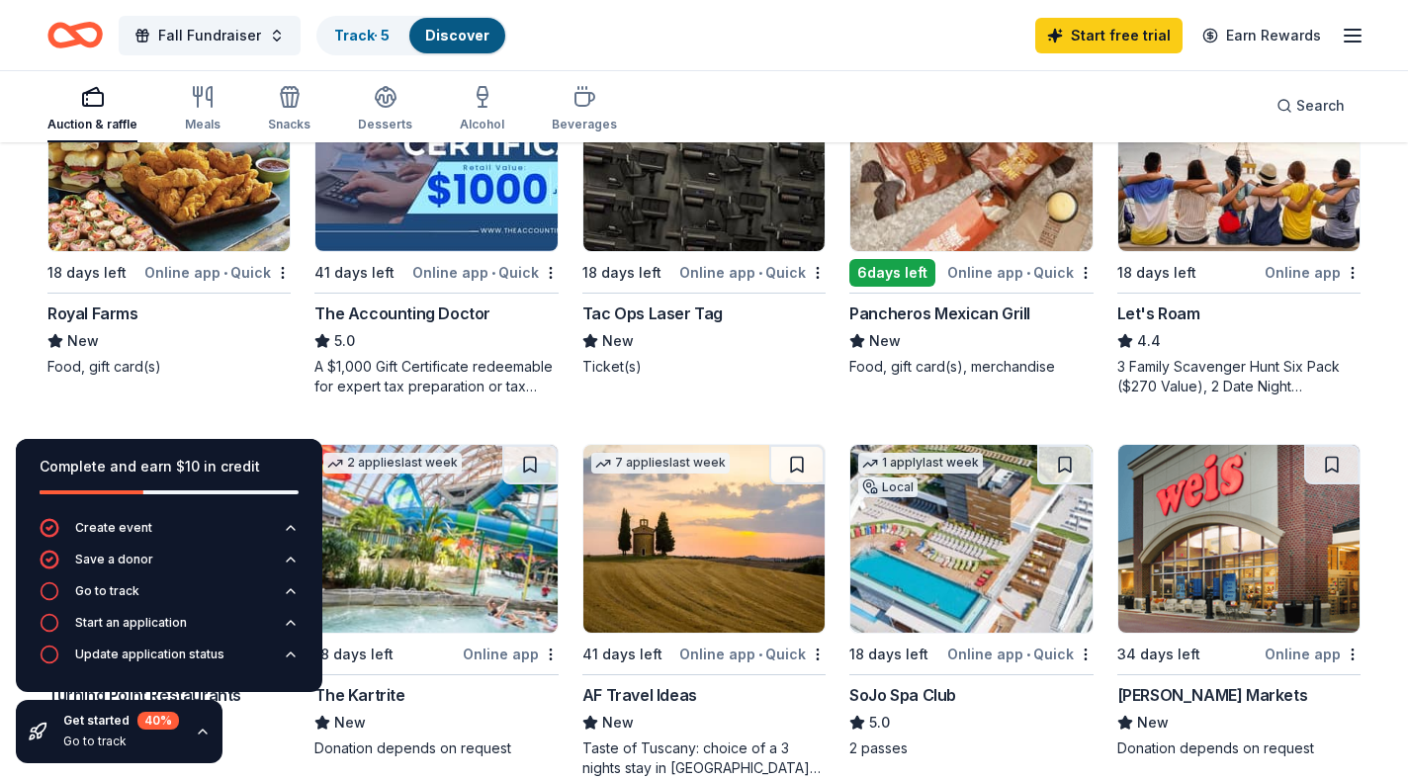
click at [199, 729] on icon "button" at bounding box center [203, 731] width 8 height 4
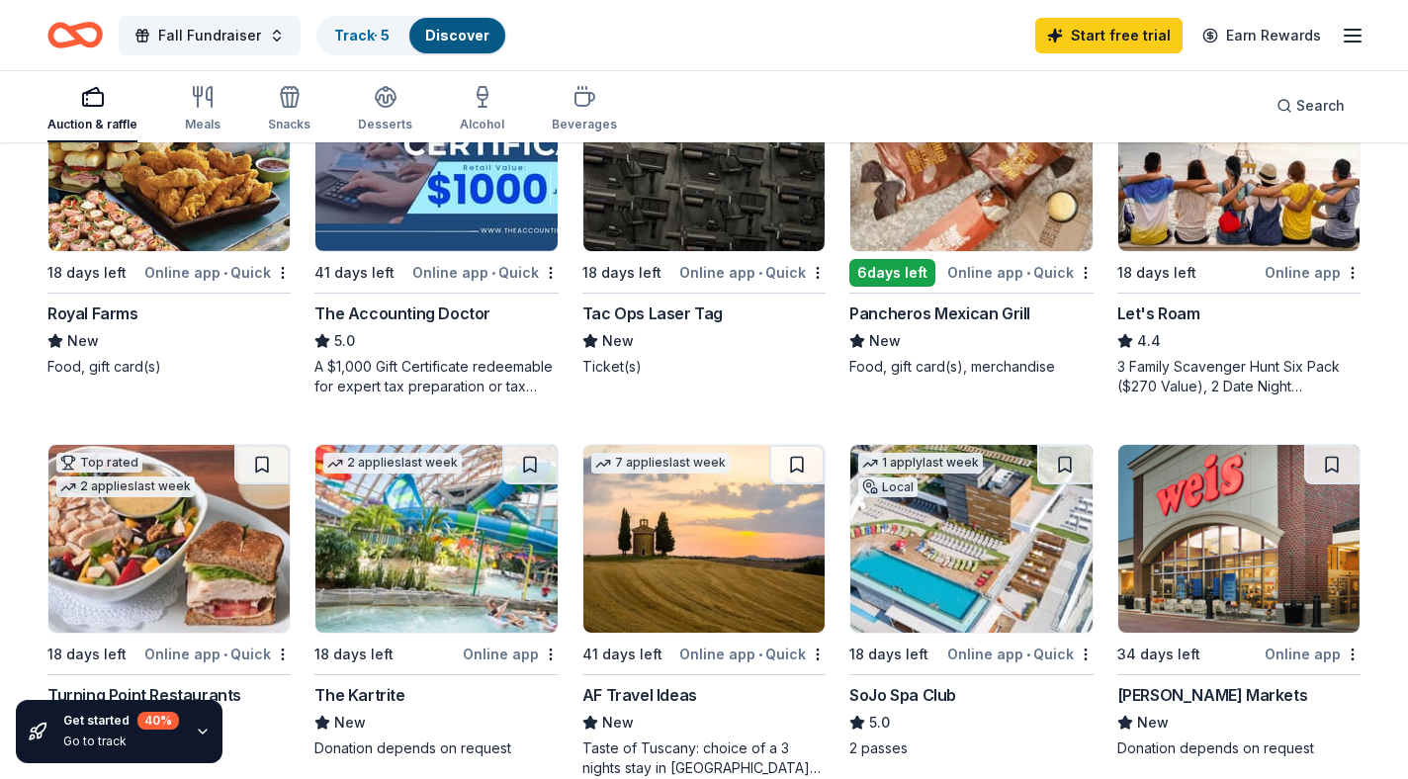
click at [892, 691] on div "SoJo Spa Club" at bounding box center [902, 695] width 107 height 24
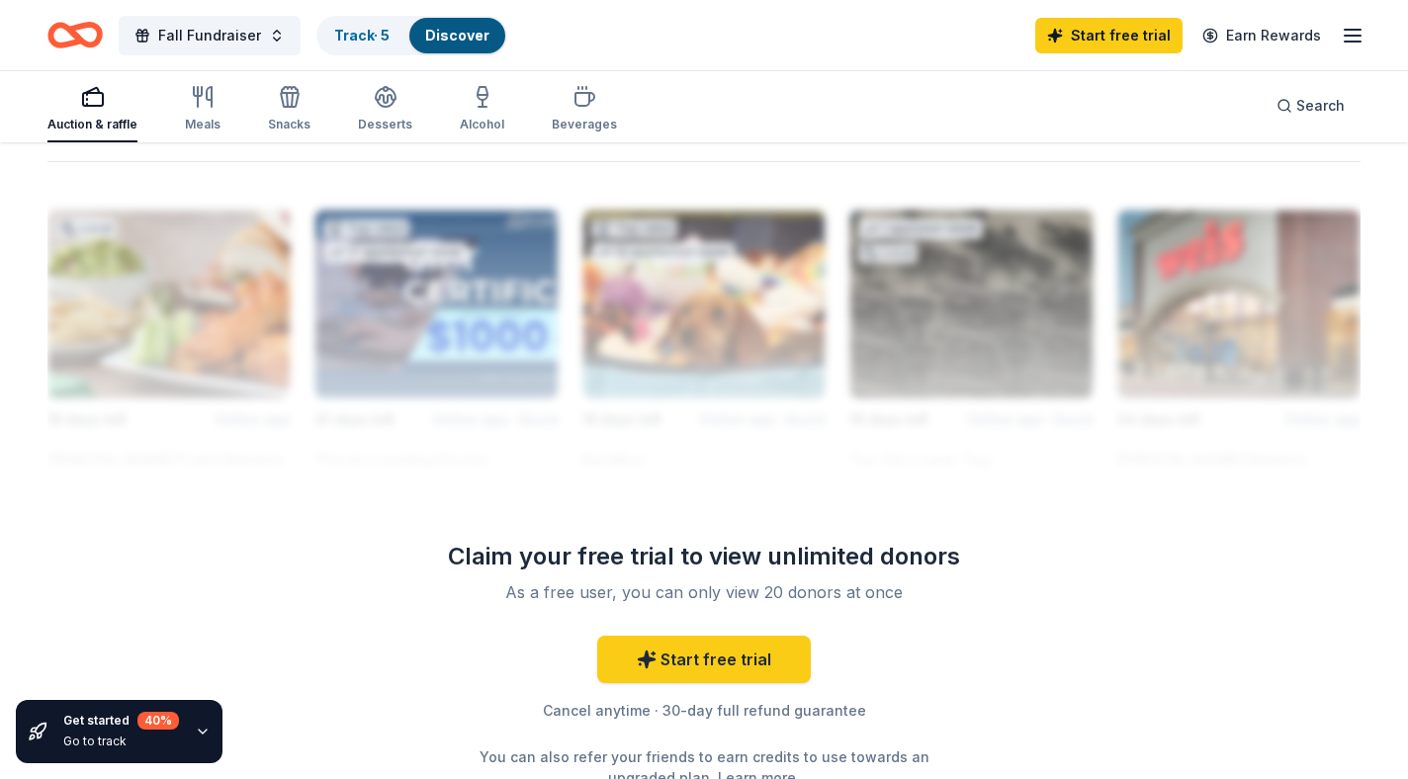
scroll to position [1734, 0]
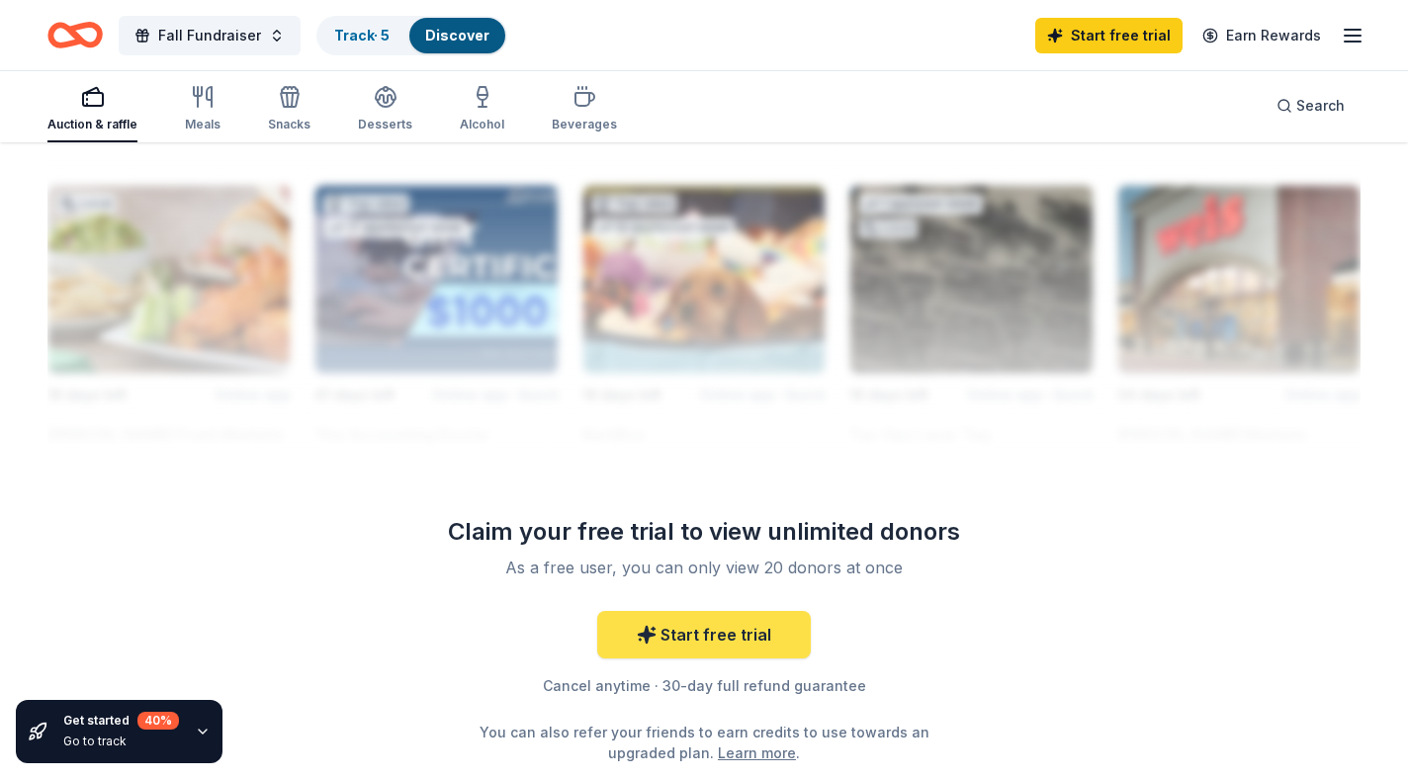
click at [729, 630] on link "Start free trial" at bounding box center [704, 634] width 214 height 47
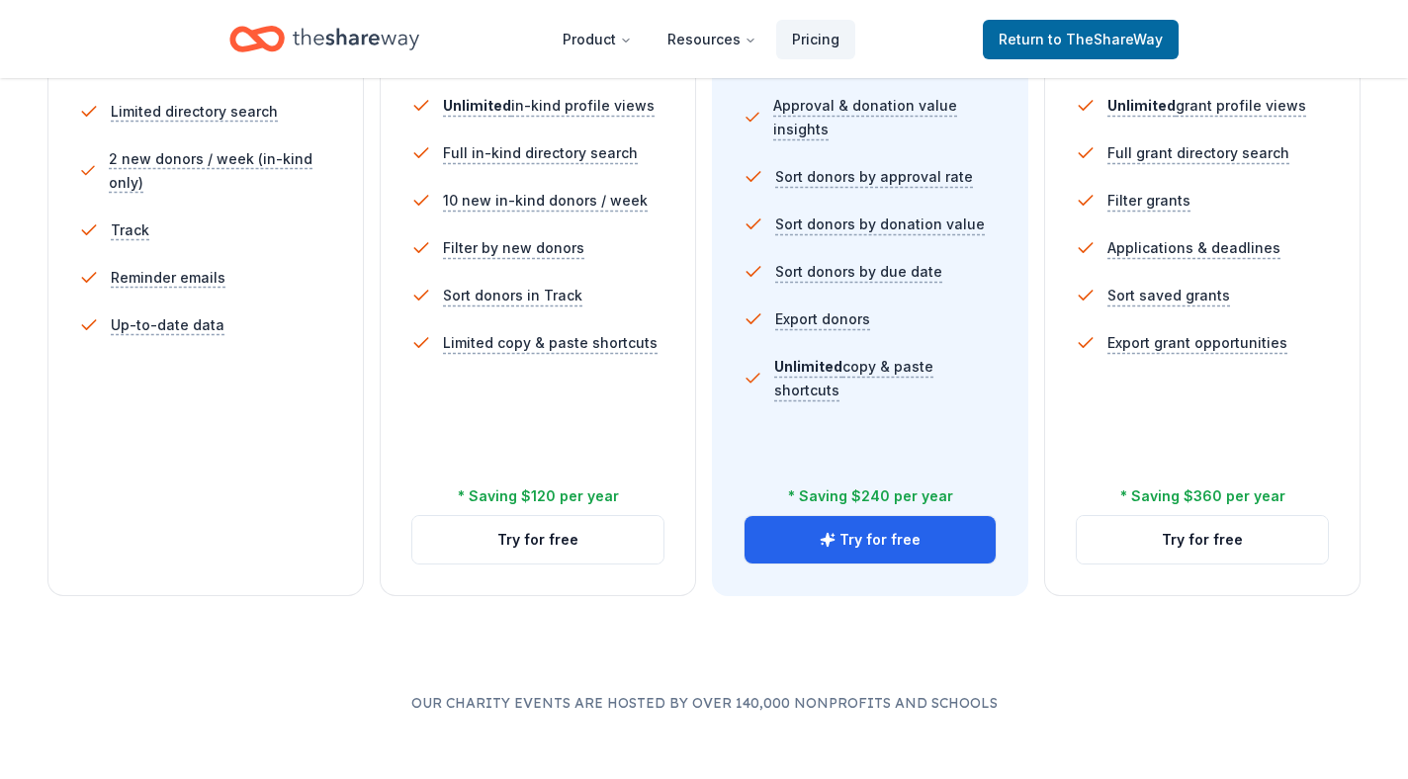
scroll to position [642, 0]
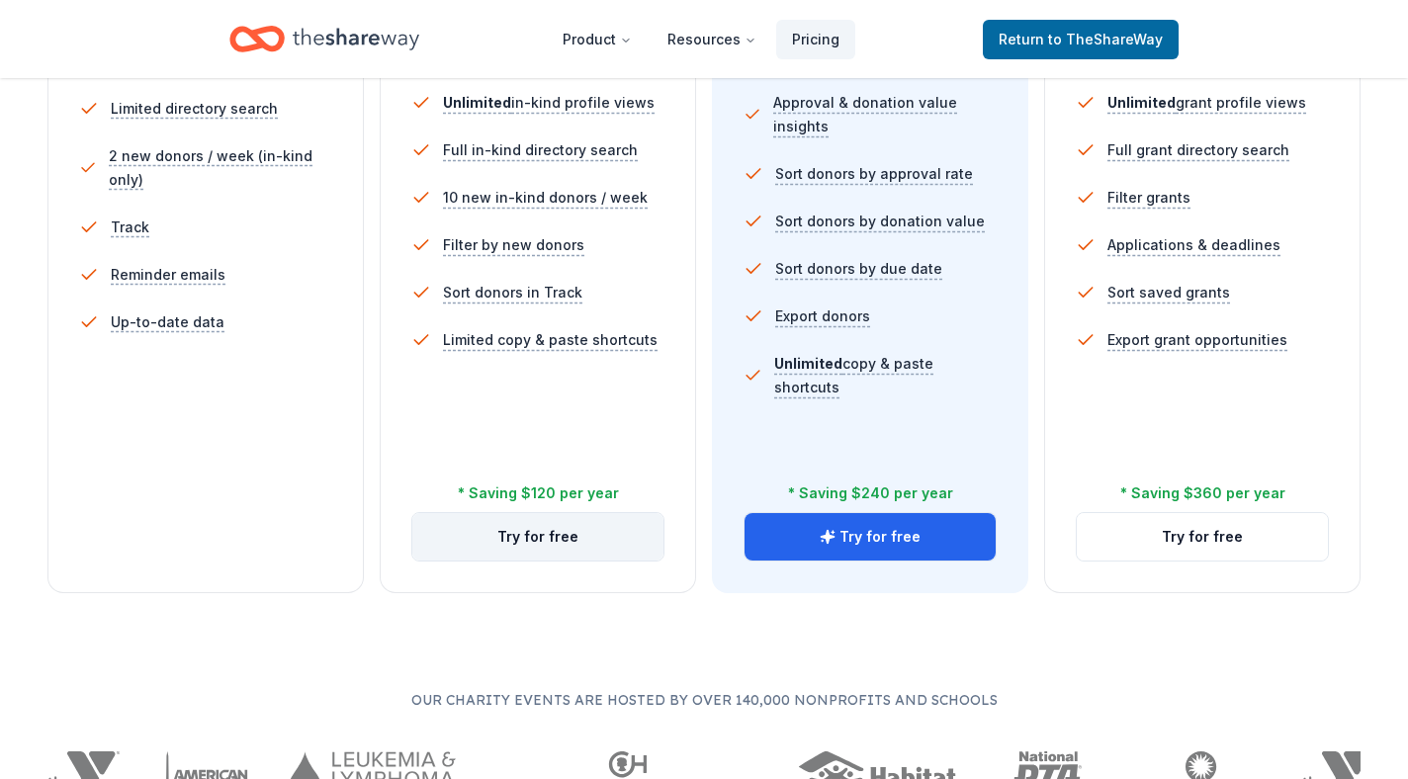
click at [555, 540] on button "Try for free" at bounding box center [537, 536] width 251 height 47
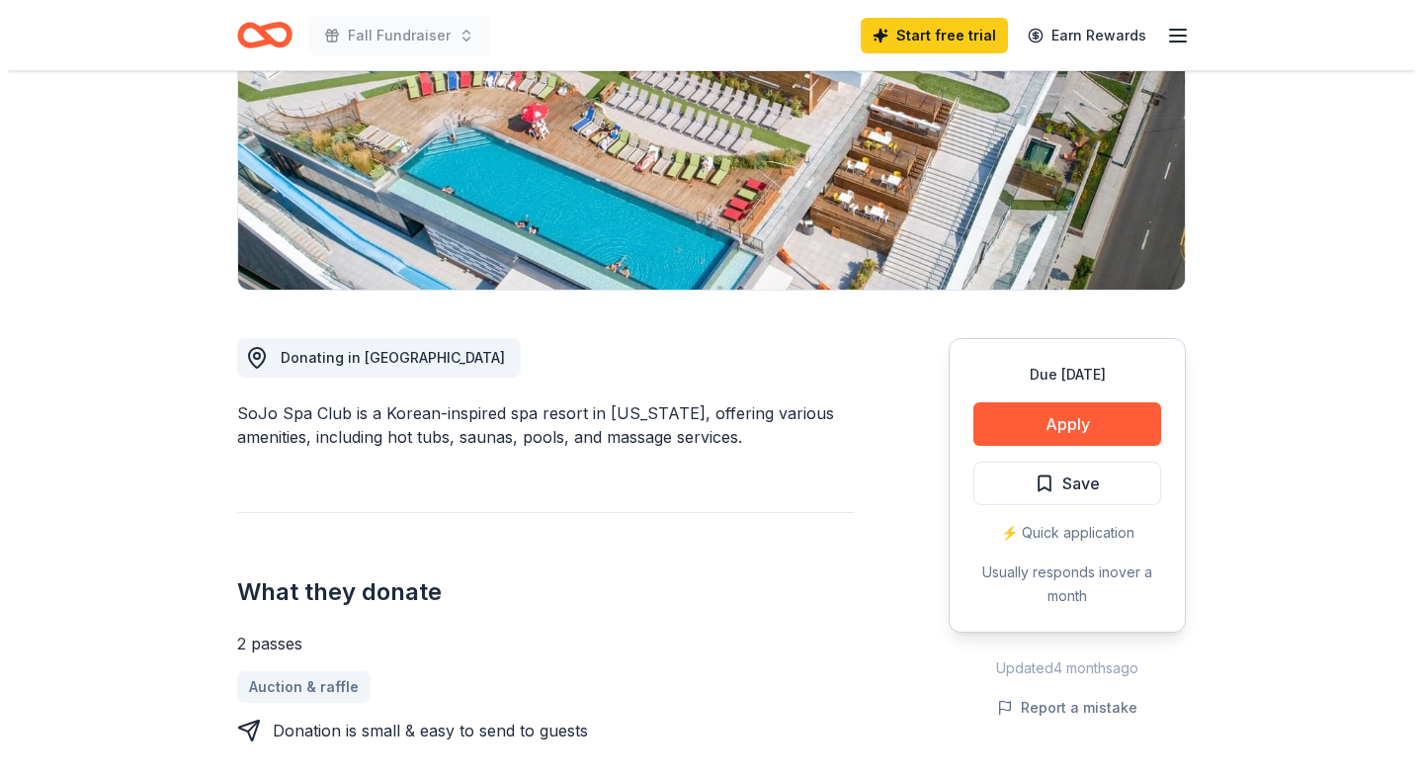
scroll to position [314, 0]
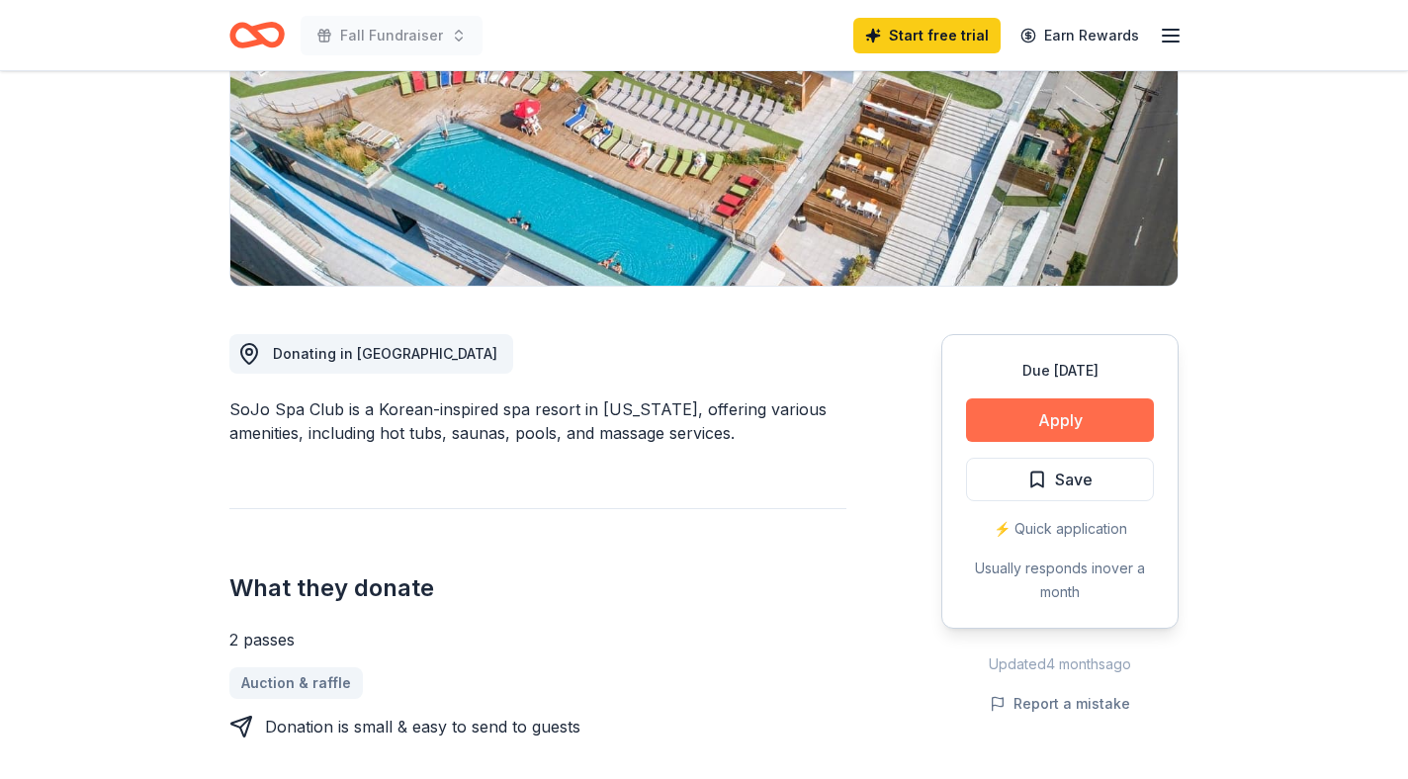
click at [1090, 415] on button "Apply" at bounding box center [1060, 419] width 188 height 43
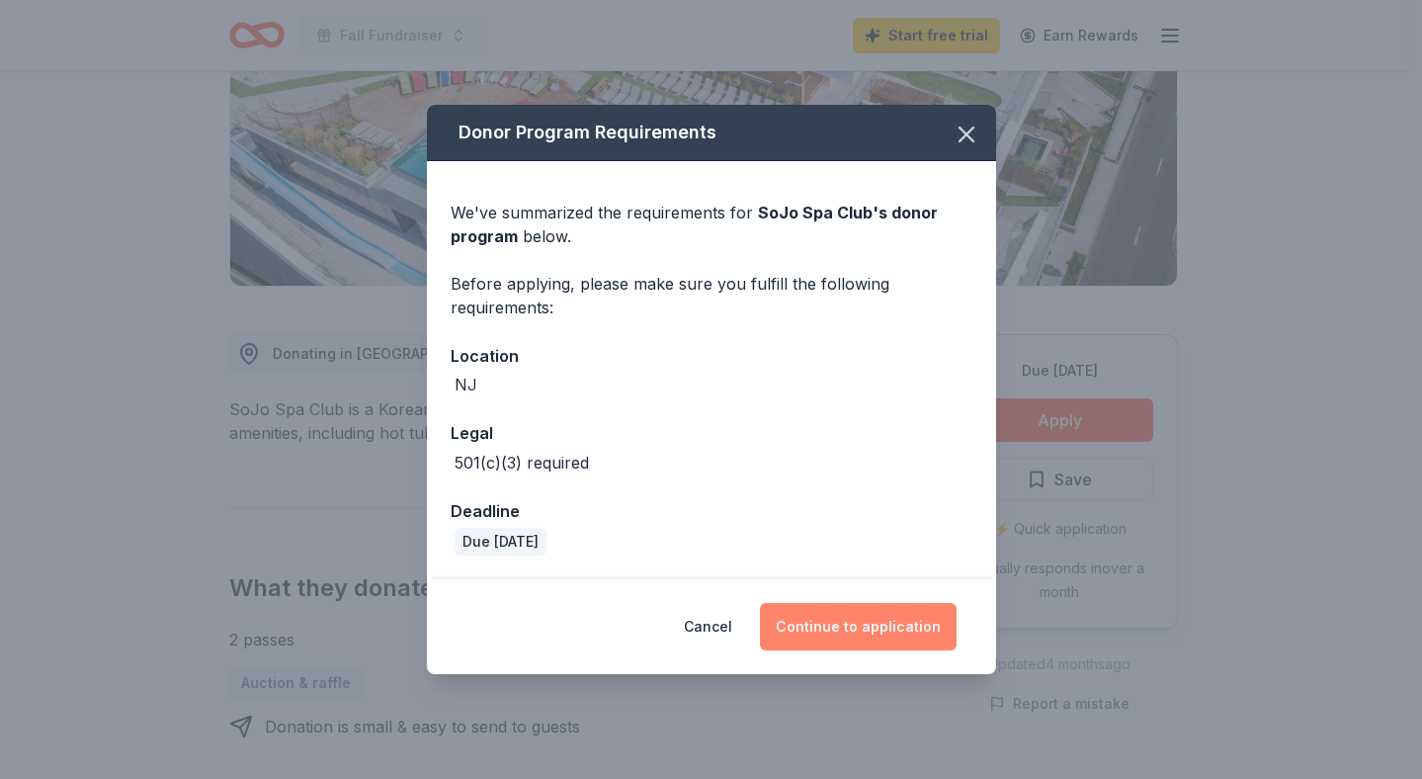
click at [851, 626] on button "Continue to application" at bounding box center [858, 626] width 197 height 47
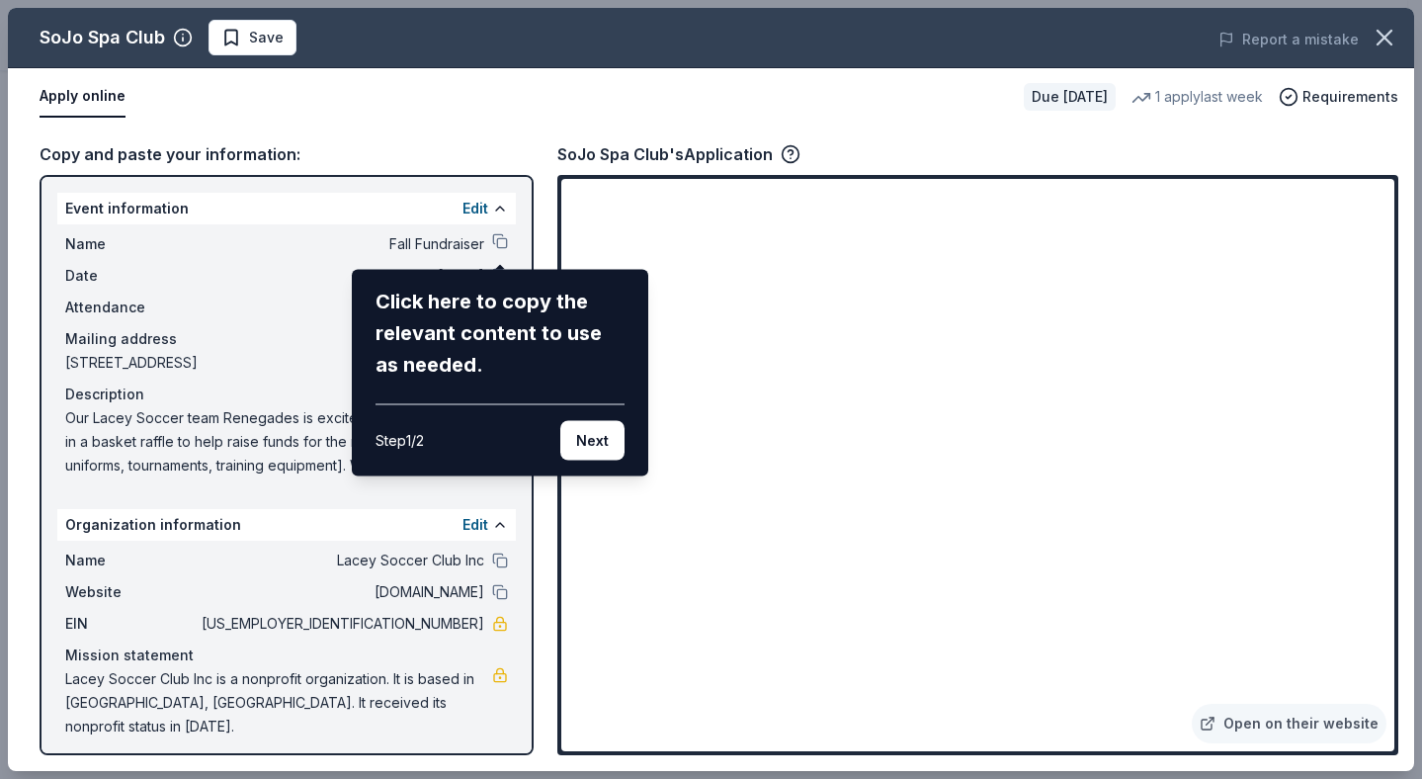
click at [579, 440] on button "Next" at bounding box center [592, 441] width 64 height 40
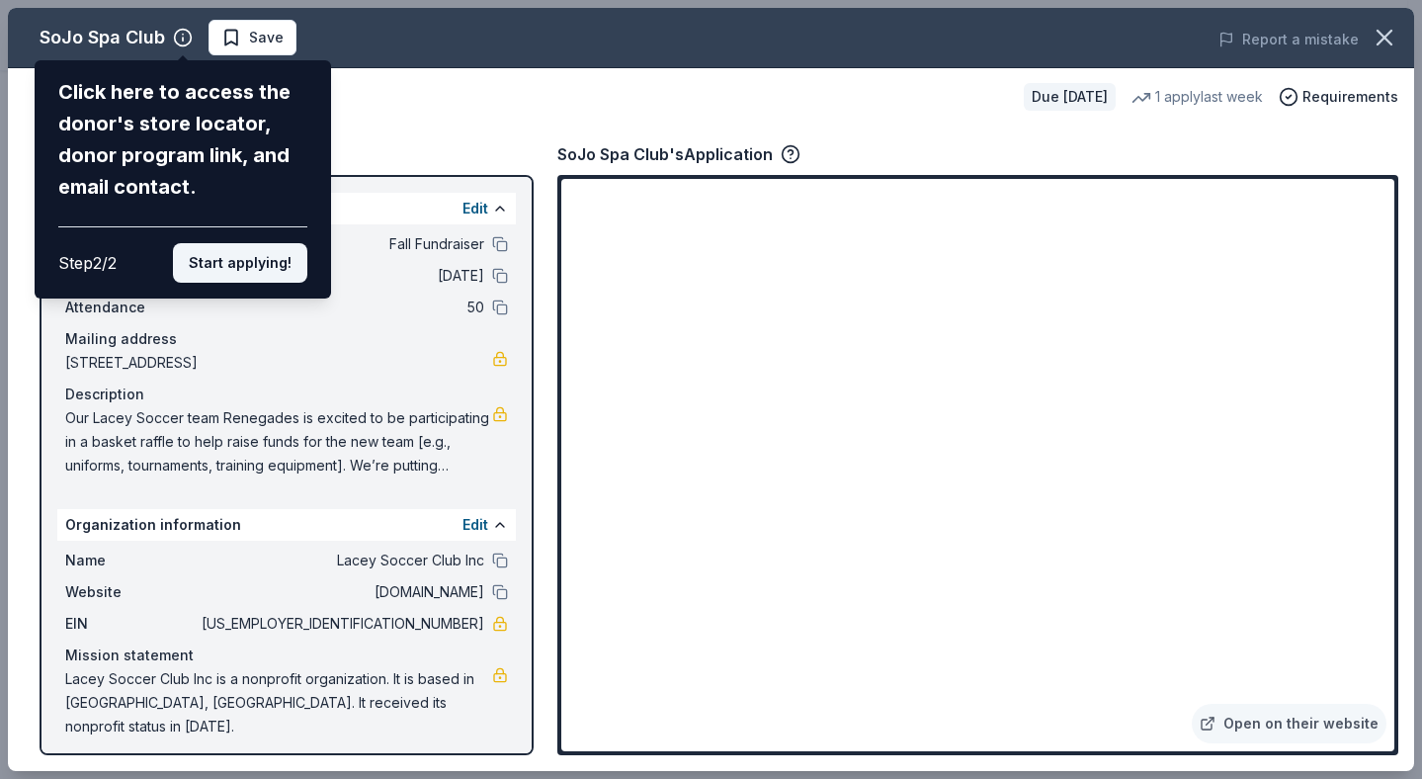
click at [263, 256] on button "Start applying!" at bounding box center [240, 263] width 134 height 40
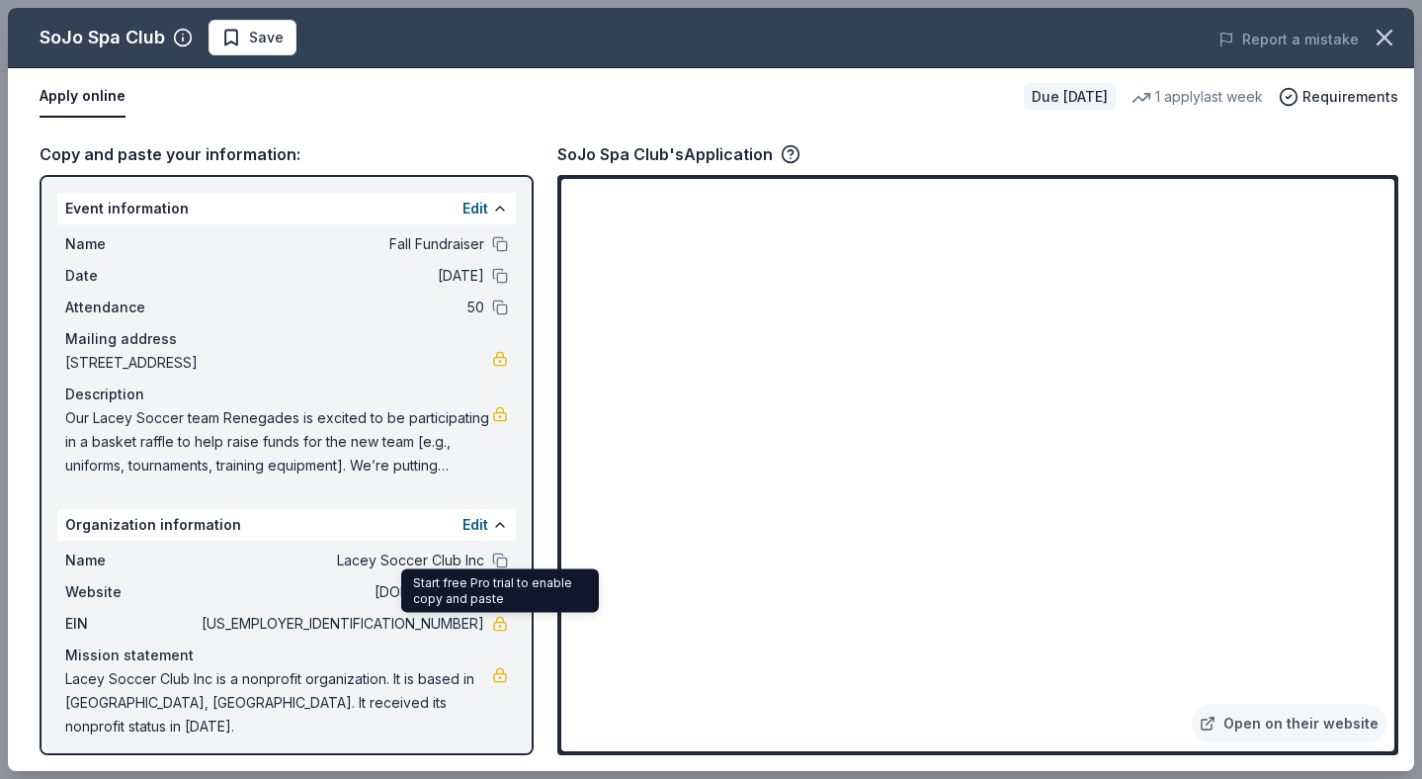
click at [493, 626] on link at bounding box center [500, 624] width 16 height 16
